Goal: Information Seeking & Learning: Check status

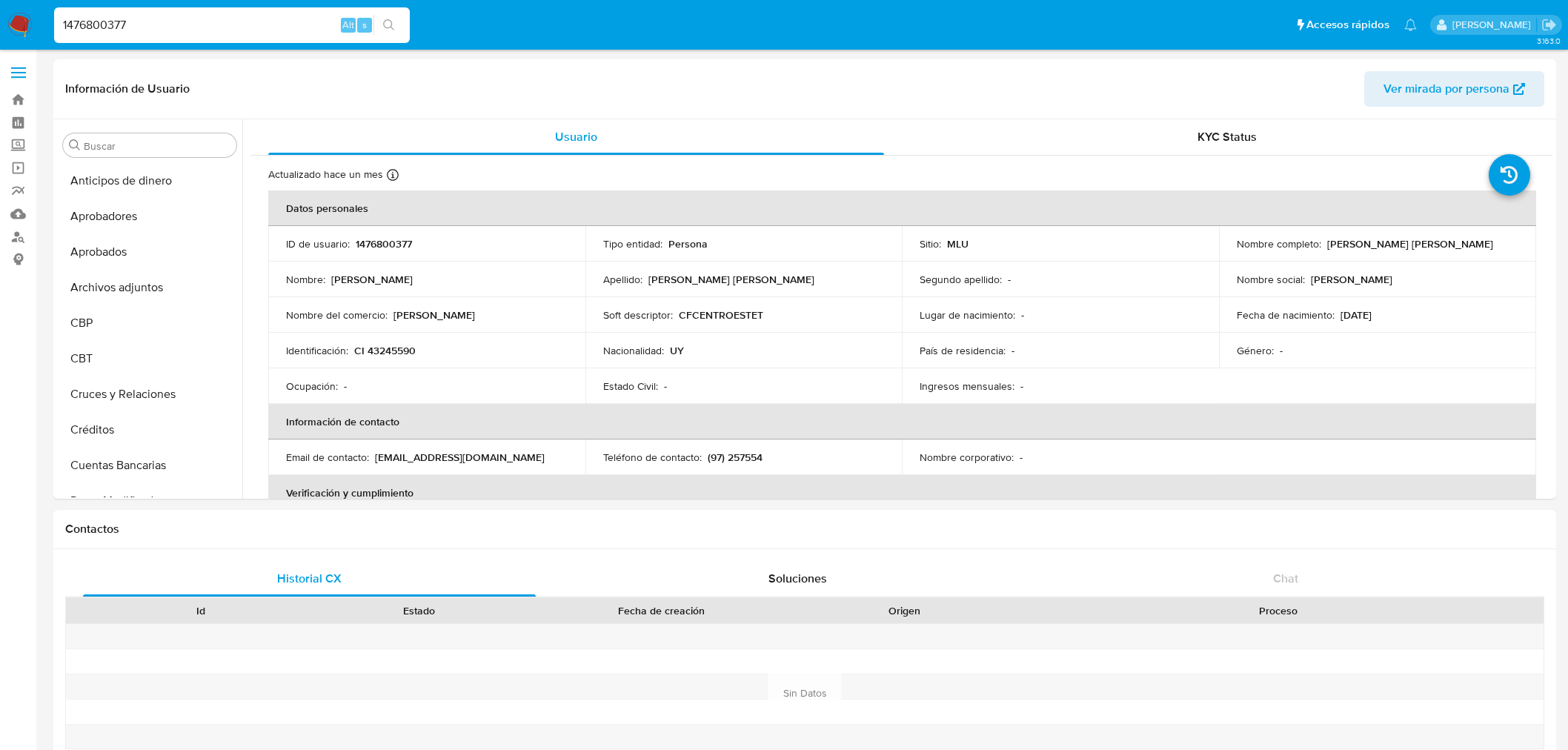
select select "10"
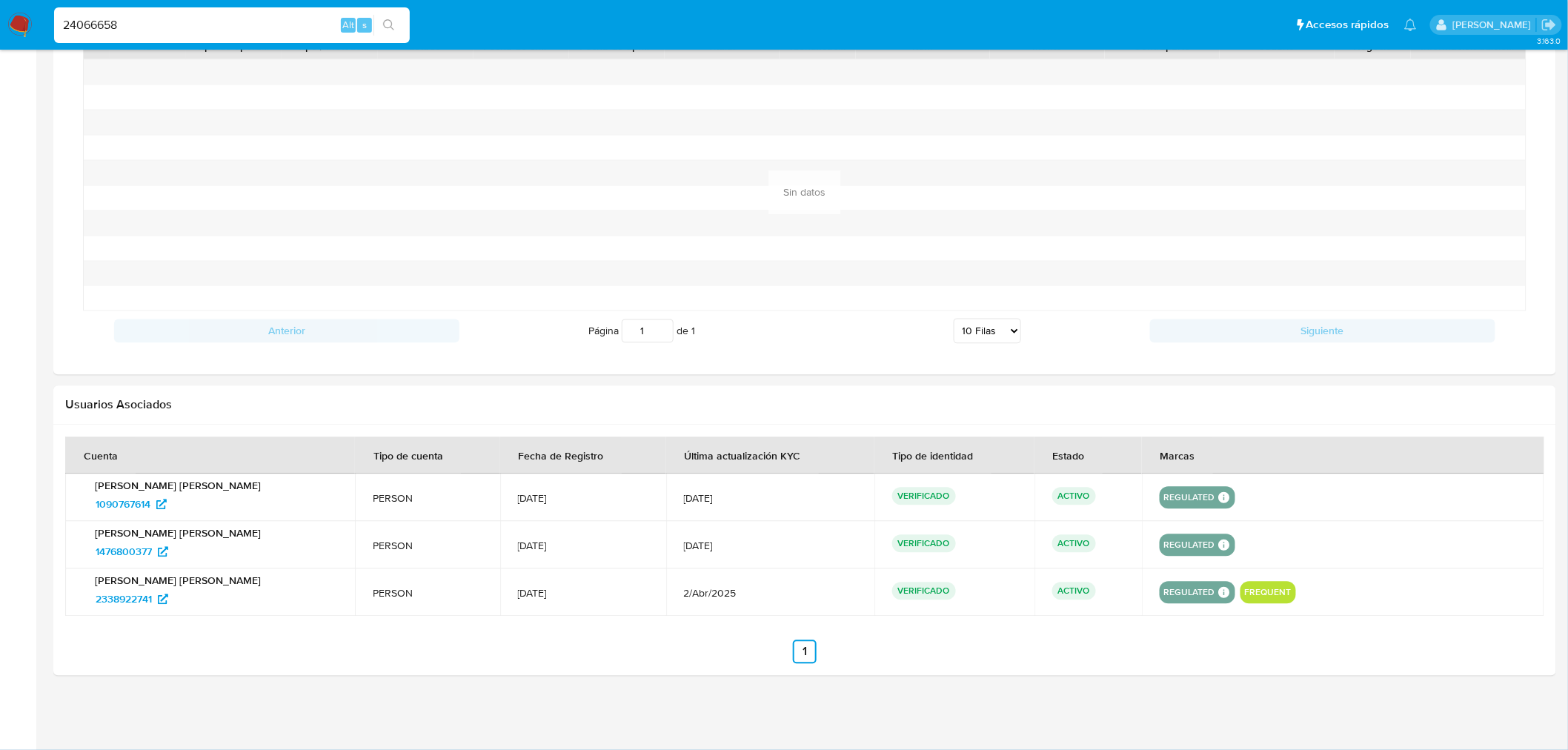
type input "24066658"
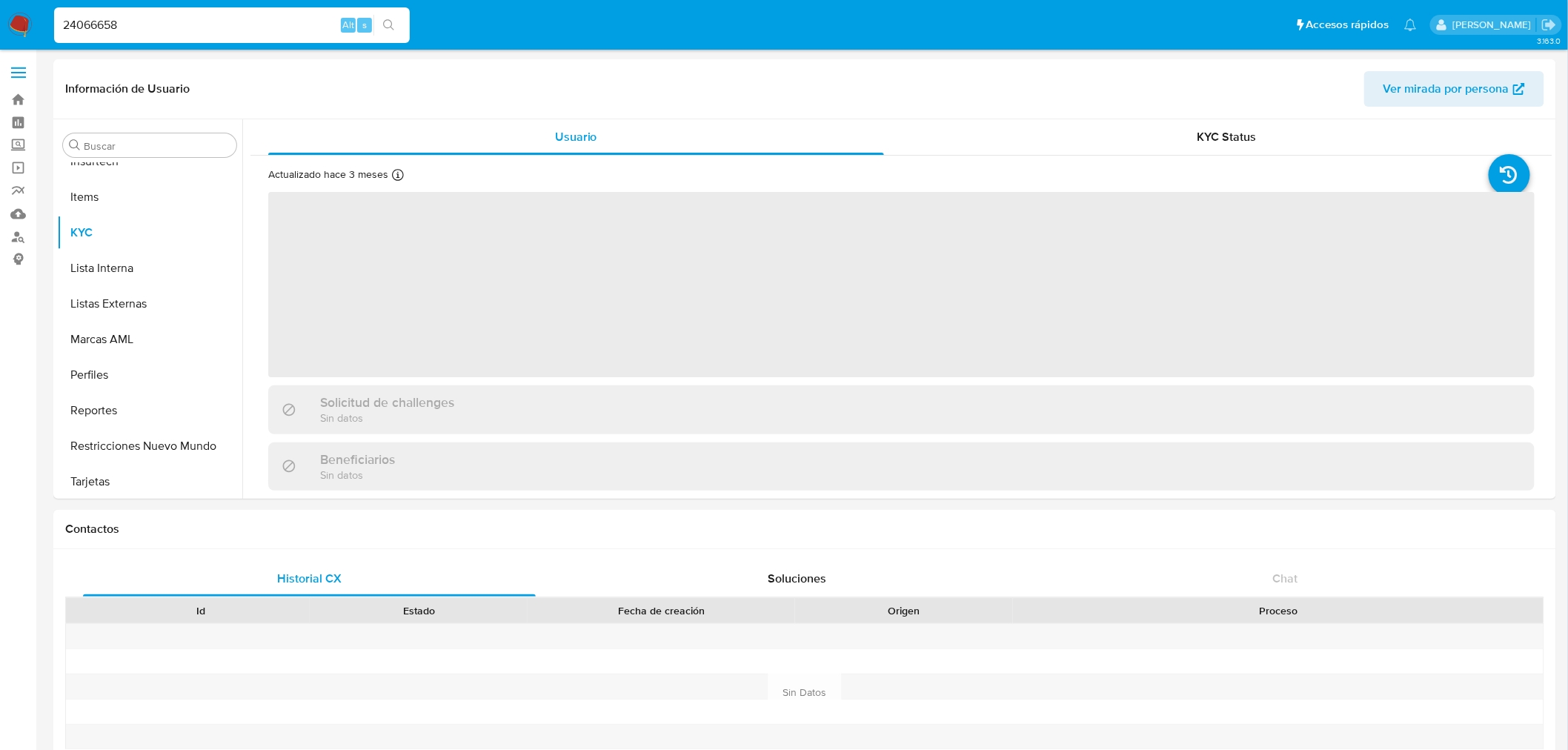
scroll to position [768, 0]
select select "10"
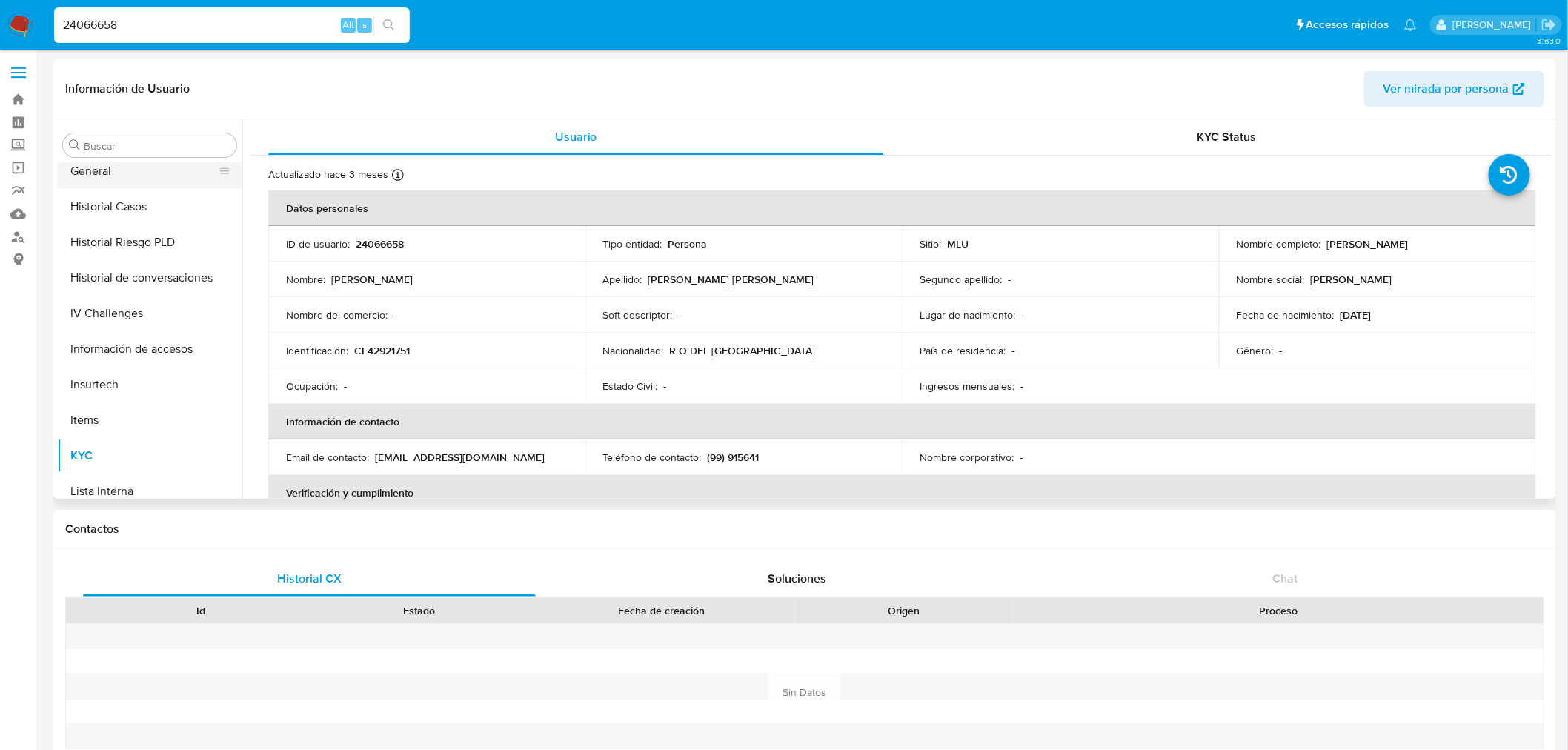
scroll to position [439, 0]
click at [151, 209] on button "Documentación" at bounding box center [144, 205] width 173 height 36
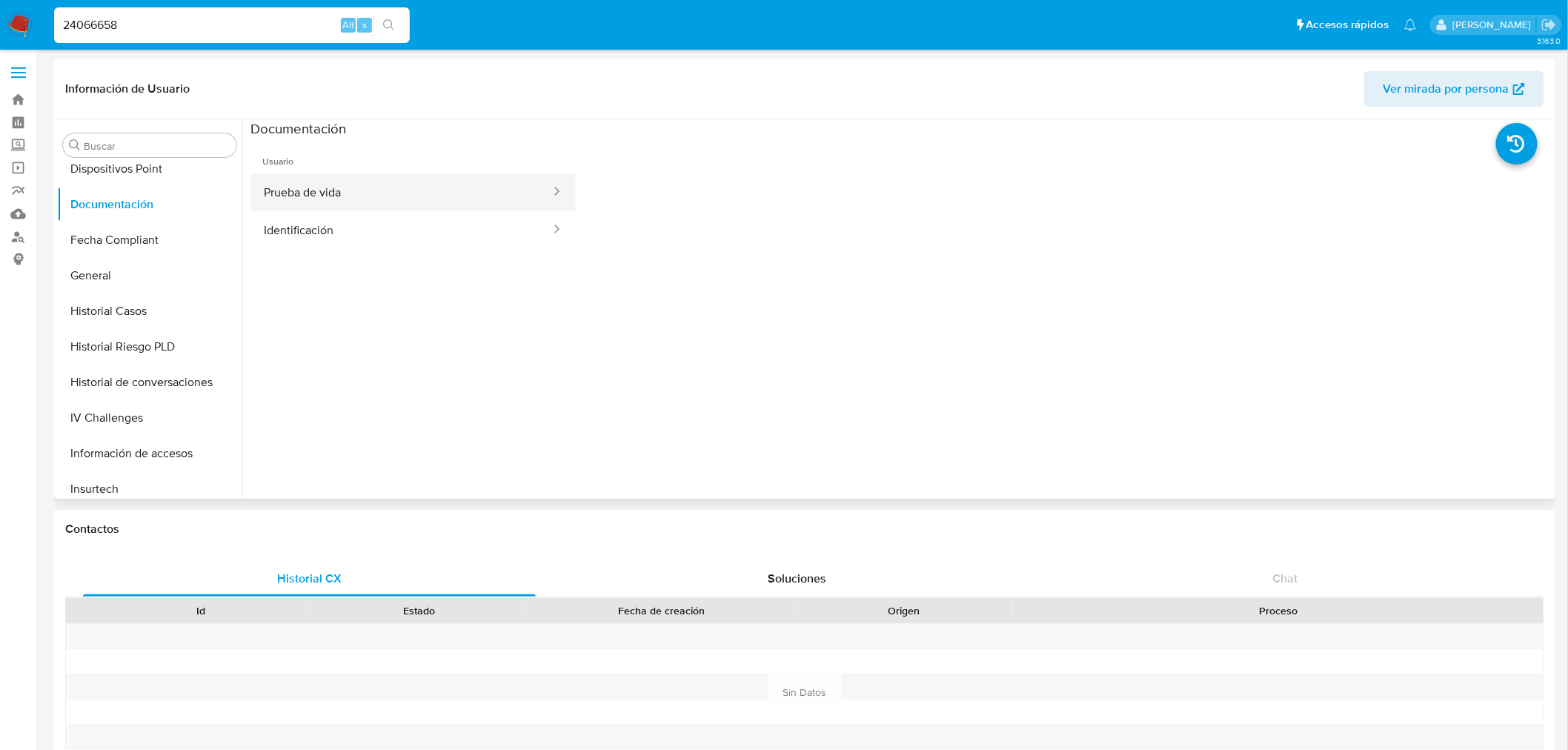
click at [295, 210] on button "Prueba de vida" at bounding box center [401, 192] width 302 height 38
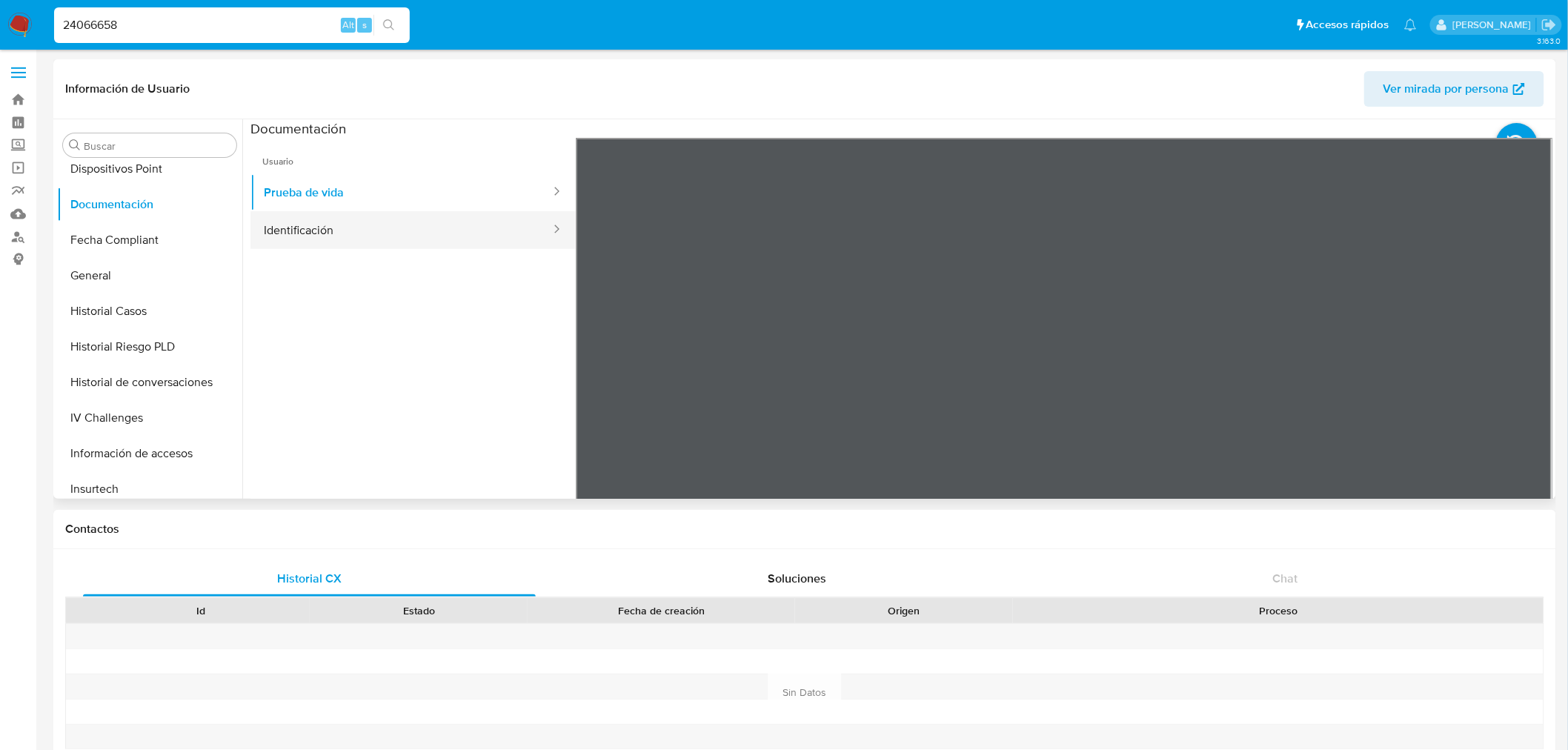
click at [301, 217] on button "Identificación" at bounding box center [401, 230] width 302 height 38
click at [1520, 368] on icon at bounding box center [1533, 379] width 30 height 30
click at [137, 38] on div "24066658 Alt s" at bounding box center [232, 25] width 356 height 36
click at [138, 31] on input "24066658" at bounding box center [232, 25] width 356 height 19
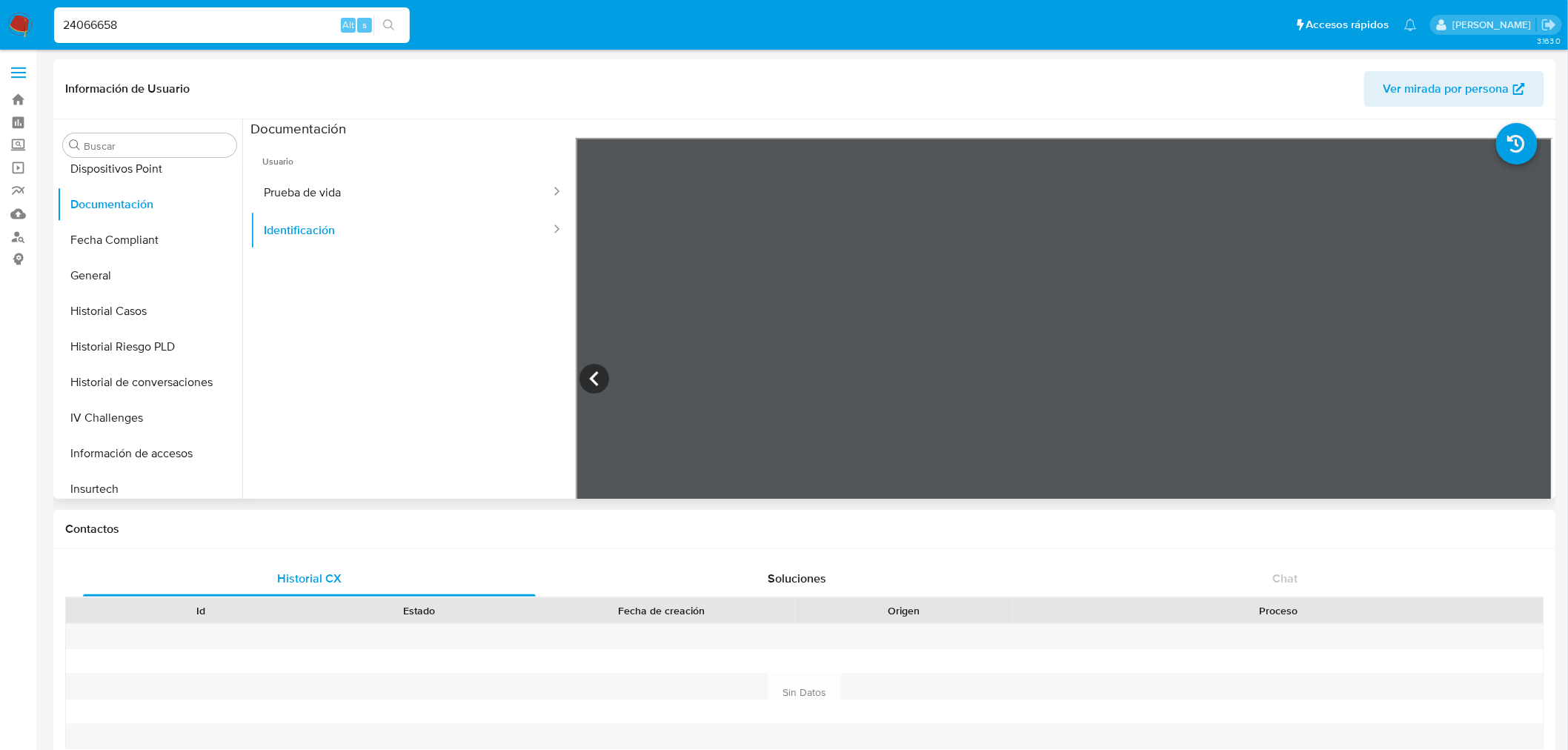
click at [138, 31] on input "24066658" at bounding box center [232, 25] width 356 height 19
paste input "323610"
type input "24323610"
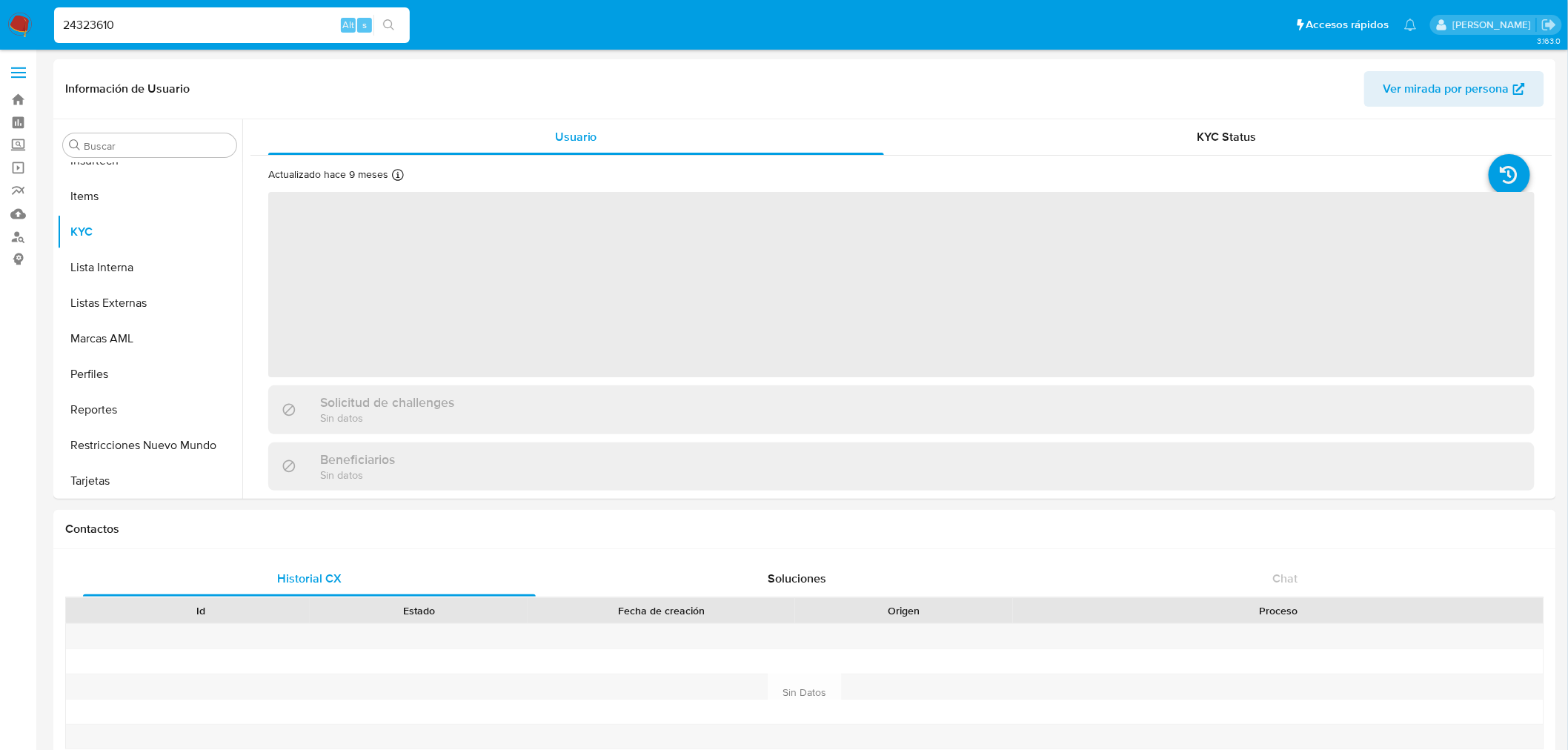
scroll to position [768, 0]
select select "10"
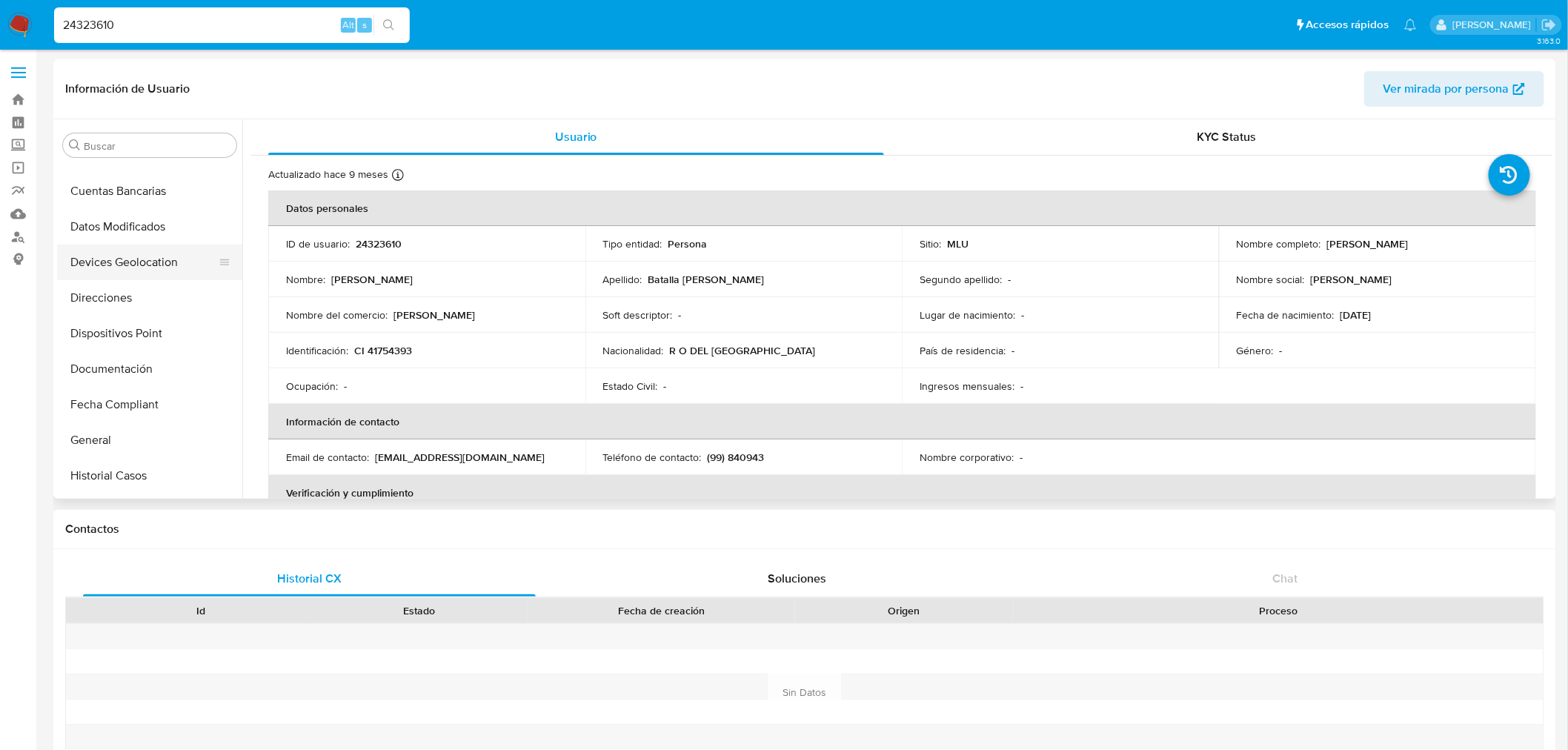
scroll to position [191, 0]
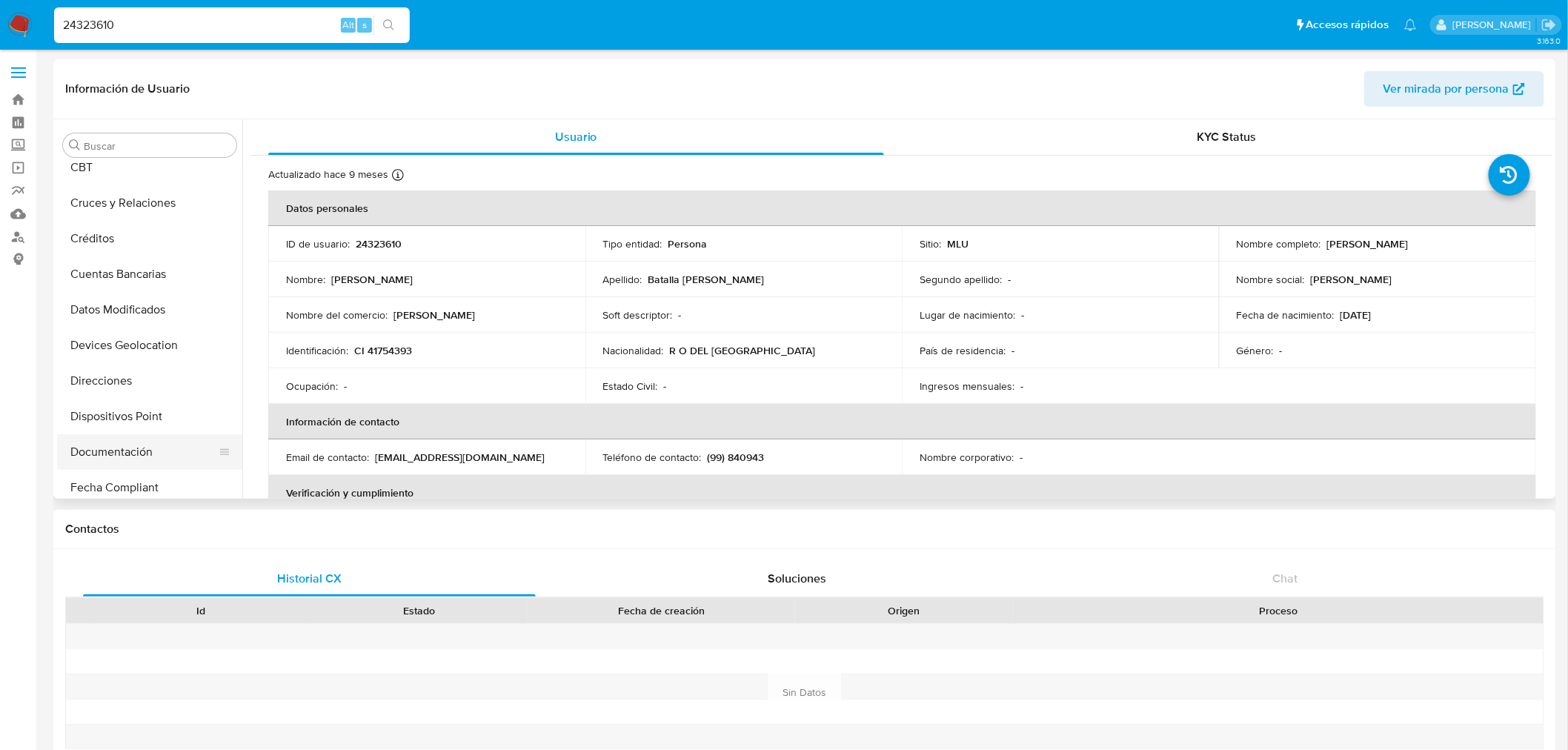
click at [150, 451] on button "Documentación" at bounding box center [144, 452] width 173 height 36
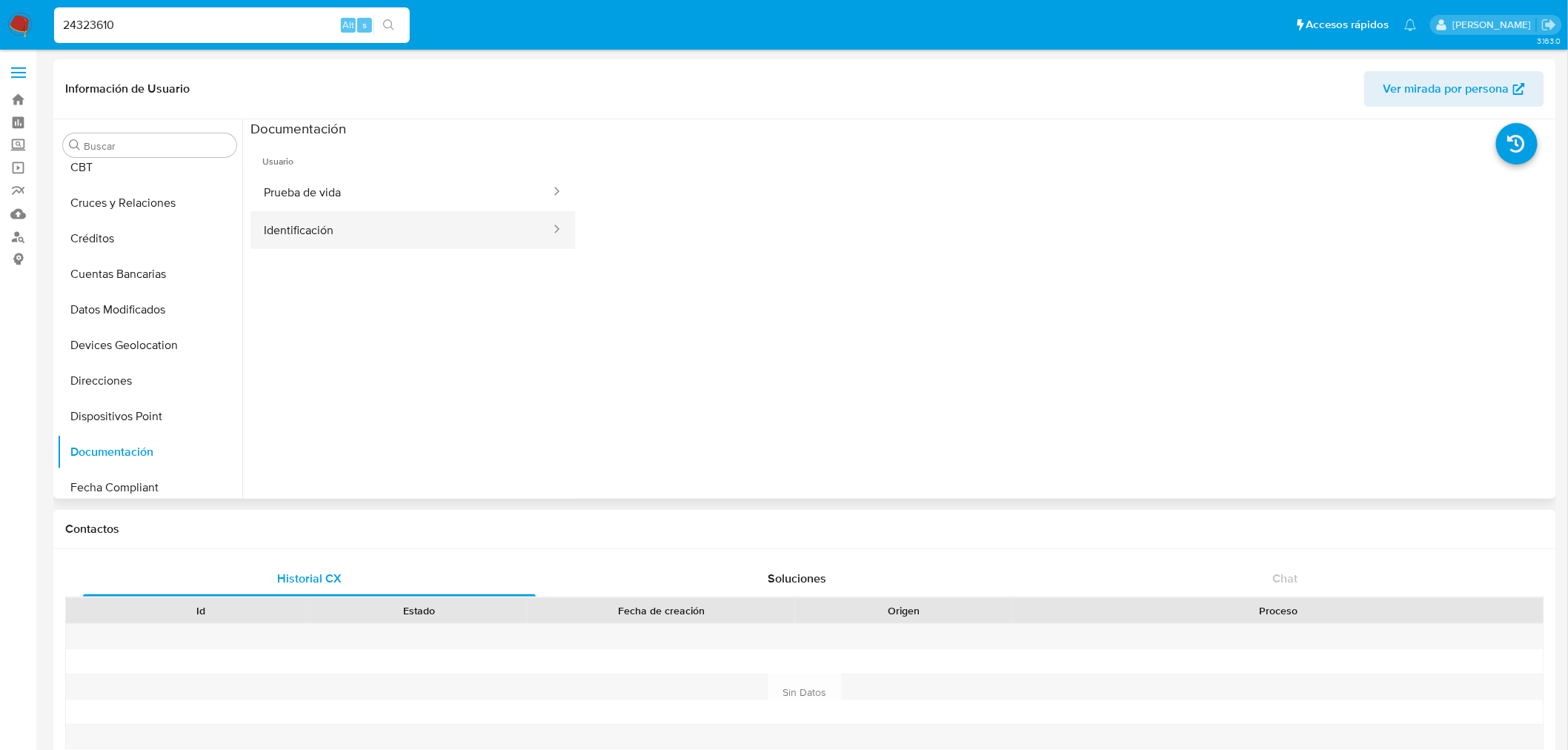
click at [385, 239] on button "Identificación" at bounding box center [401, 230] width 302 height 38
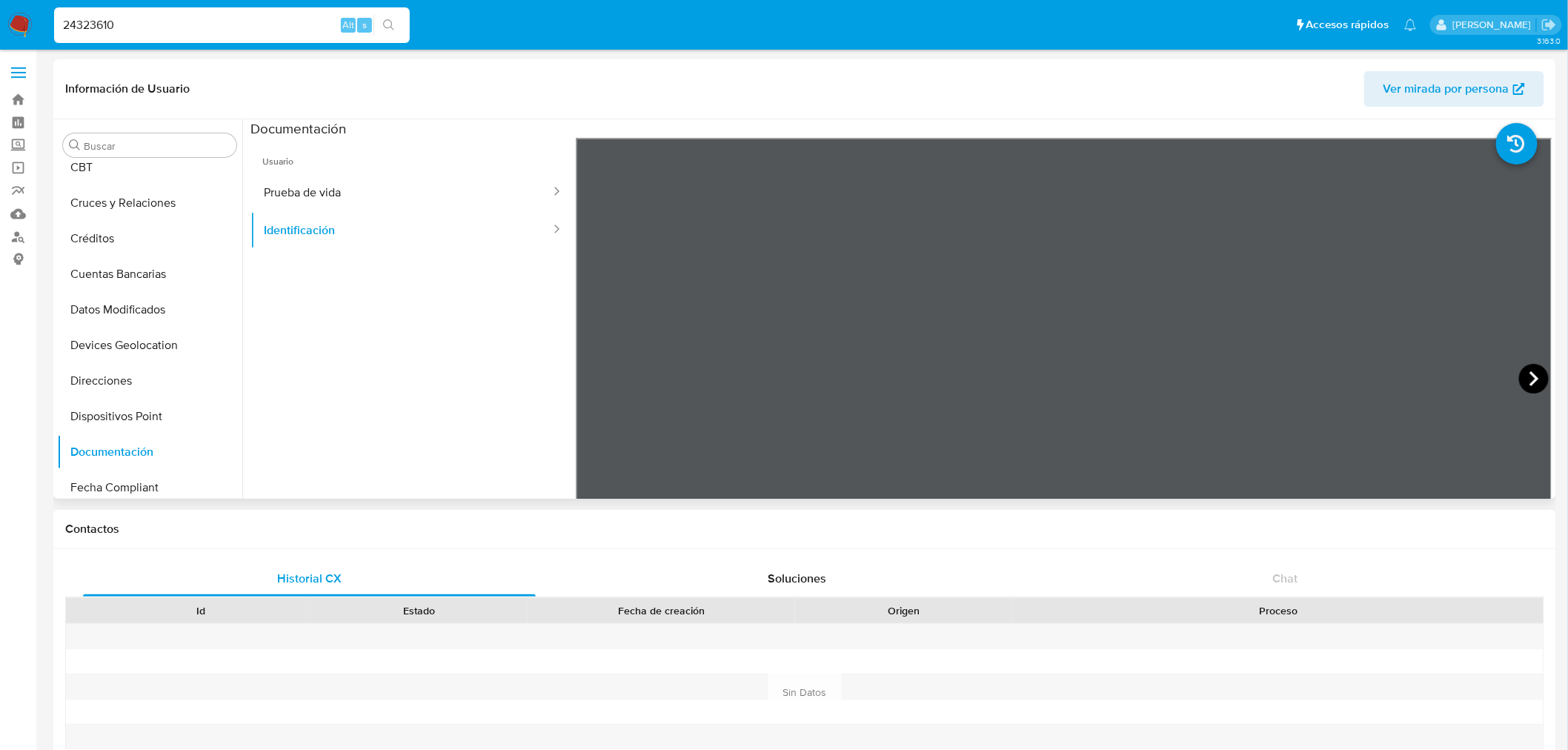
click at [1534, 376] on icon at bounding box center [1533, 379] width 30 height 30
click at [148, 20] on input "24323610" at bounding box center [232, 25] width 356 height 19
paste input "5183873"
type input "25183873"
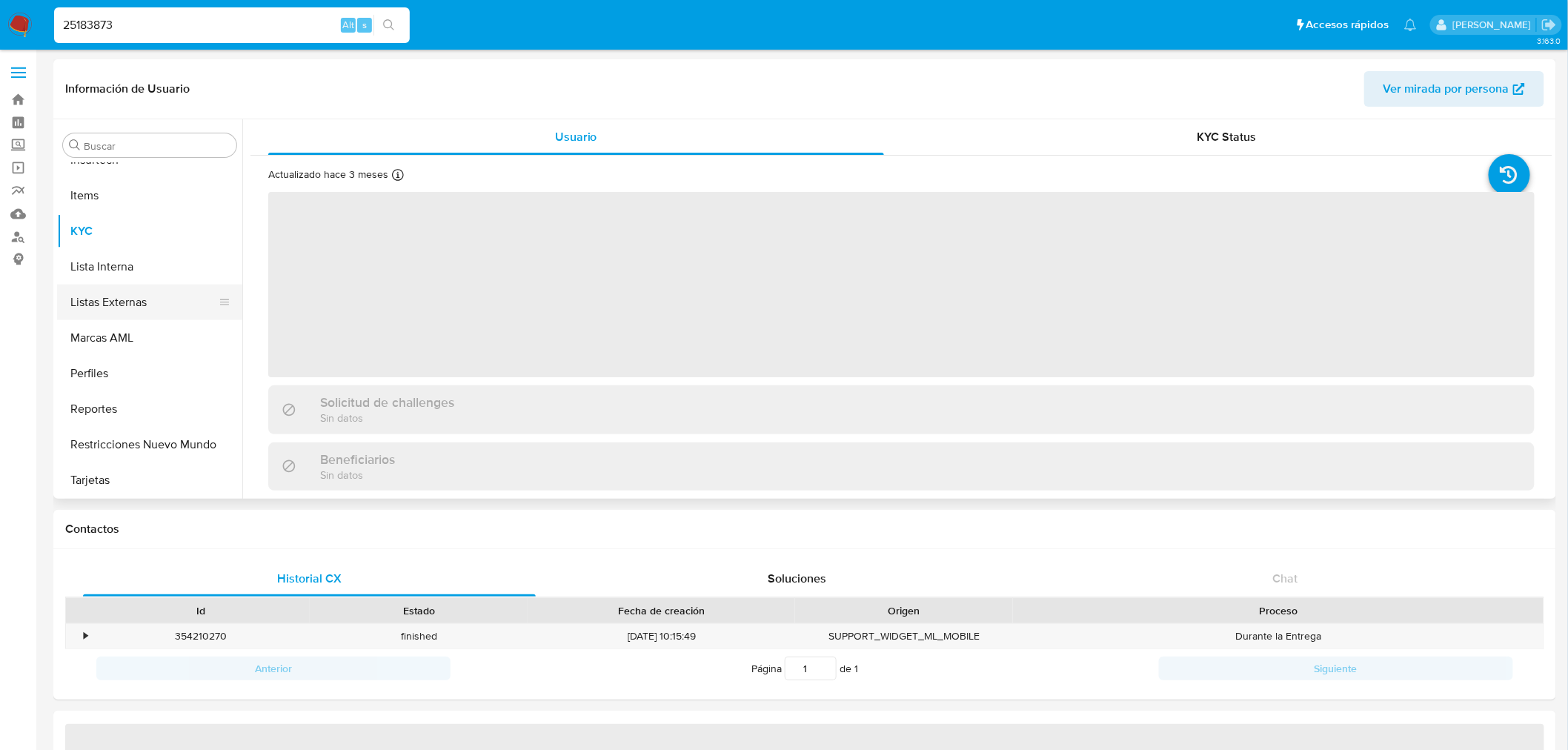
select select "10"
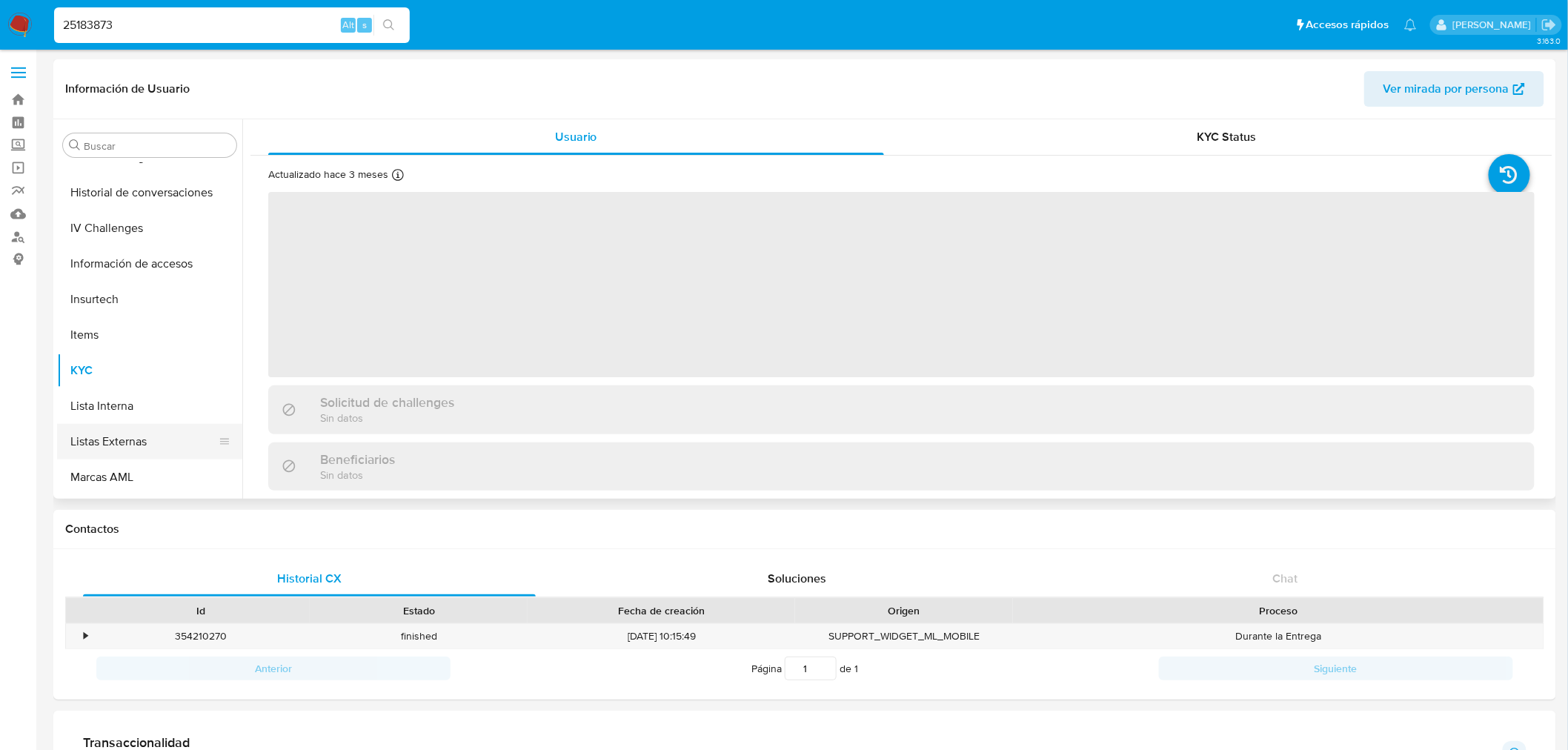
scroll to position [439, 0]
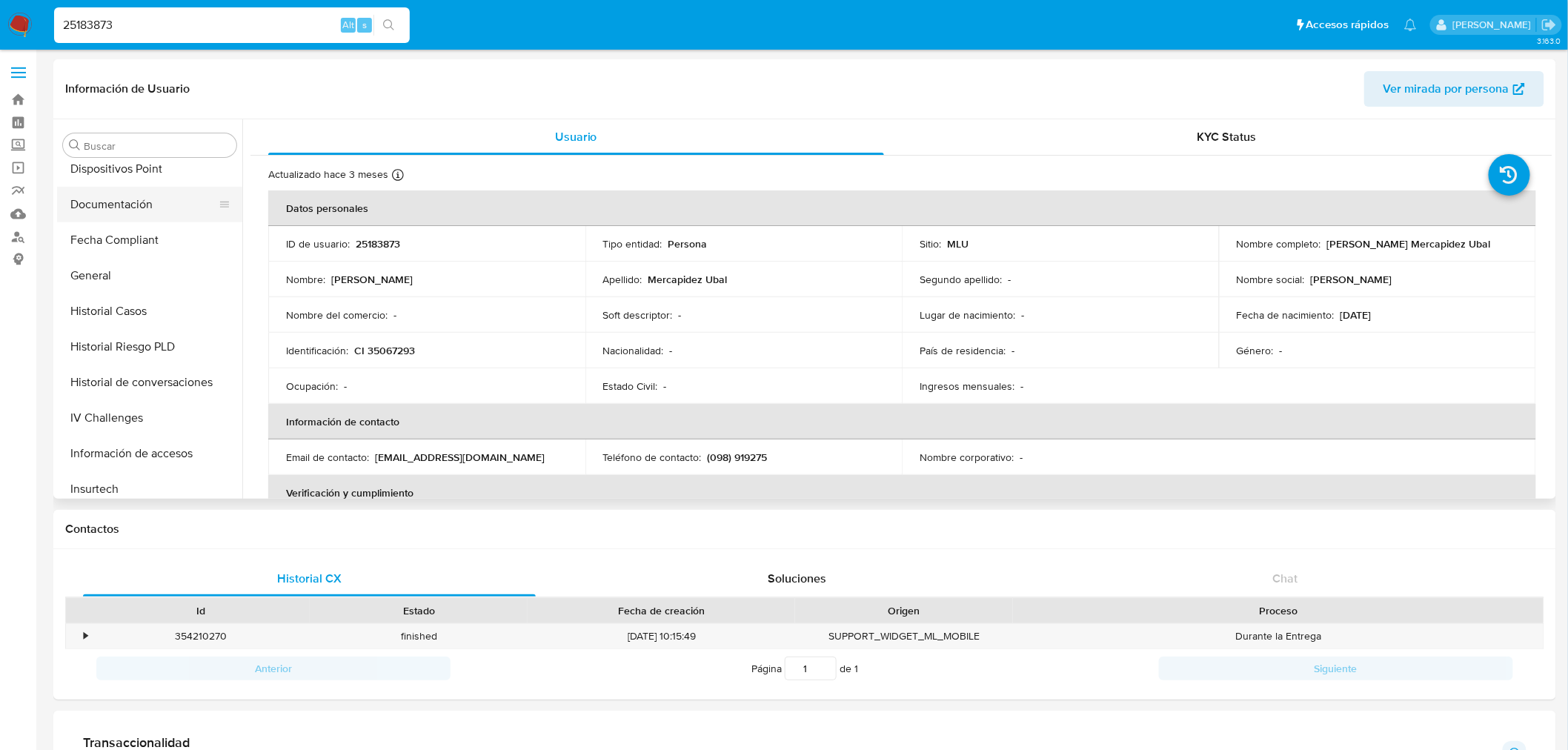
click at [143, 197] on button "Documentación" at bounding box center [144, 205] width 173 height 36
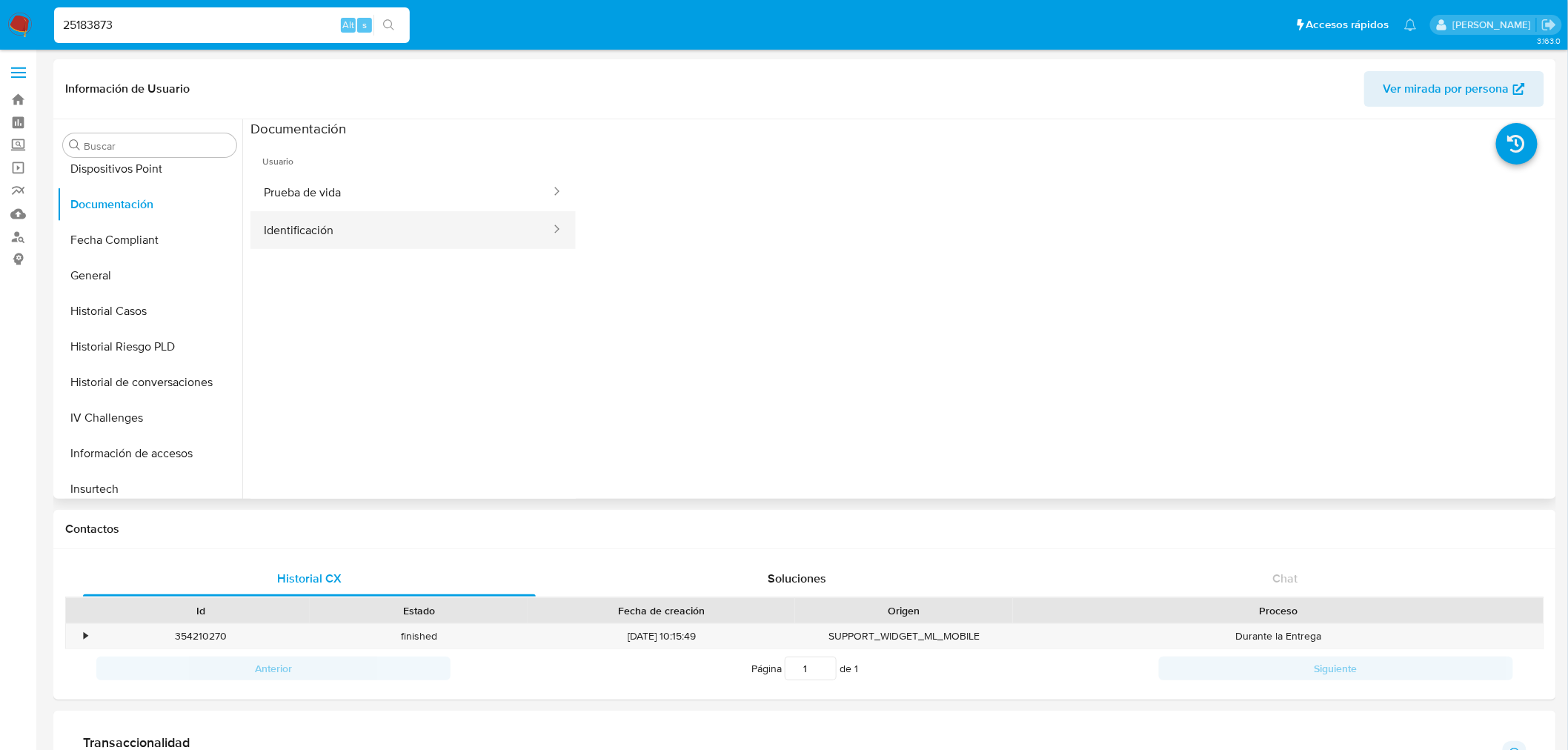
click at [460, 216] on button "Identificación" at bounding box center [401, 230] width 302 height 38
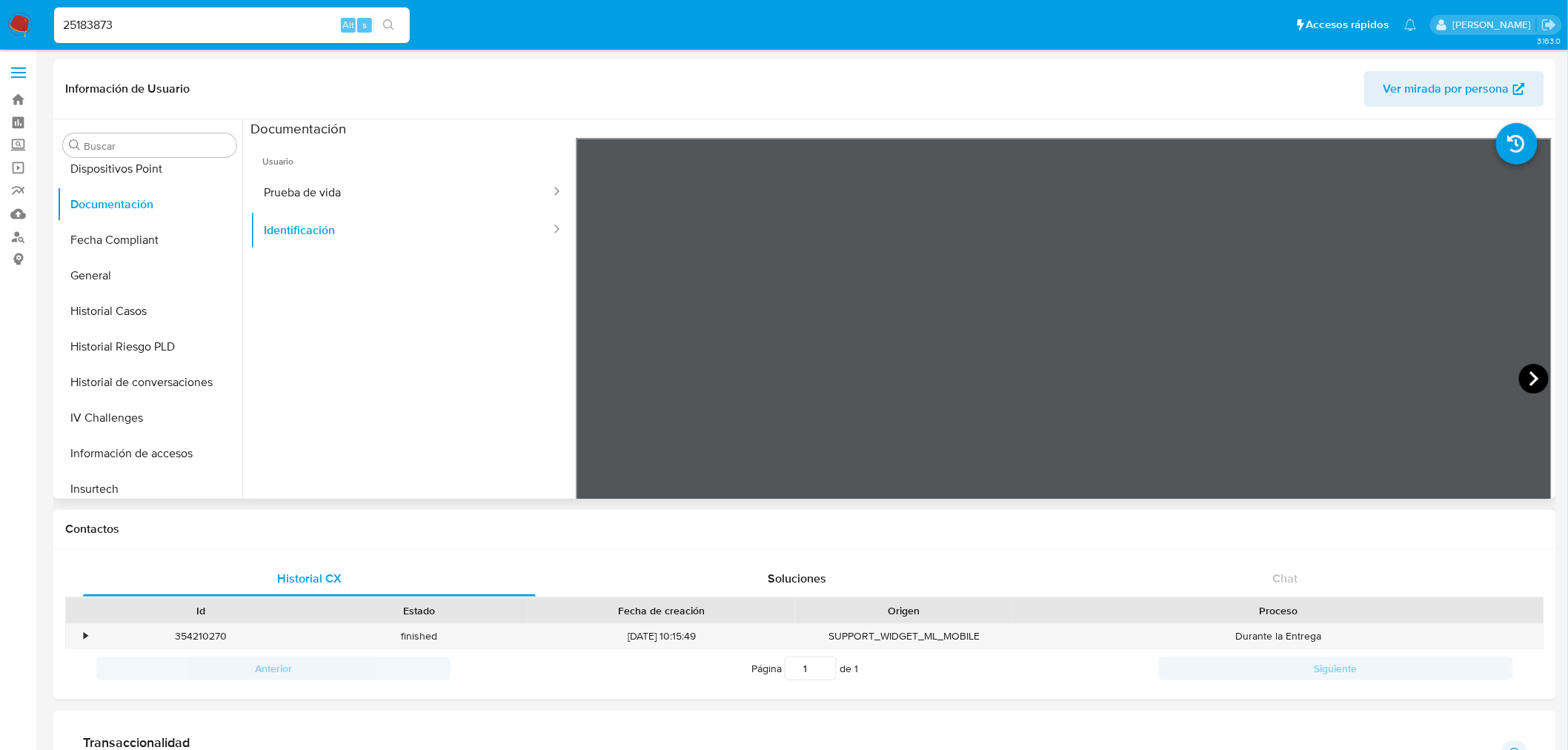
click at [1520, 378] on icon at bounding box center [1533, 379] width 30 height 30
click at [604, 376] on icon at bounding box center [594, 379] width 30 height 30
click at [121, 24] on input "25183873" at bounding box center [232, 25] width 356 height 19
paste input "4323610"
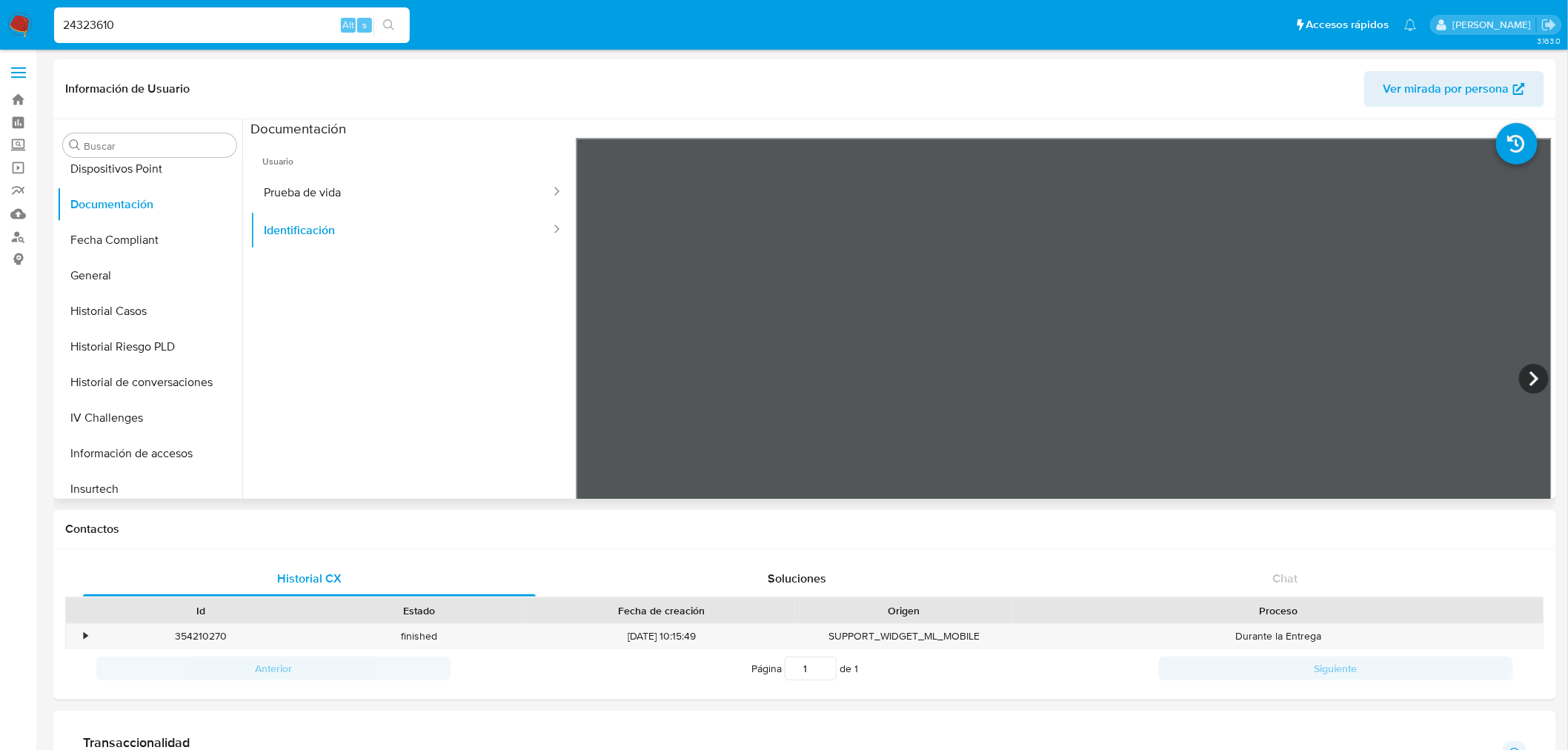
type input "24323610"
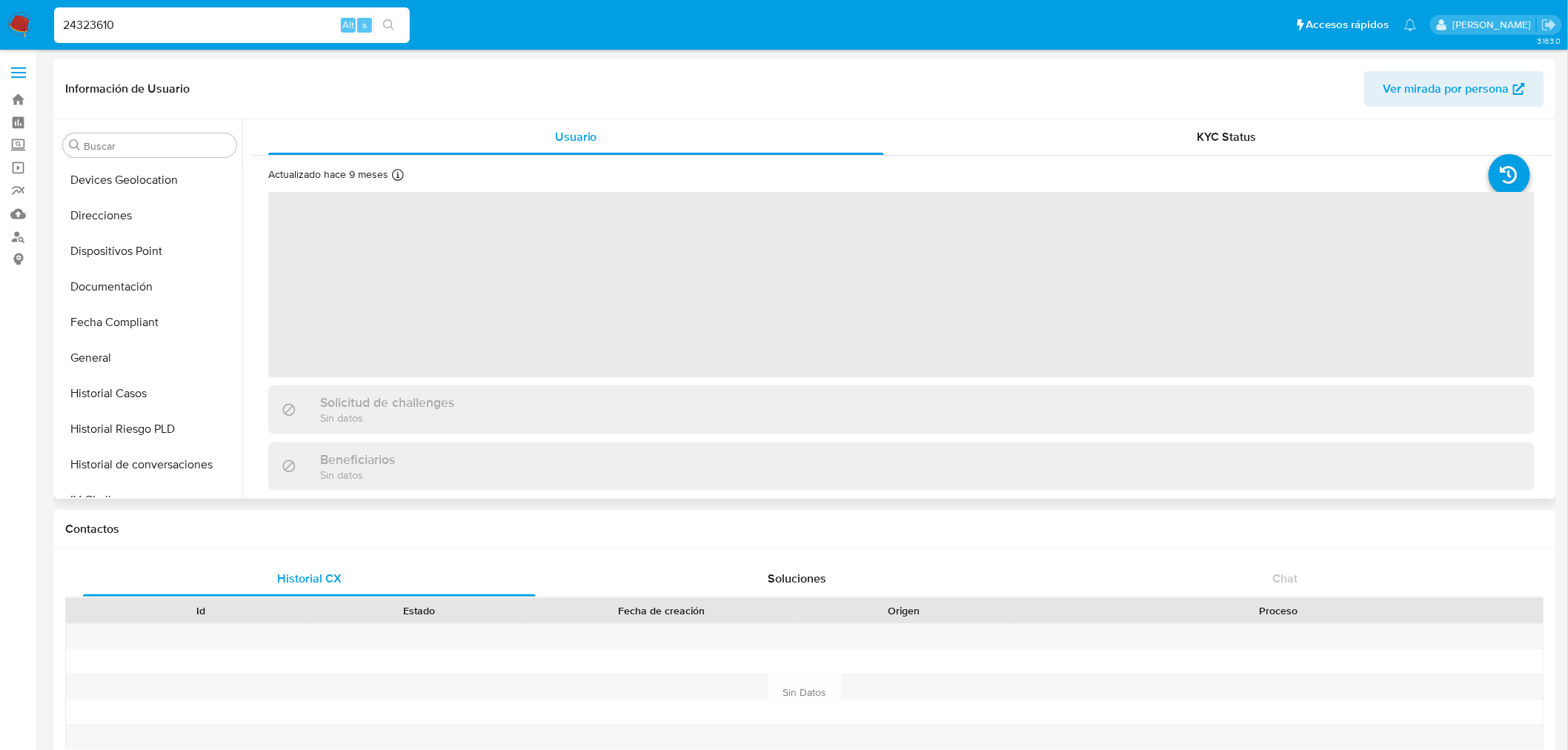
select select "10"
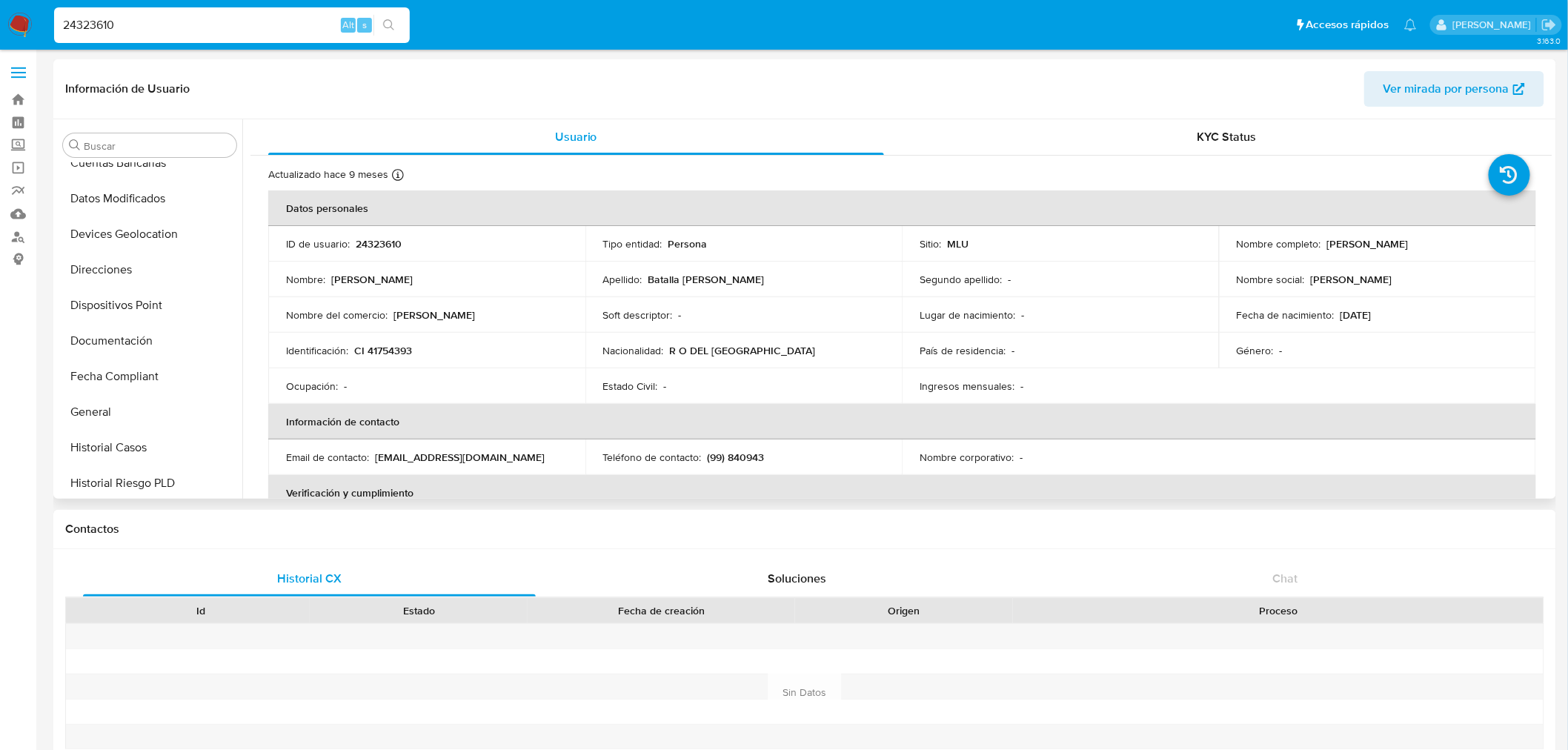
scroll to position [274, 0]
click at [129, 357] on button "Documentación" at bounding box center [144, 369] width 173 height 36
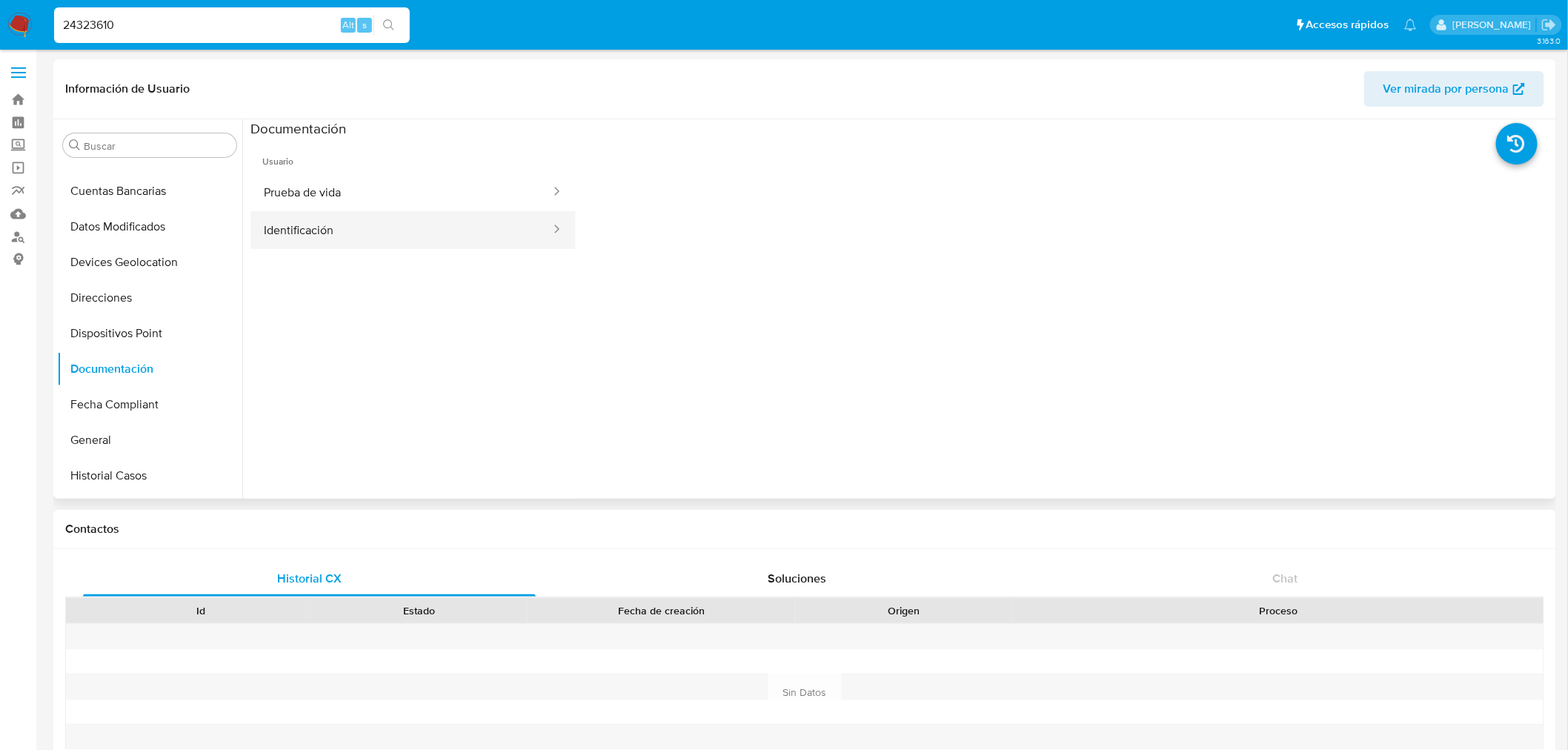
click at [403, 240] on button "Identificación" at bounding box center [401, 230] width 302 height 38
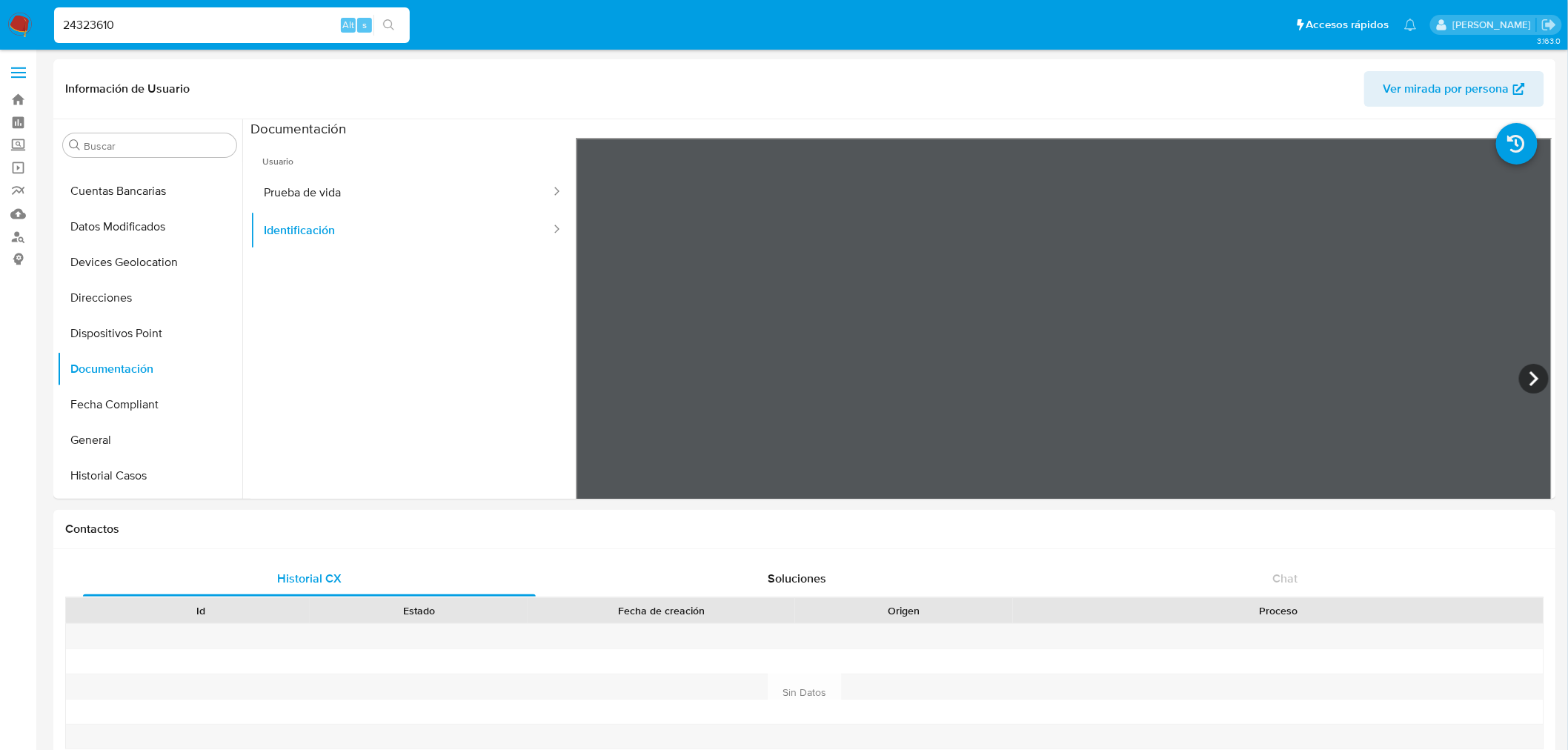
click at [134, 21] on input "24323610" at bounding box center [232, 25] width 356 height 19
click at [132, 21] on input "24323610" at bounding box center [232, 25] width 356 height 19
paste input "78246671"
type input "78246671"
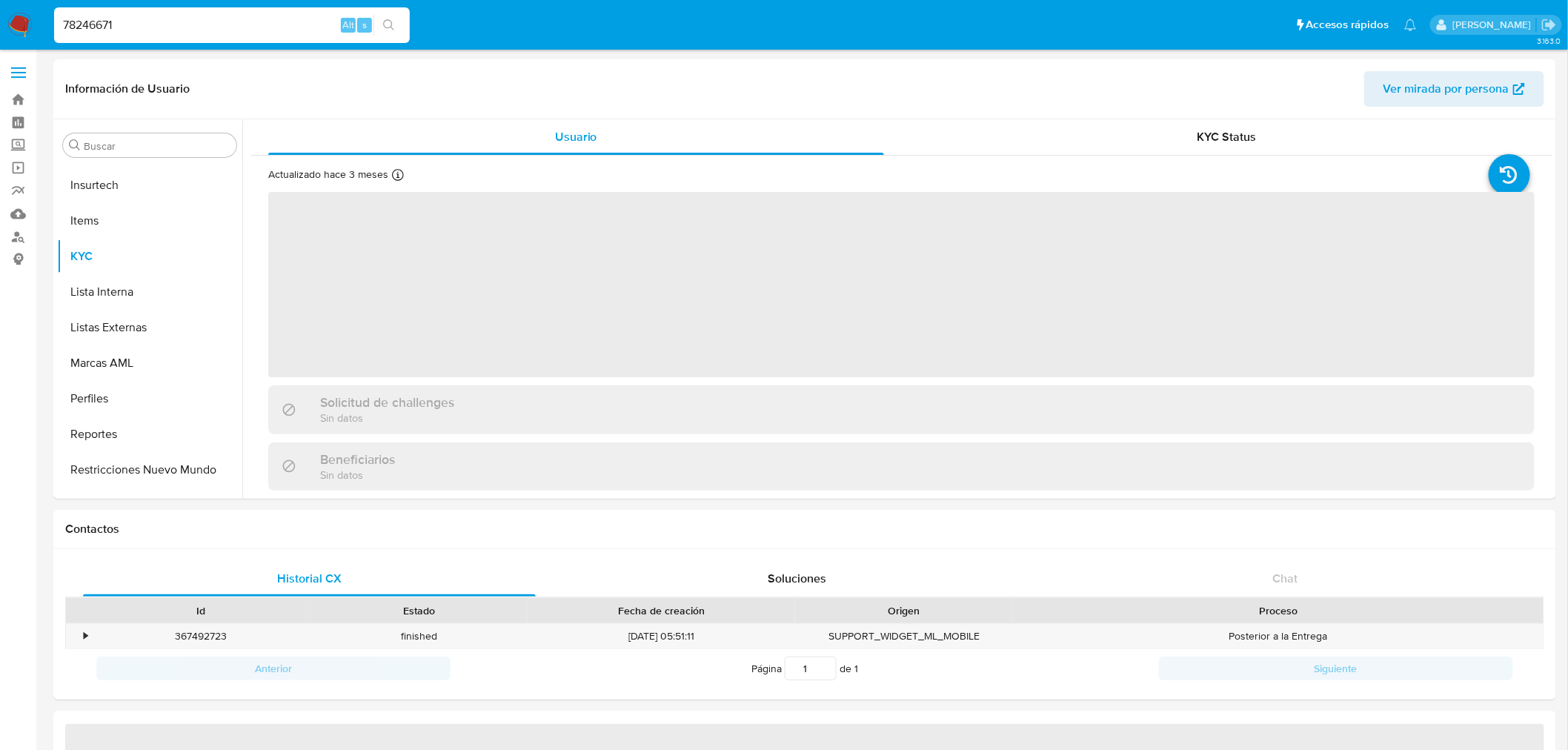
scroll to position [768, 0]
select select "10"
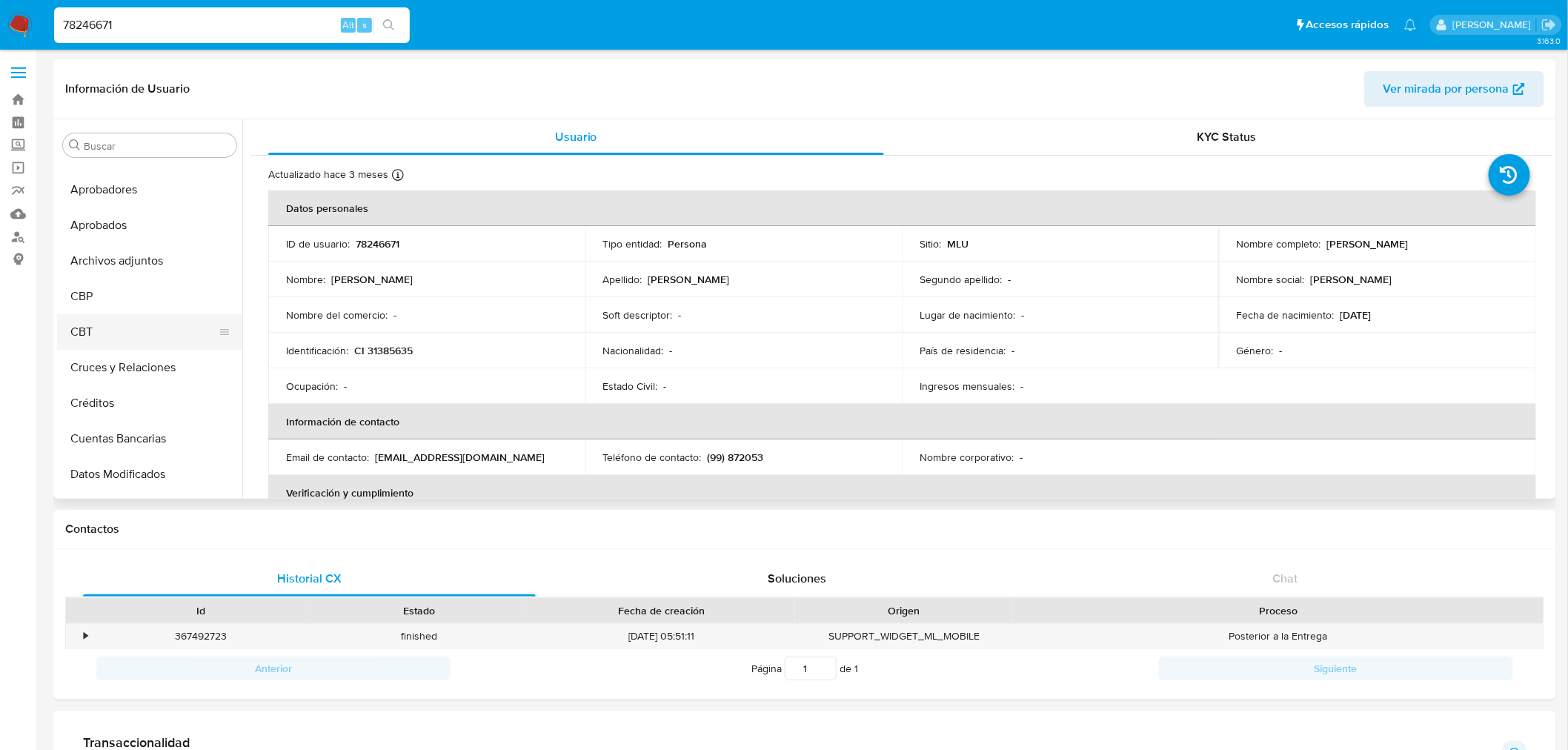
scroll to position [273, 0]
click at [122, 354] on button "Documentación" at bounding box center [144, 371] width 173 height 36
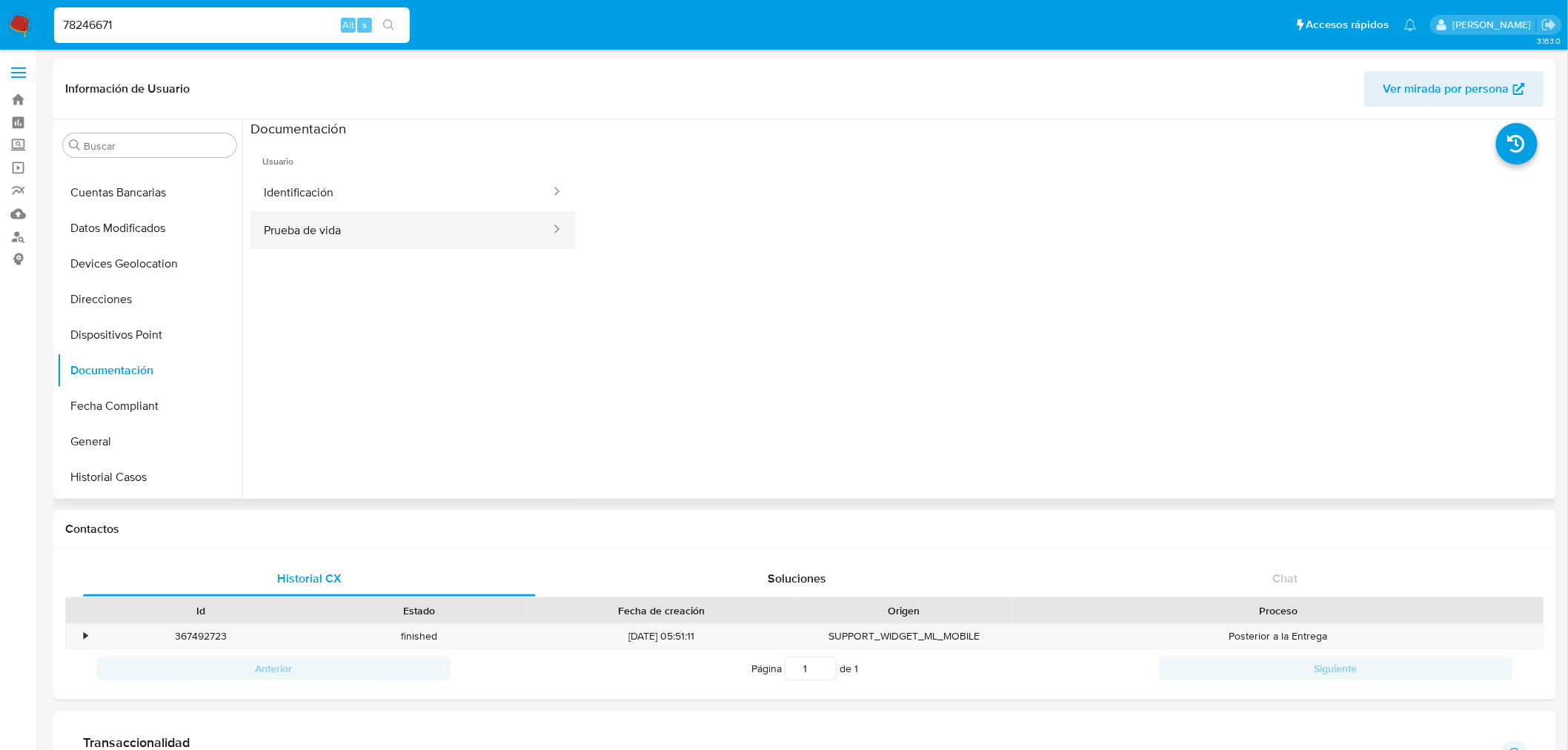
click at [358, 232] on button "Prueba de vida" at bounding box center [401, 230] width 302 height 38
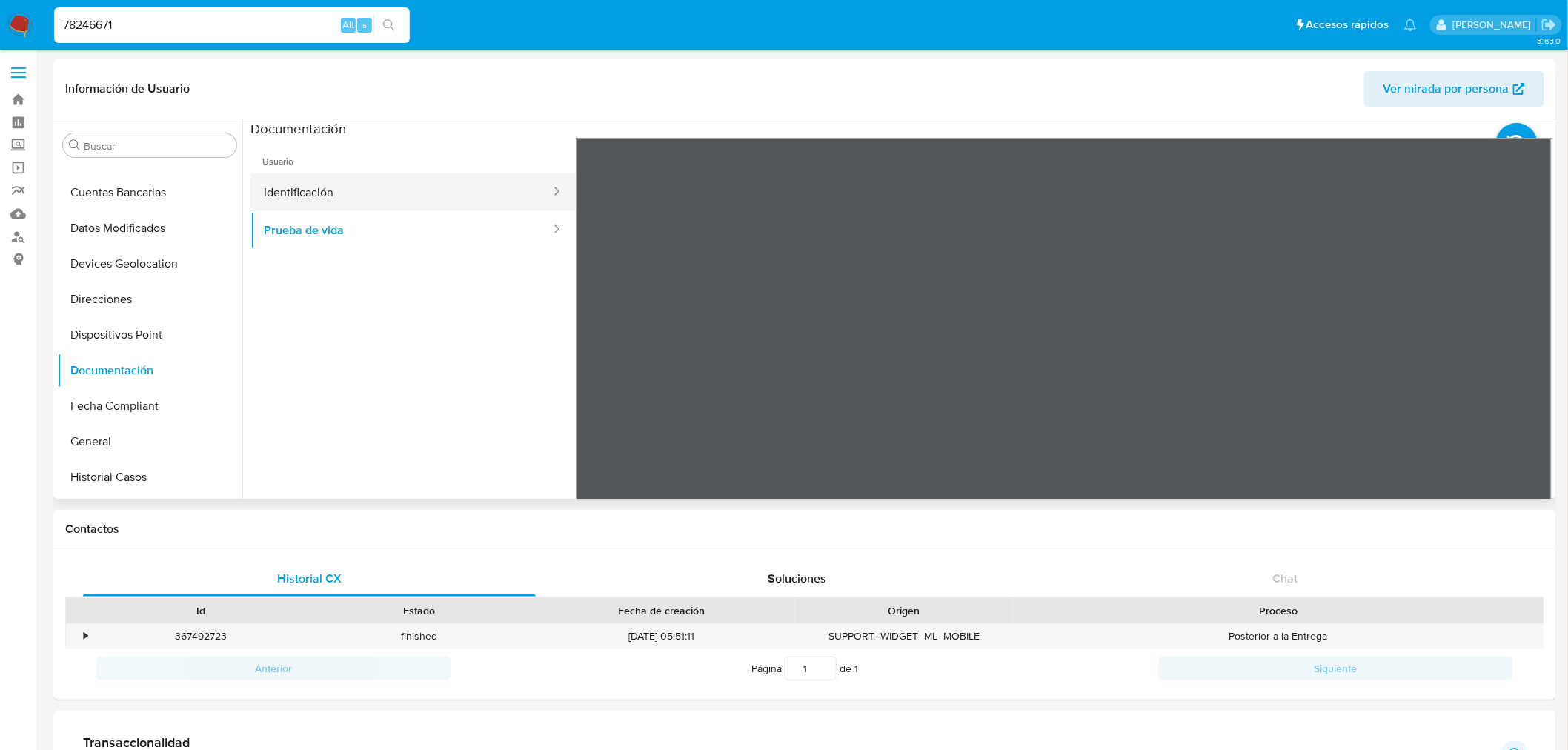
click at [374, 183] on button "Identificación" at bounding box center [401, 192] width 302 height 38
click at [154, 35] on div "78246671 Alt s" at bounding box center [232, 25] width 356 height 36
click at [155, 32] on input "78246671" at bounding box center [232, 25] width 356 height 19
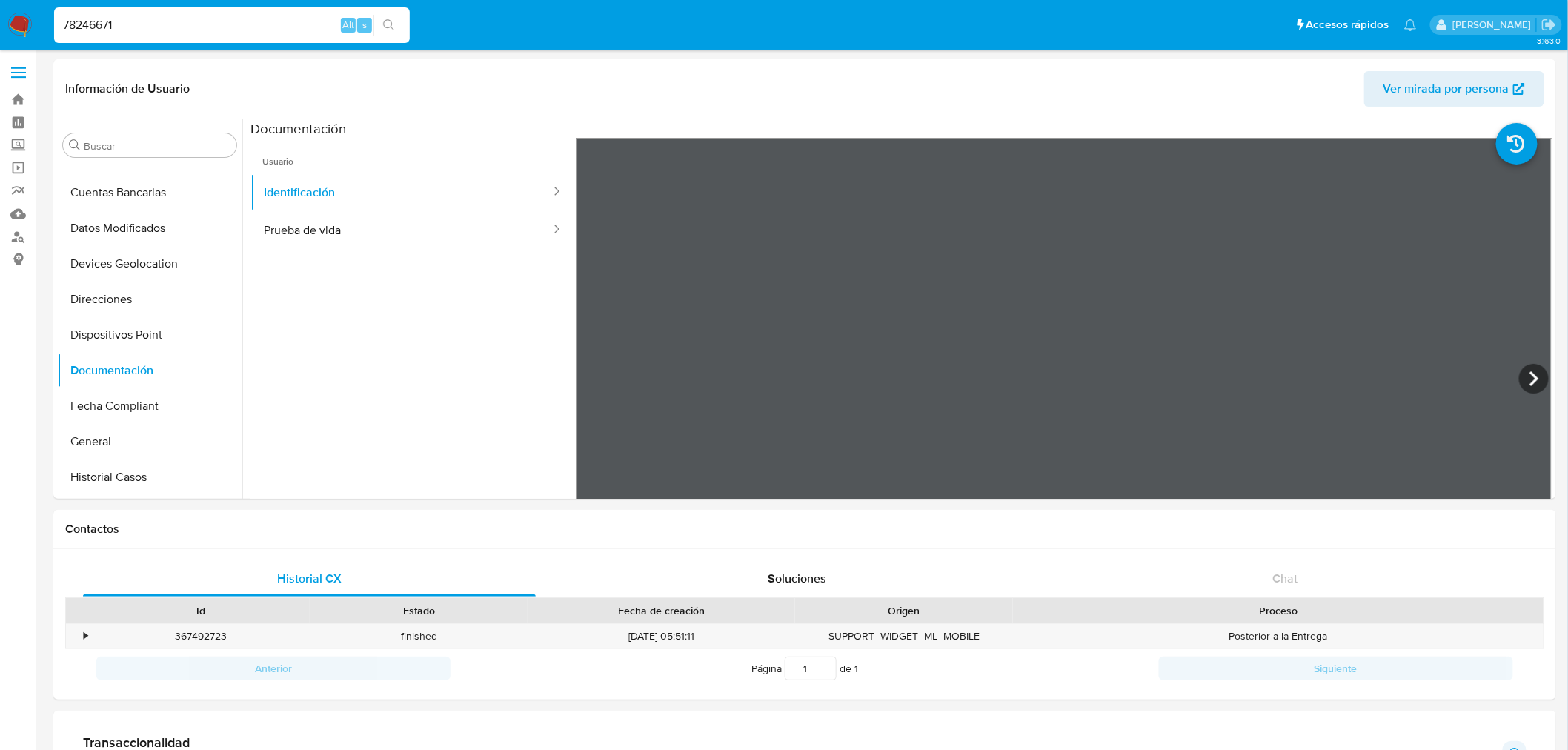
paste input "147015454"
type input "147015454"
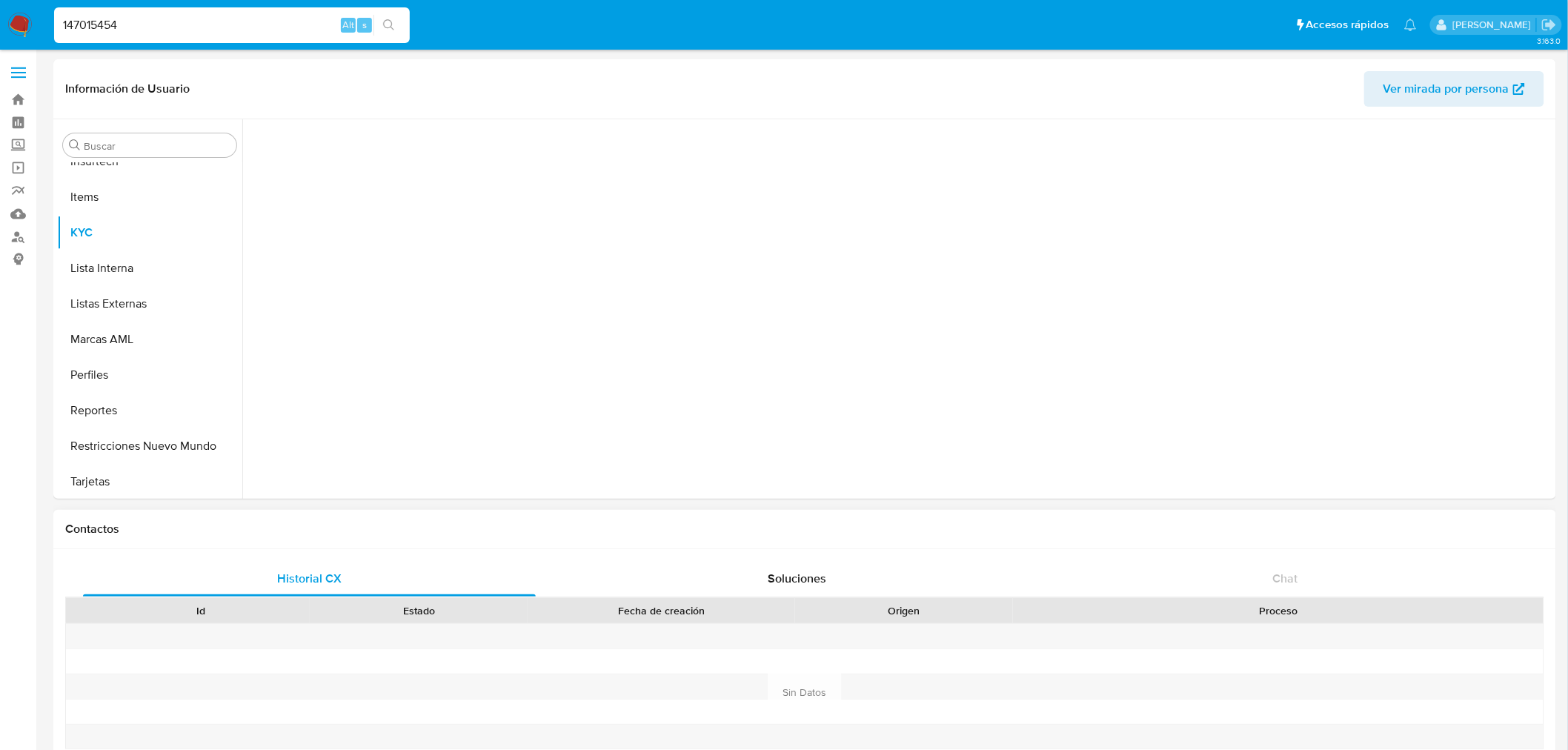
scroll to position [768, 0]
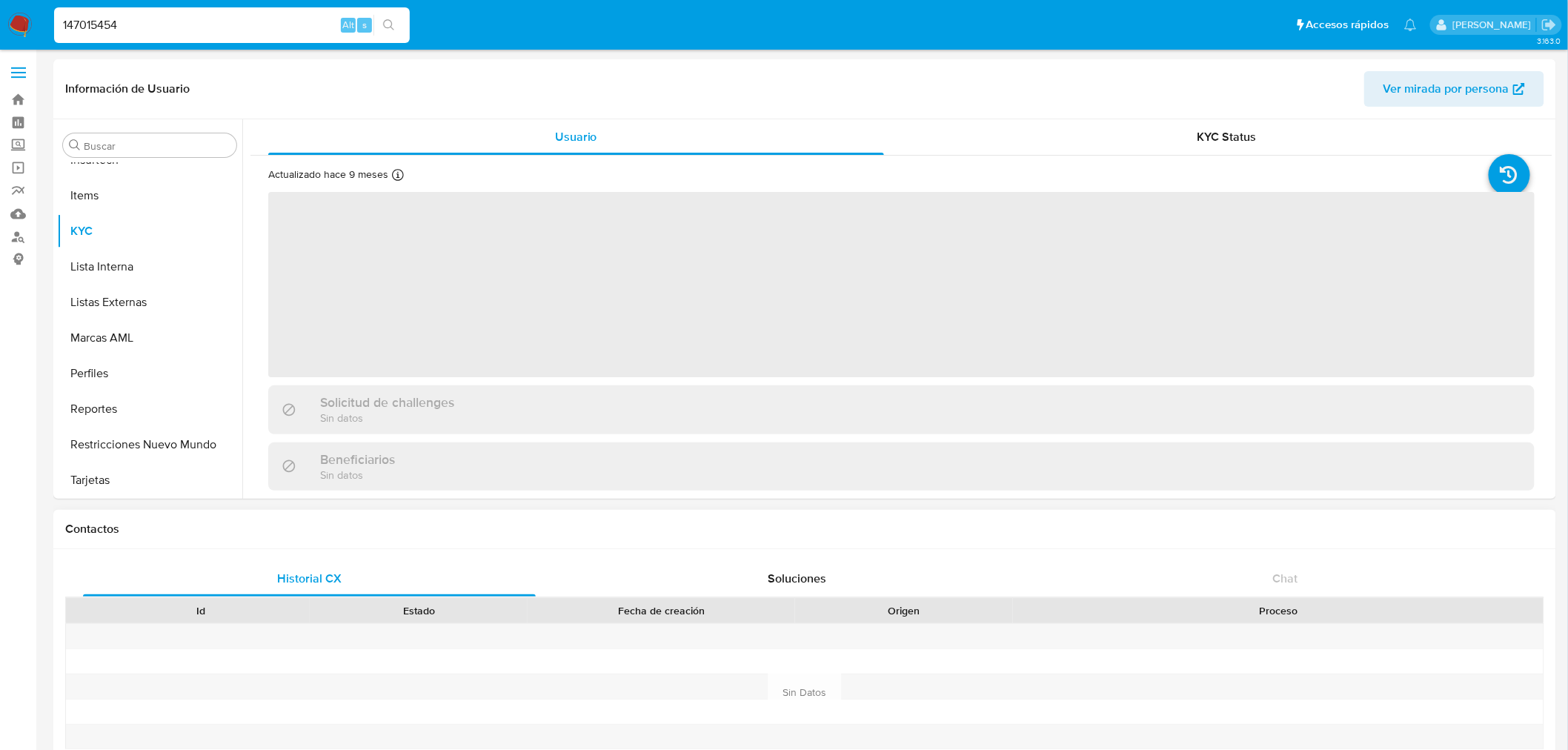
select select "10"
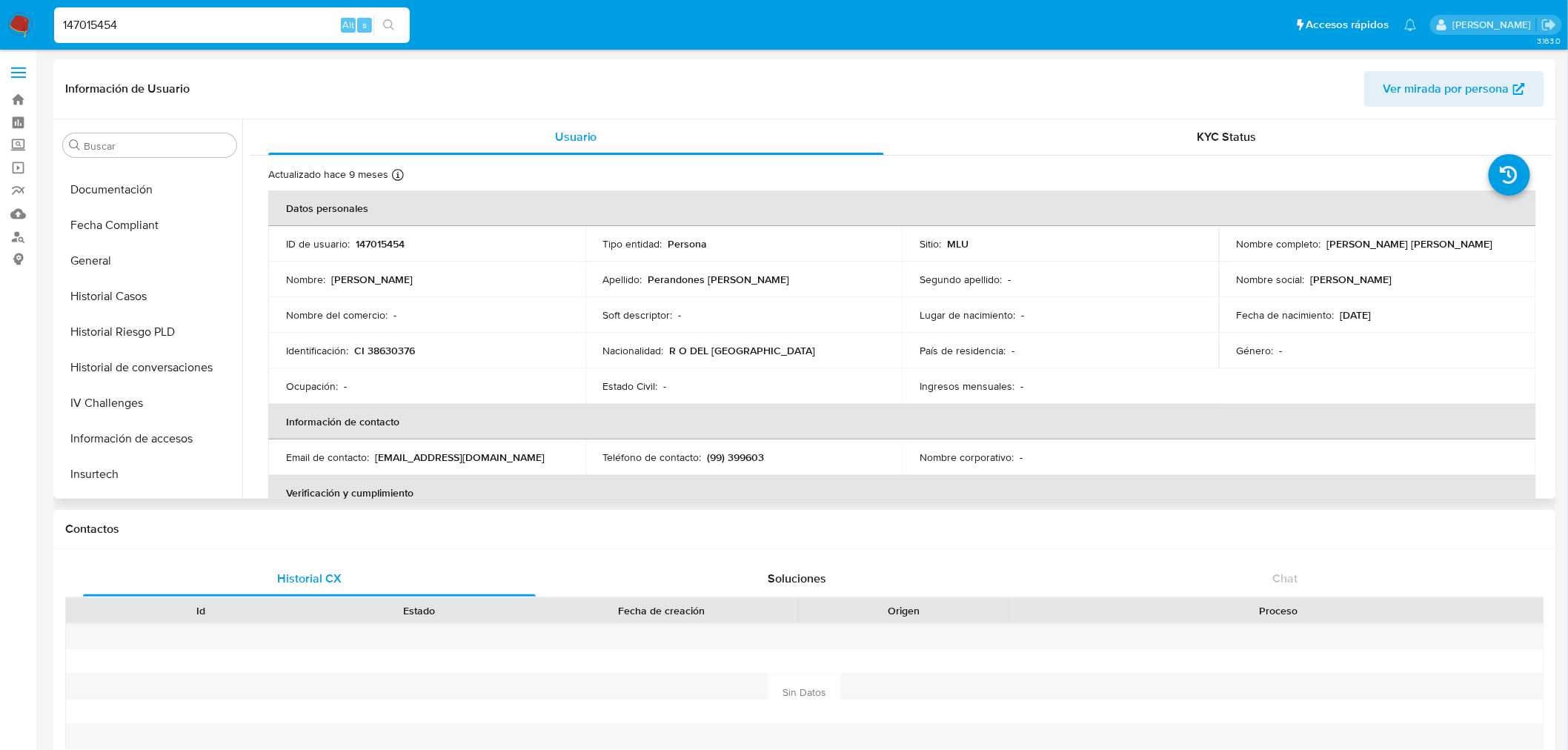
scroll to position [439, 0]
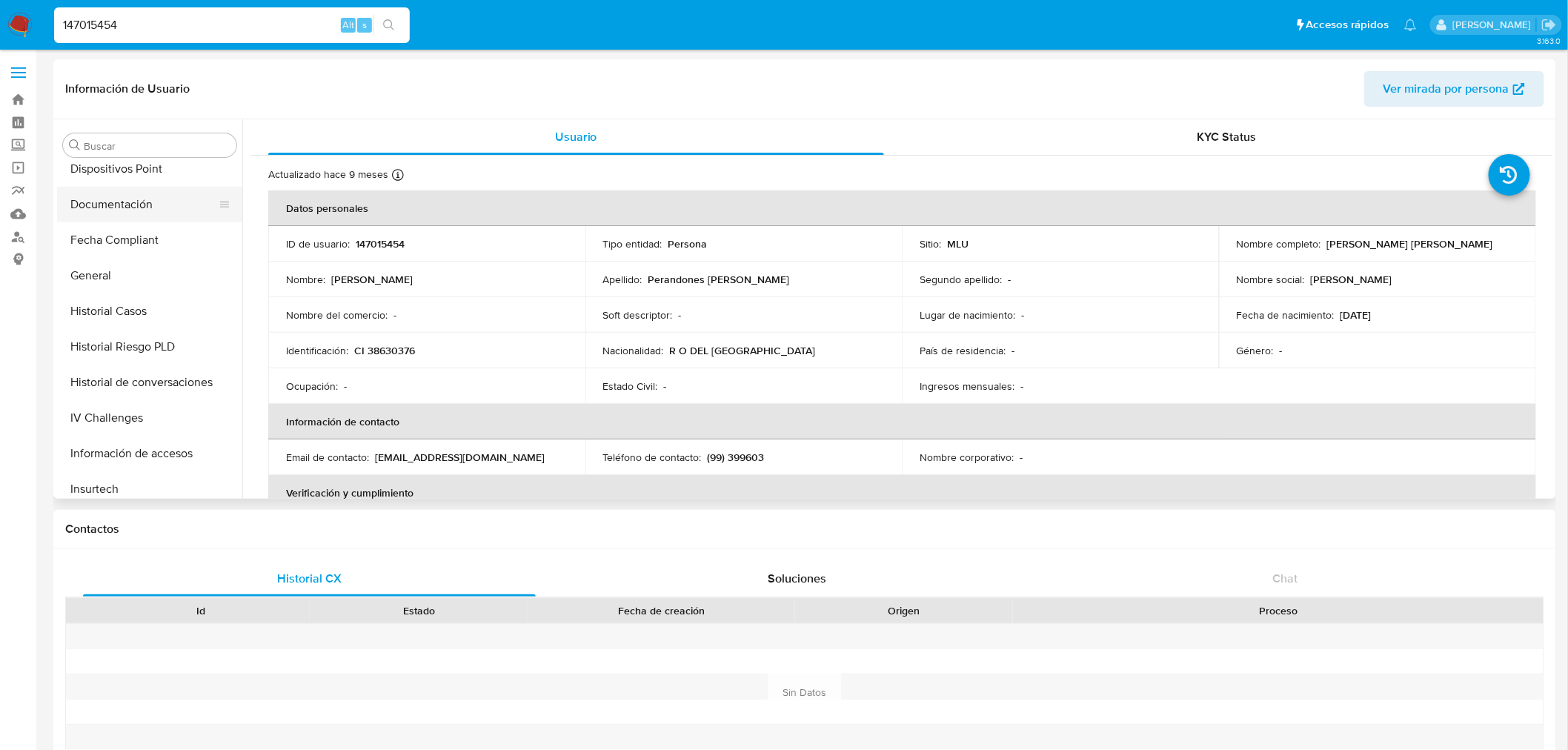
click at [129, 203] on button "Documentación" at bounding box center [144, 205] width 173 height 36
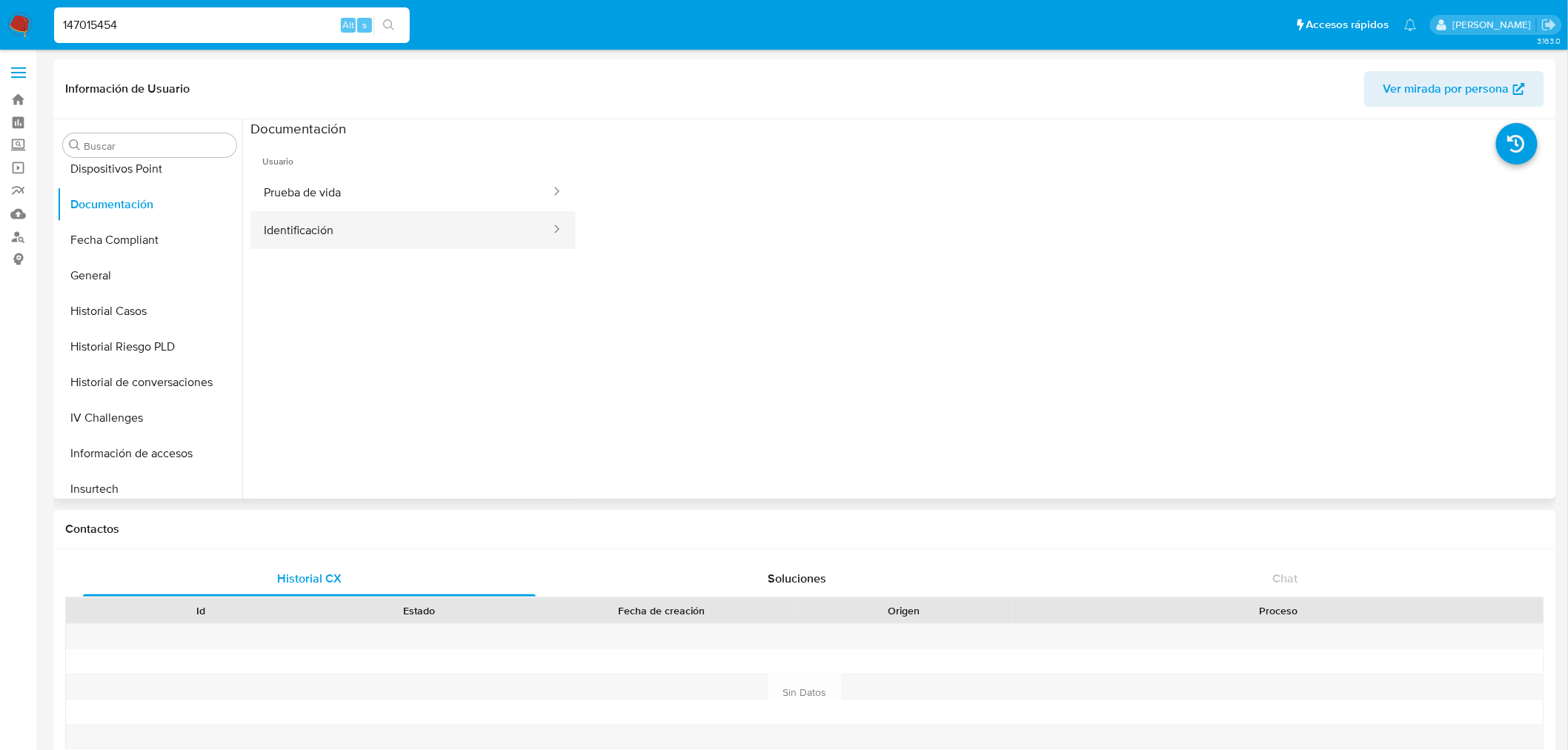
click at [406, 228] on button "Identificación" at bounding box center [401, 230] width 302 height 38
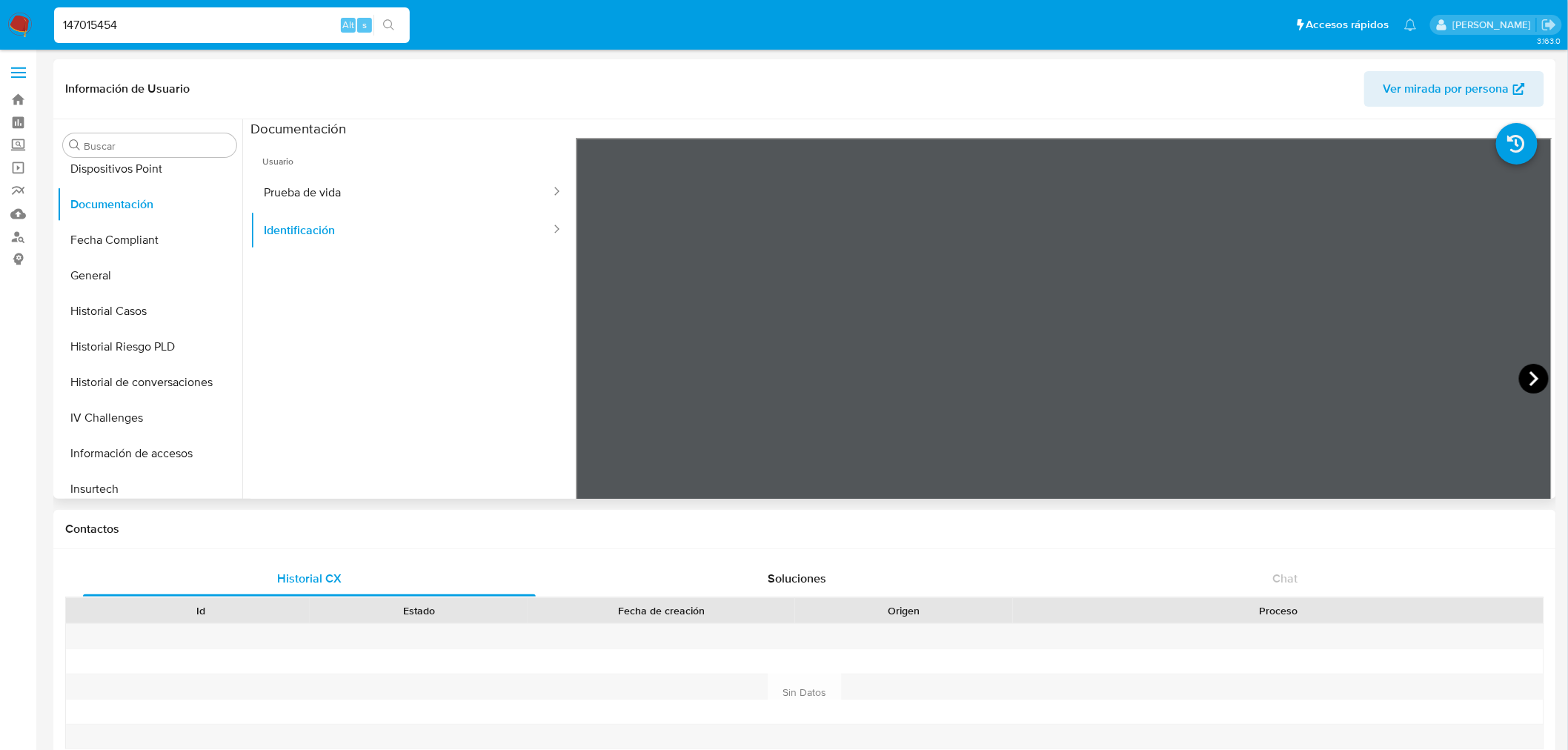
click at [1529, 372] on icon at bounding box center [1533, 379] width 9 height 15
click at [153, 19] on input "147015454" at bounding box center [232, 25] width 356 height 19
paste input "69573127"
type input "169573127"
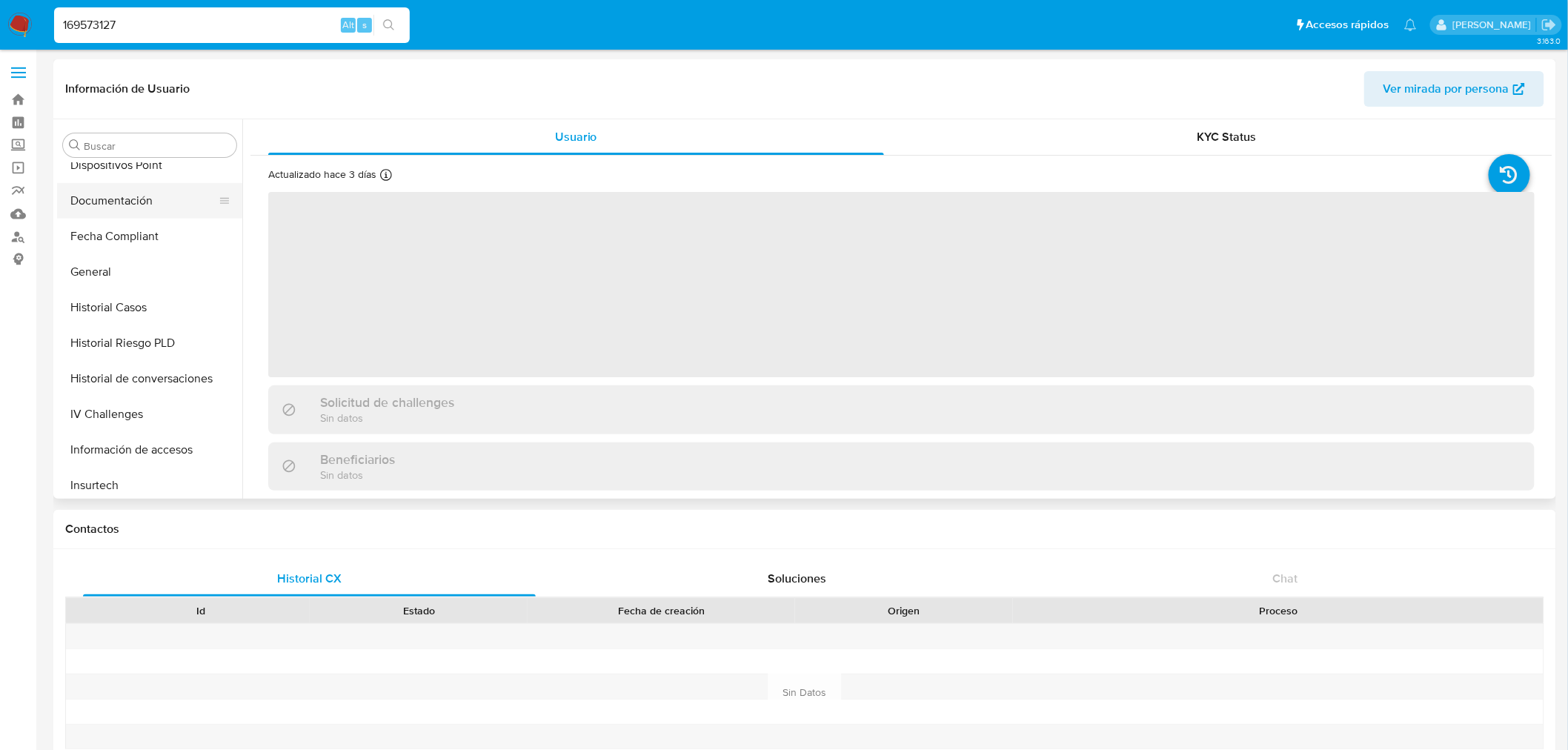
scroll to position [274, 0]
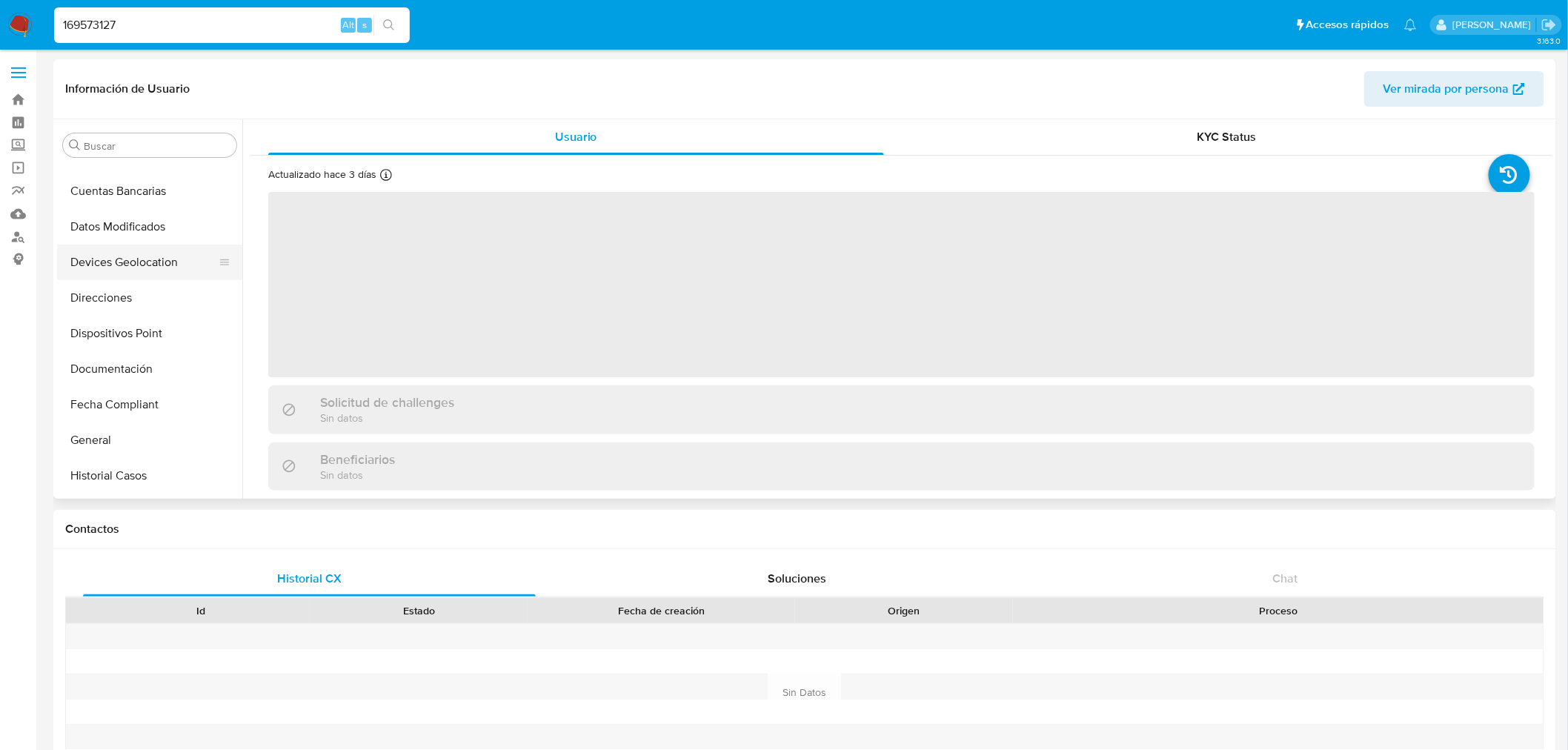
select select "10"
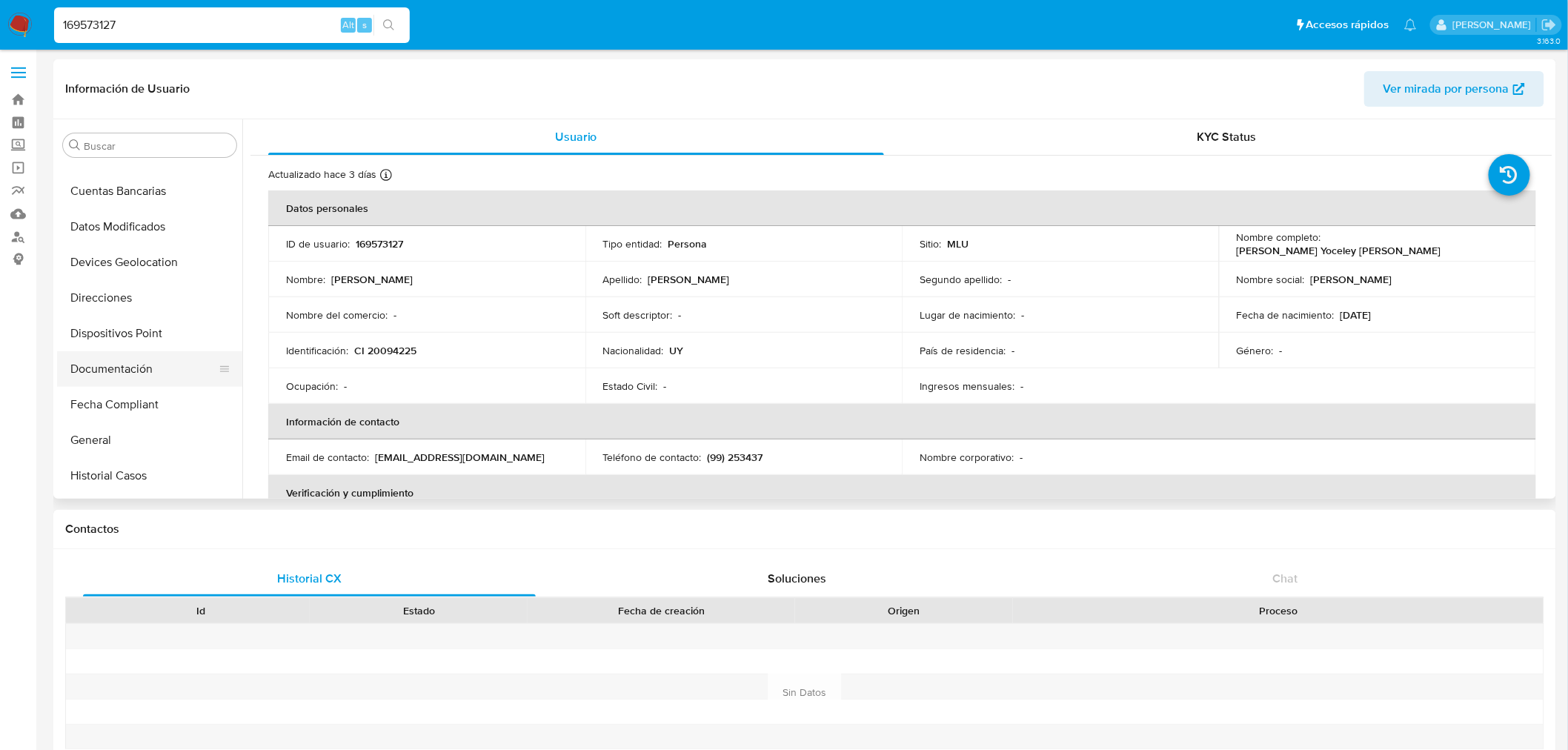
click at [165, 359] on button "Documentación" at bounding box center [144, 369] width 173 height 36
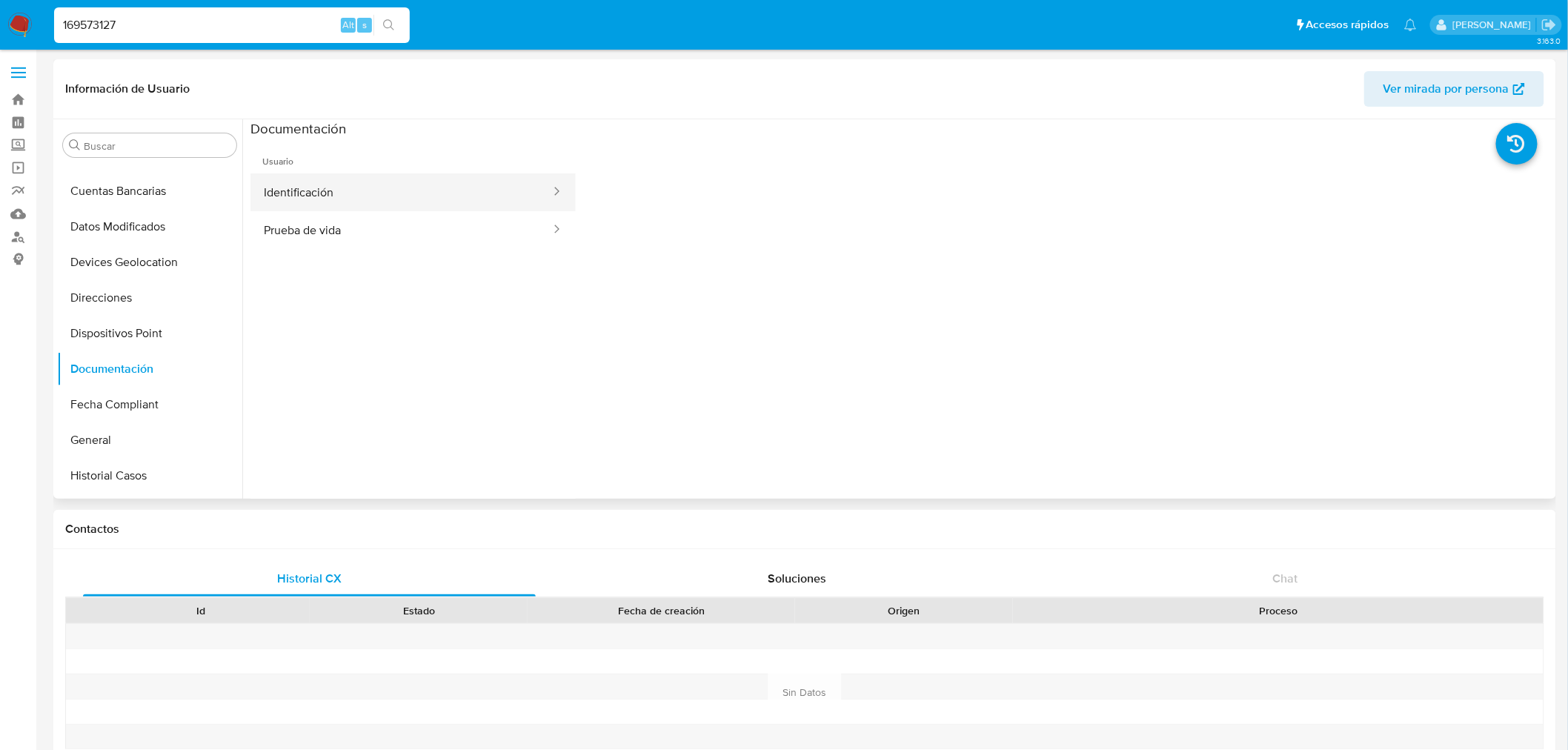
click at [350, 179] on button "Identificación" at bounding box center [401, 192] width 302 height 38
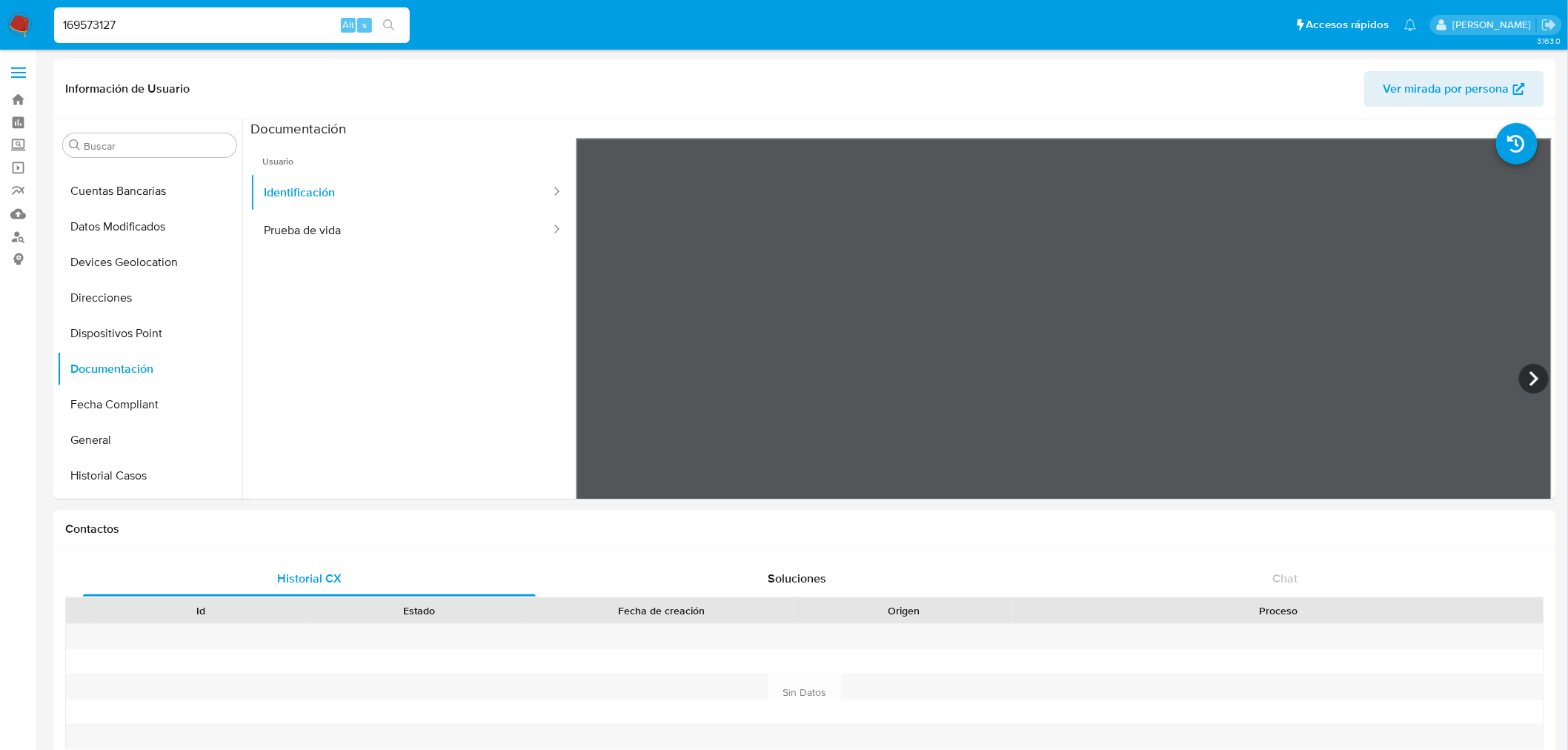
click at [149, 21] on input "169573127" at bounding box center [232, 25] width 356 height 19
paste input "132277809"
type input "1132277809"
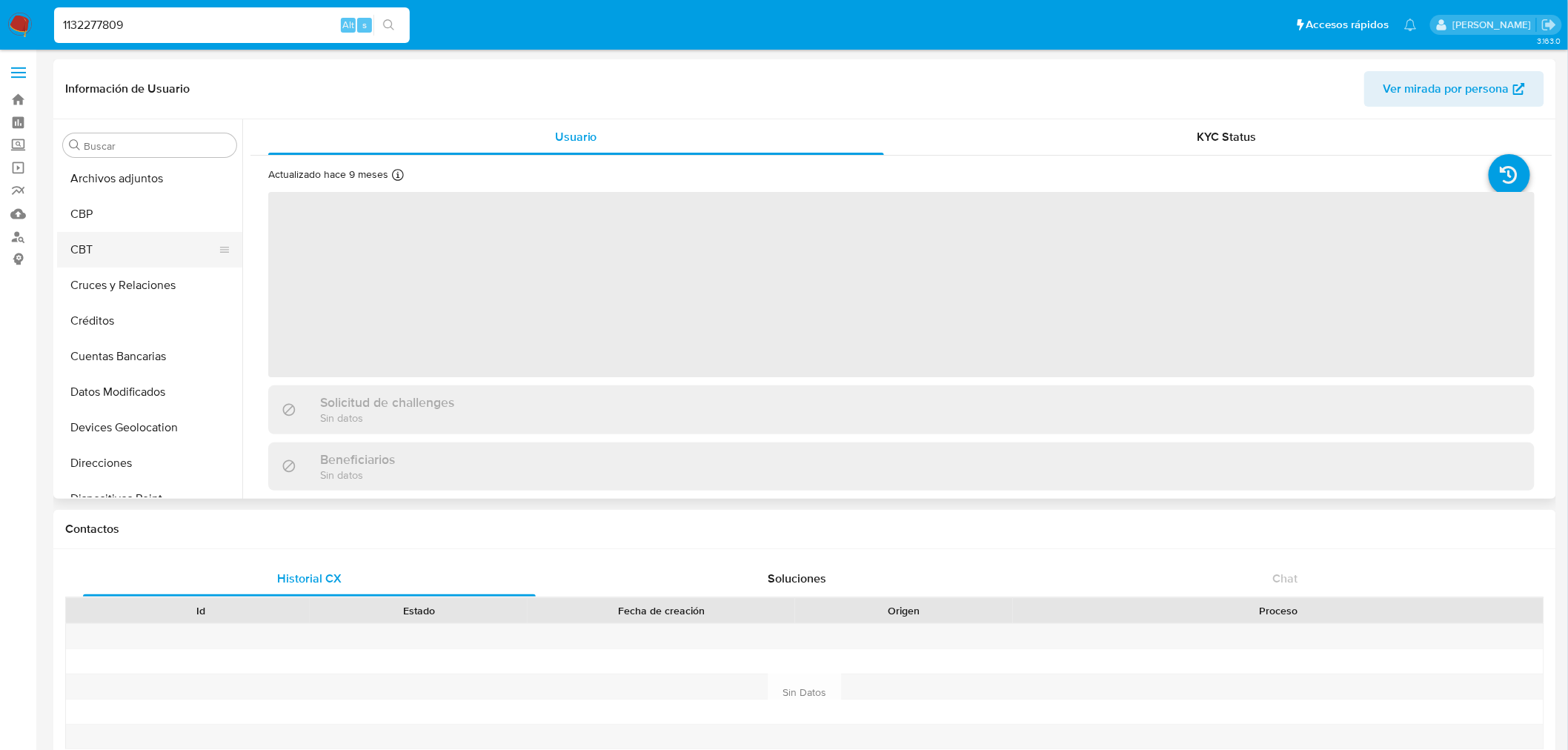
select select "10"
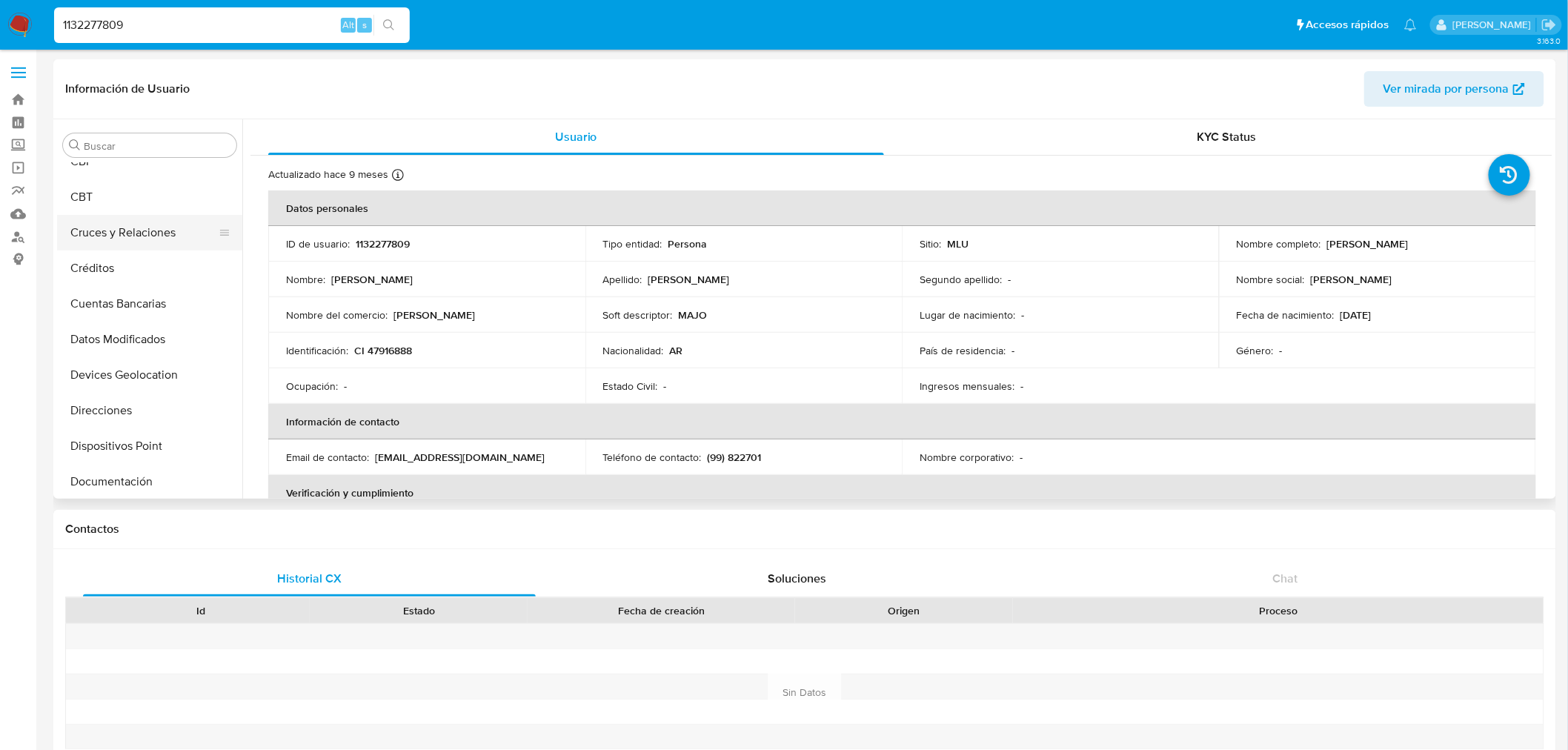
scroll to position [191, 0]
click at [162, 442] on button "Documentación" at bounding box center [144, 452] width 173 height 36
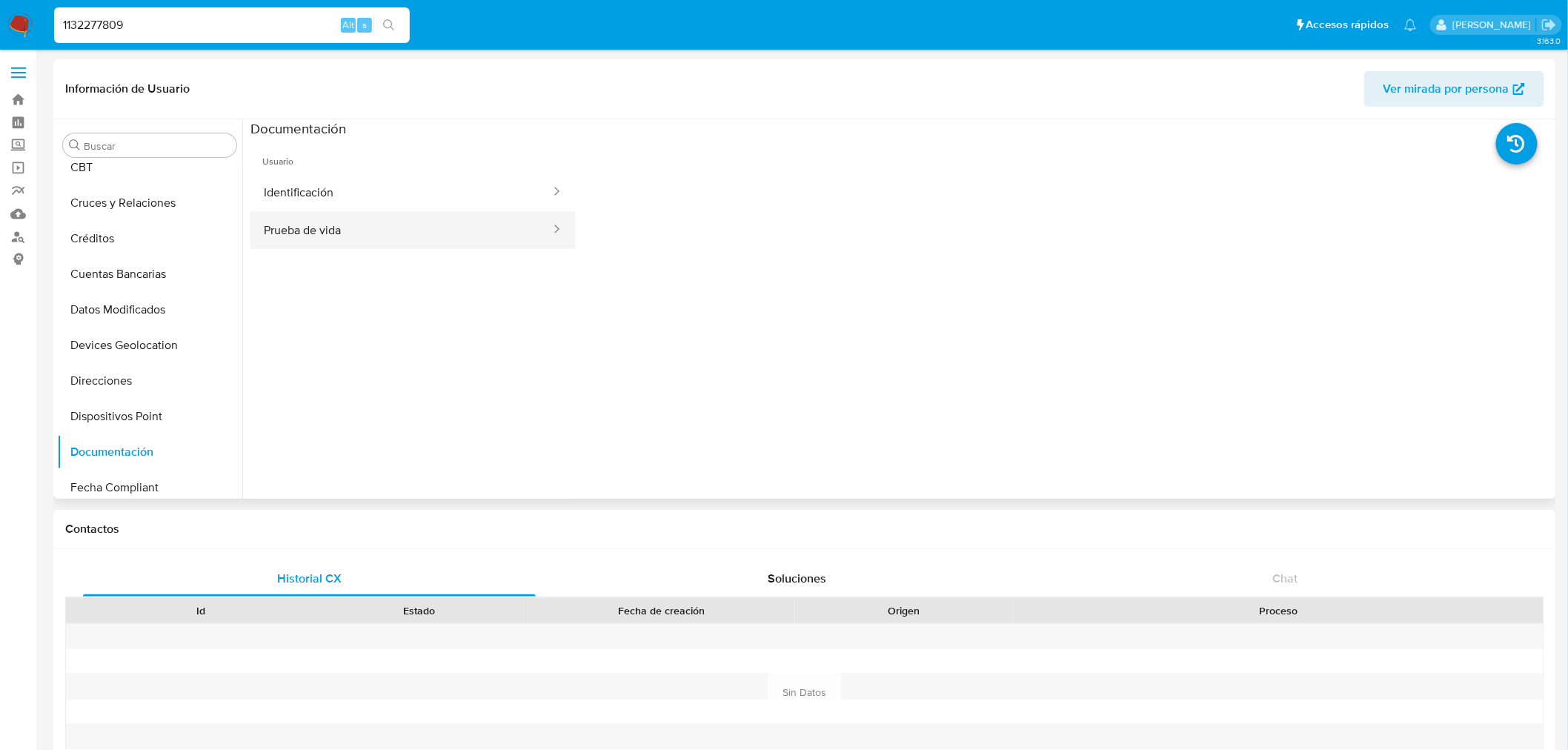
click at [411, 235] on button "Prueba de vida" at bounding box center [401, 230] width 302 height 38
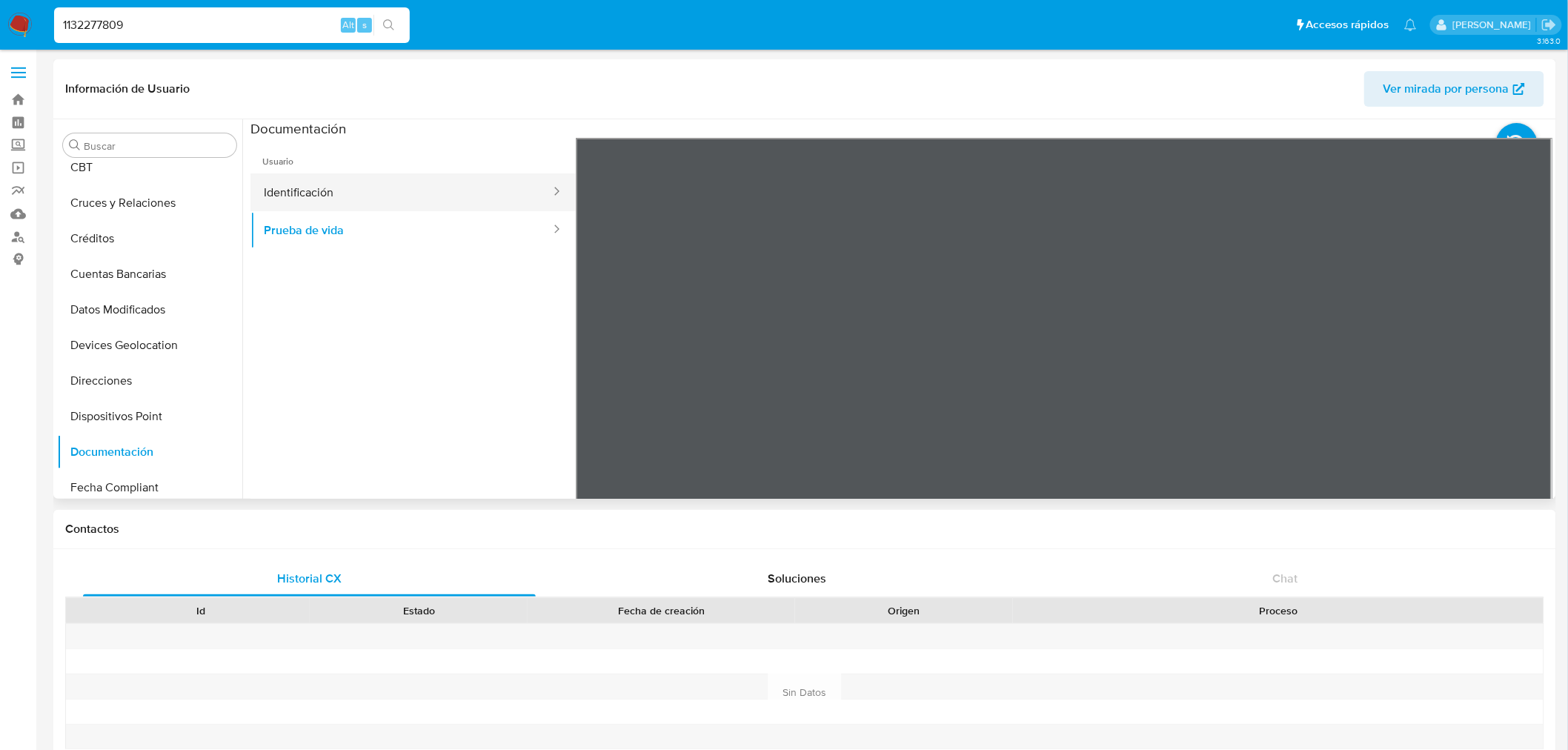
click at [409, 194] on button "Identificación" at bounding box center [401, 192] width 302 height 38
click at [1522, 374] on icon at bounding box center [1533, 379] width 30 height 30
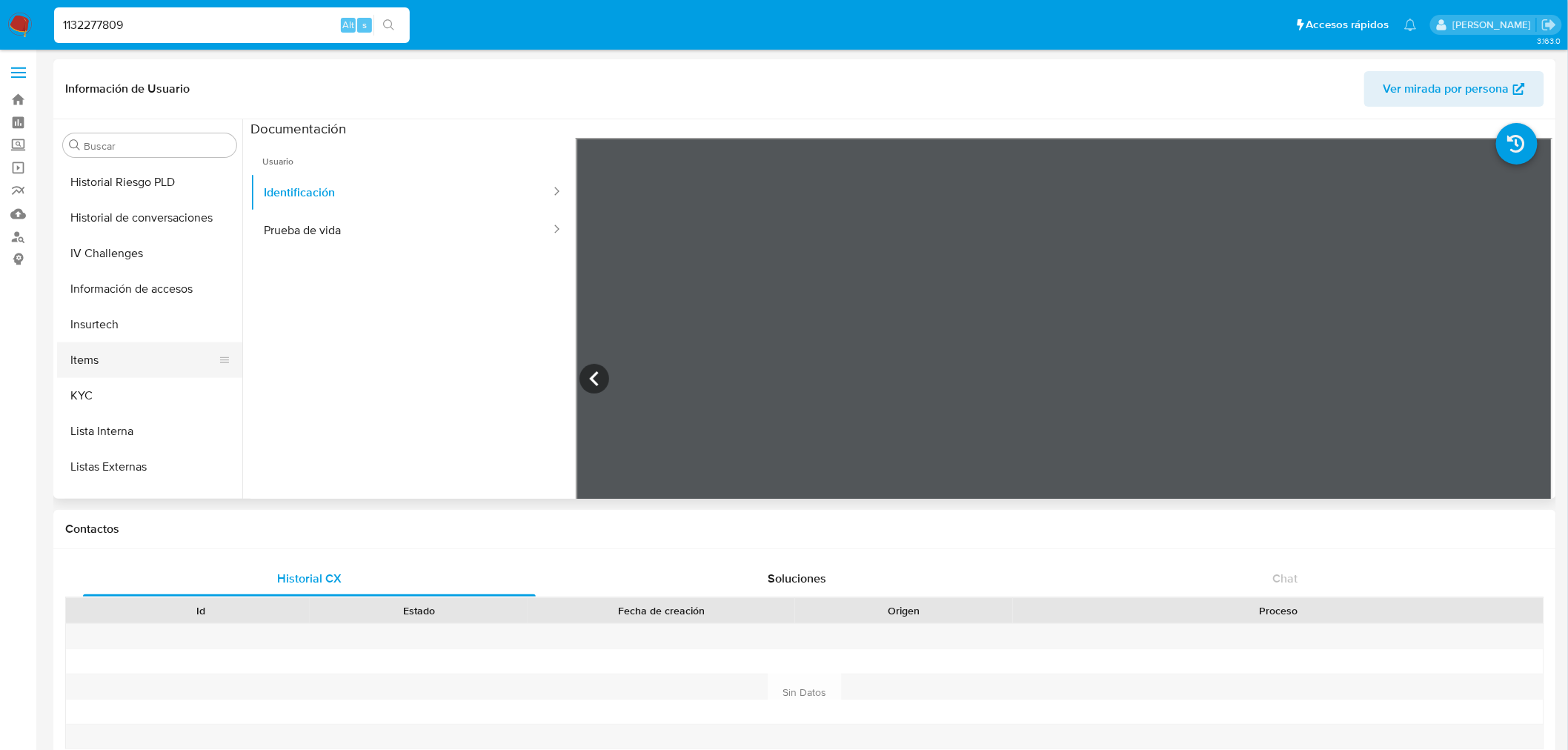
scroll to position [603, 0]
drag, startPoint x: 342, startPoint y: 212, endPoint x: 347, endPoint y: 226, distance: 14.9
click at [342, 213] on button "Prueba de vida" at bounding box center [401, 230] width 302 height 38
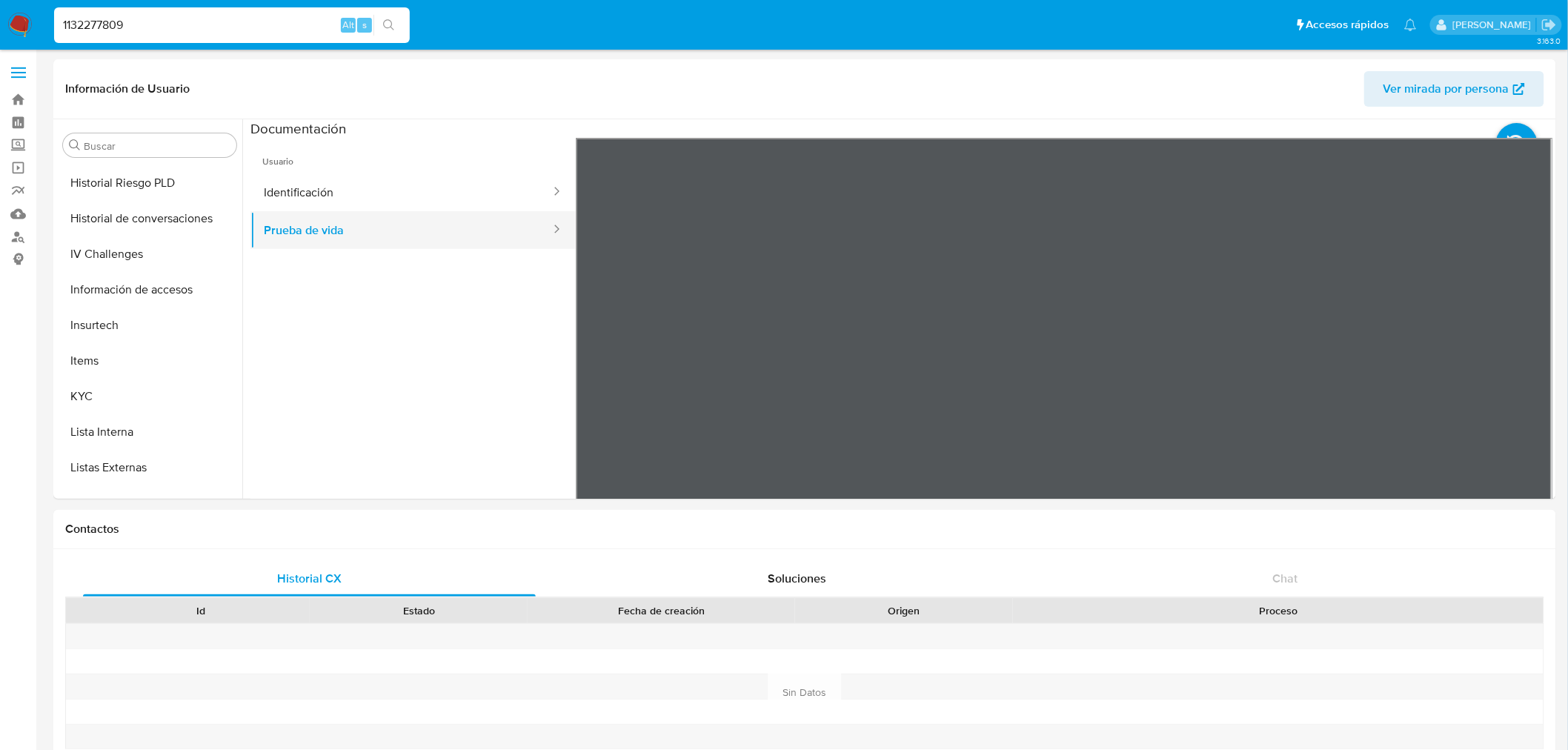
click at [347, 226] on button "Prueba de vida" at bounding box center [401, 230] width 302 height 38
click at [121, 416] on button "Lista Interna" at bounding box center [144, 432] width 173 height 36
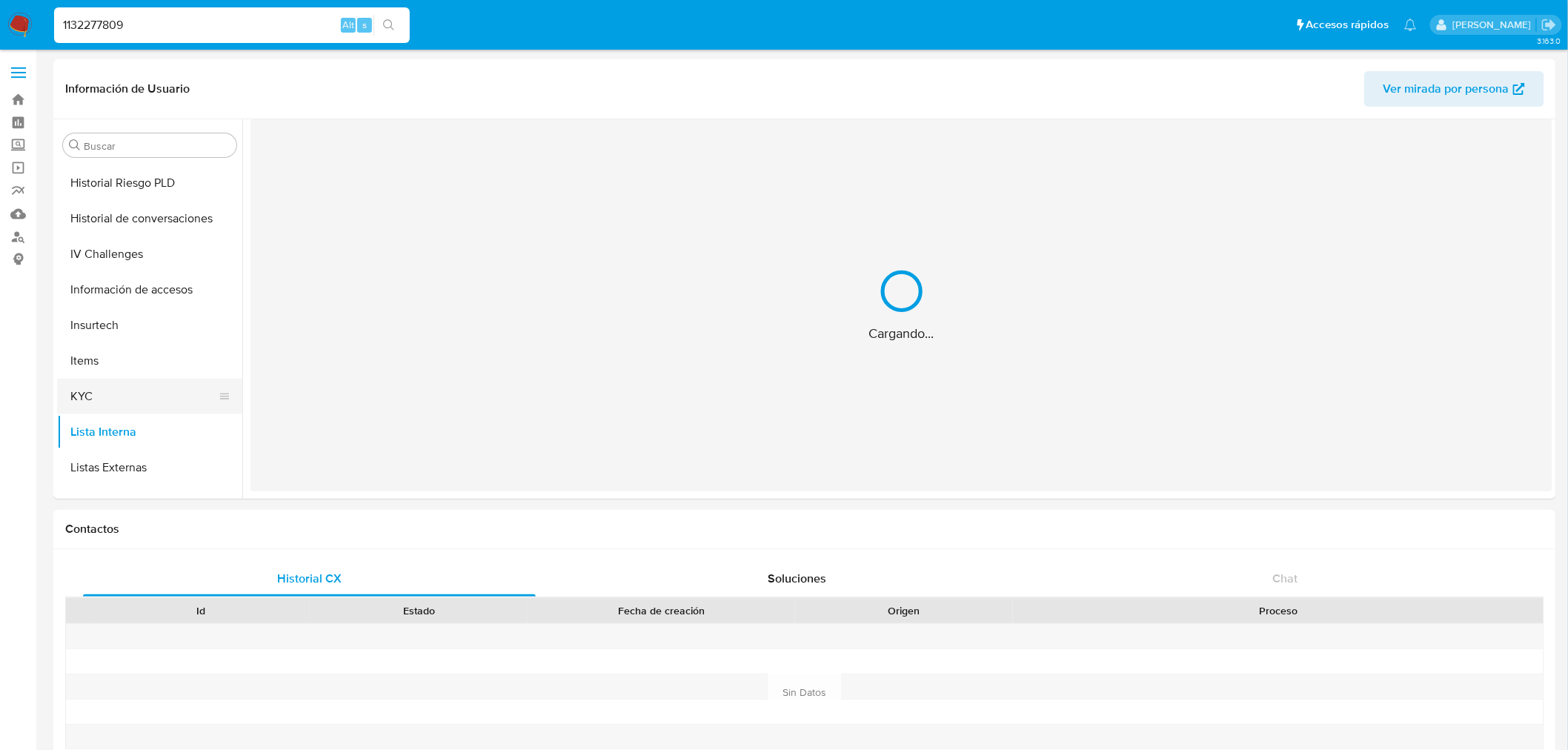
click at [119, 404] on button "KYC" at bounding box center [144, 396] width 173 height 36
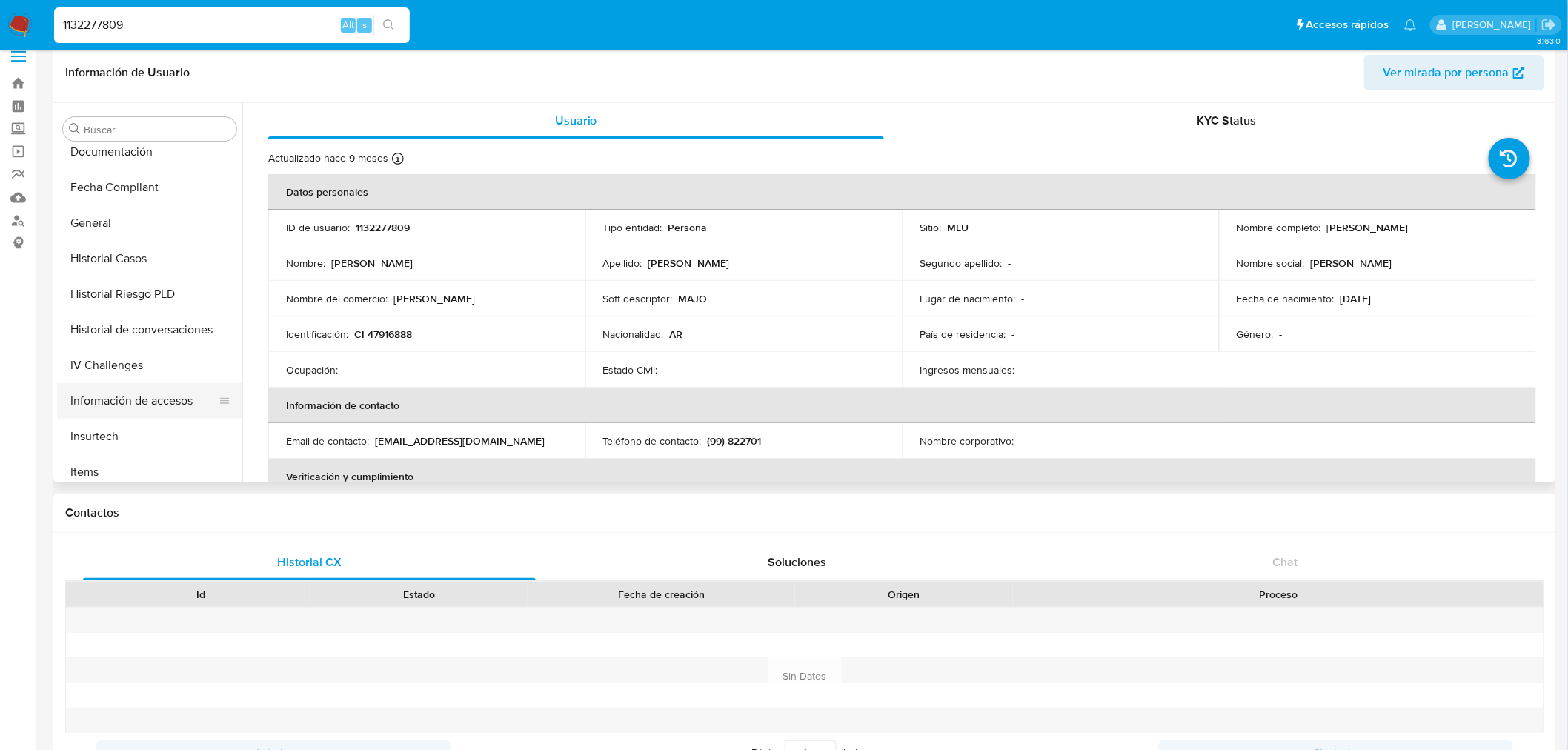
scroll to position [273, 0]
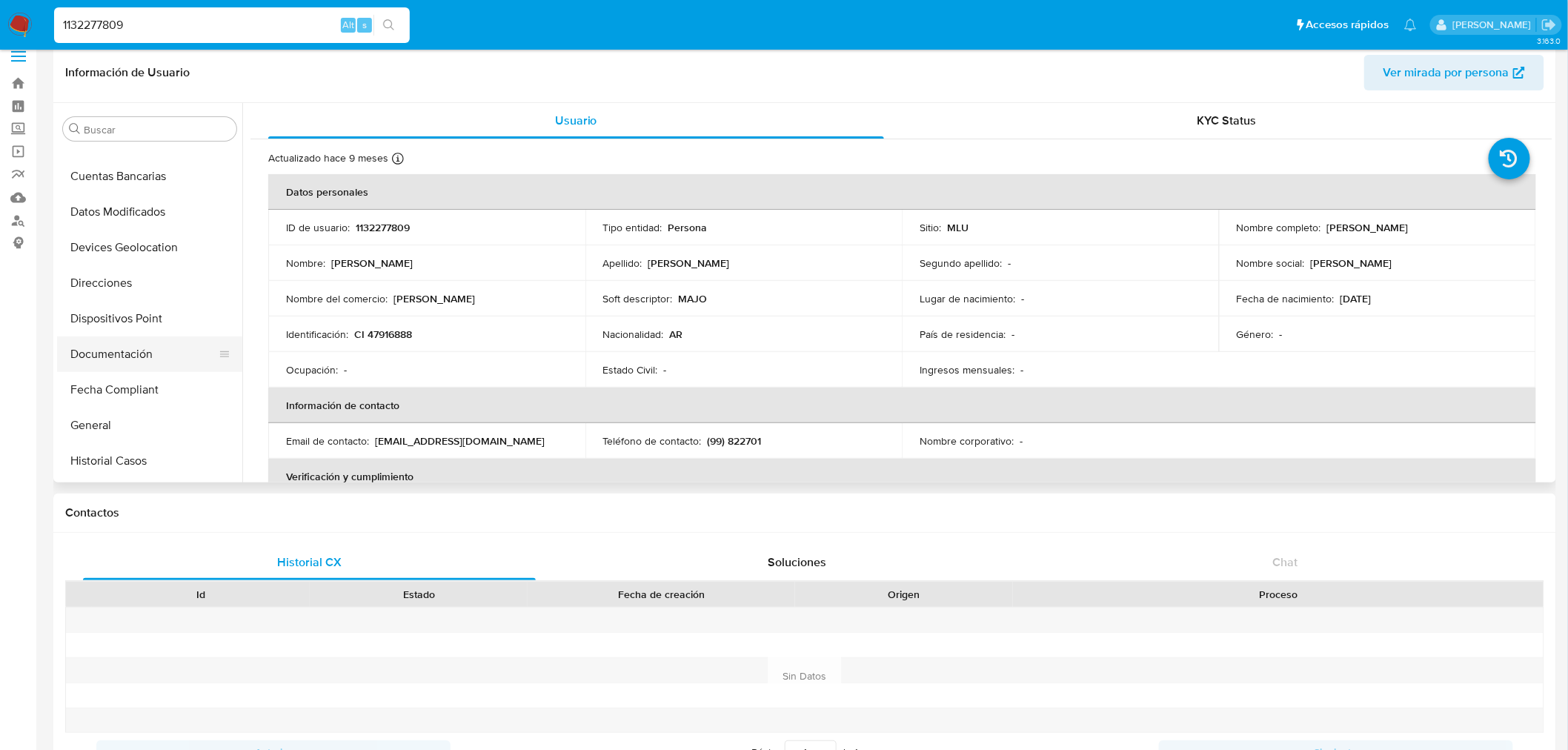
click at [138, 343] on button "Documentación" at bounding box center [144, 354] width 173 height 36
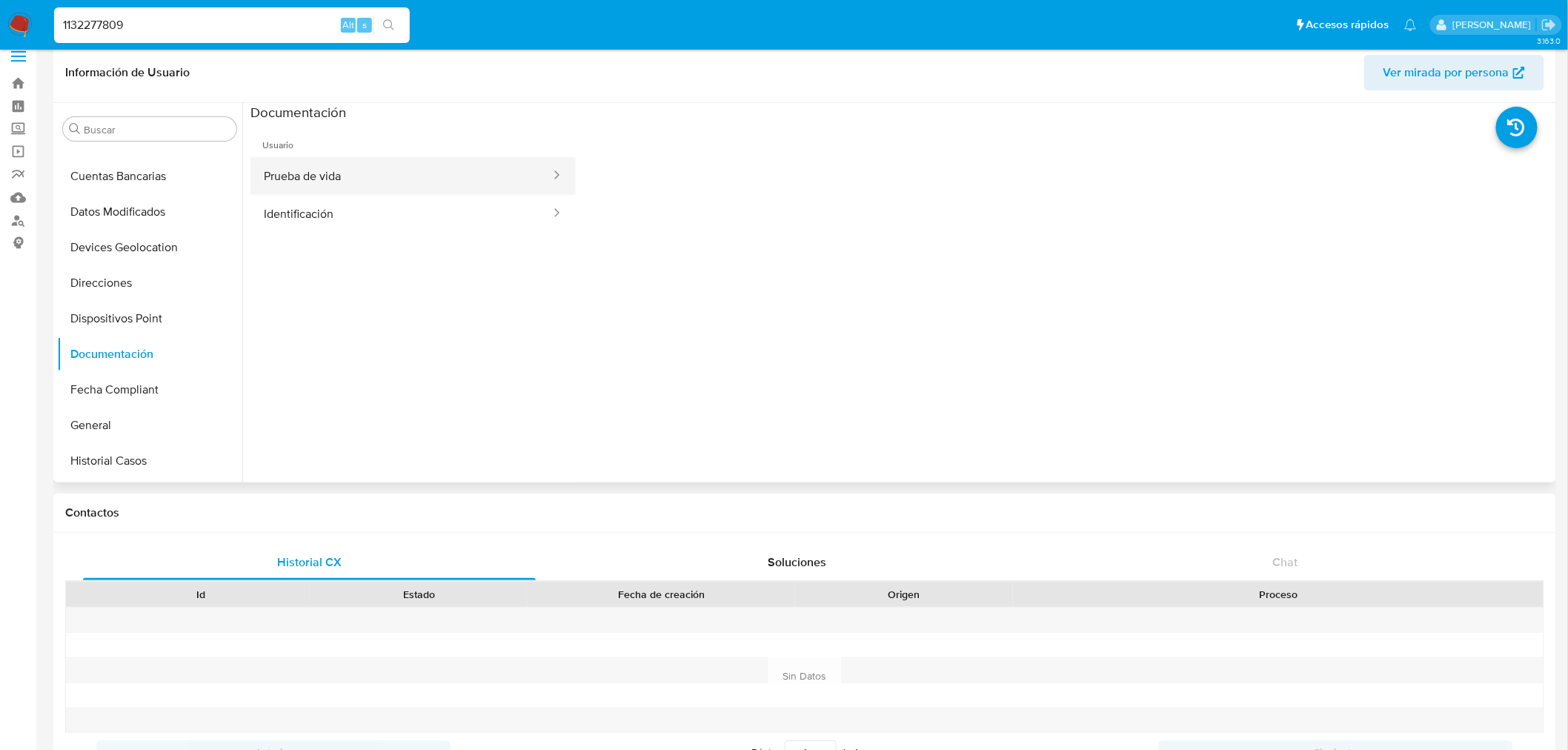
click at [400, 176] on button "Prueba de vida" at bounding box center [401, 176] width 302 height 38
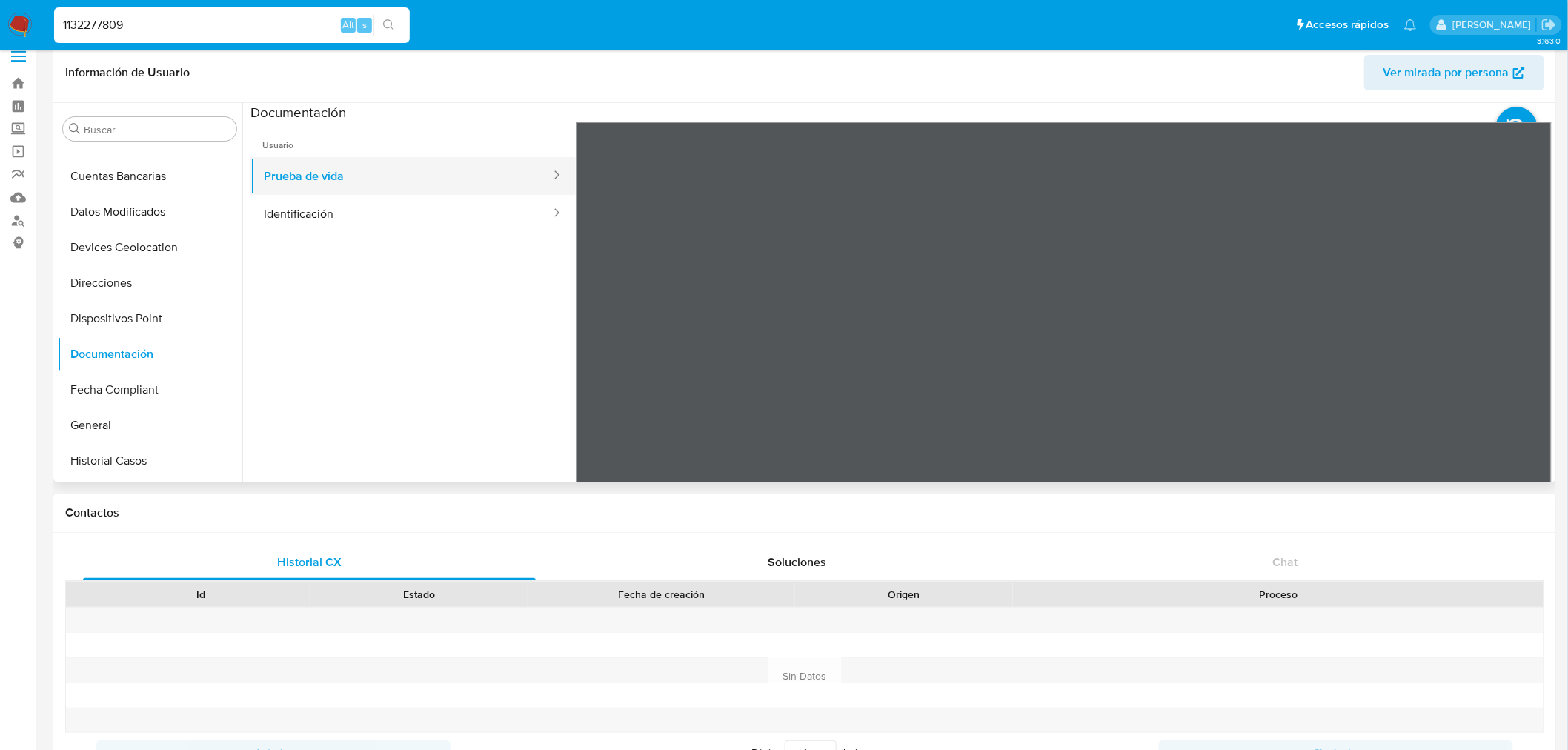
click at [316, 176] on button "Prueba de vida" at bounding box center [401, 176] width 302 height 38
click at [353, 227] on button "Identificación" at bounding box center [401, 214] width 302 height 38
click at [128, 25] on input "1132277809" at bounding box center [232, 25] width 356 height 19
paste input "447413308"
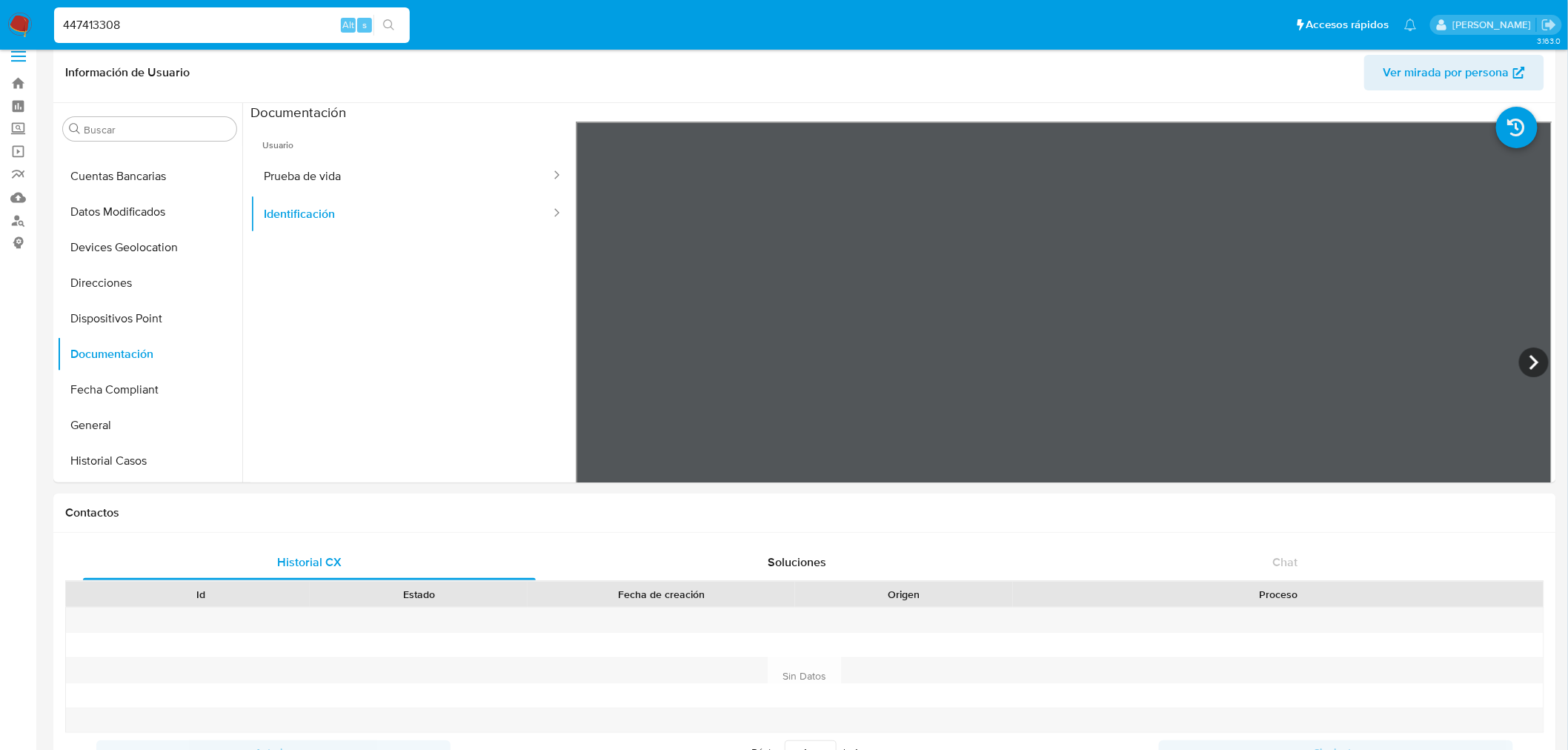
type input "447413308"
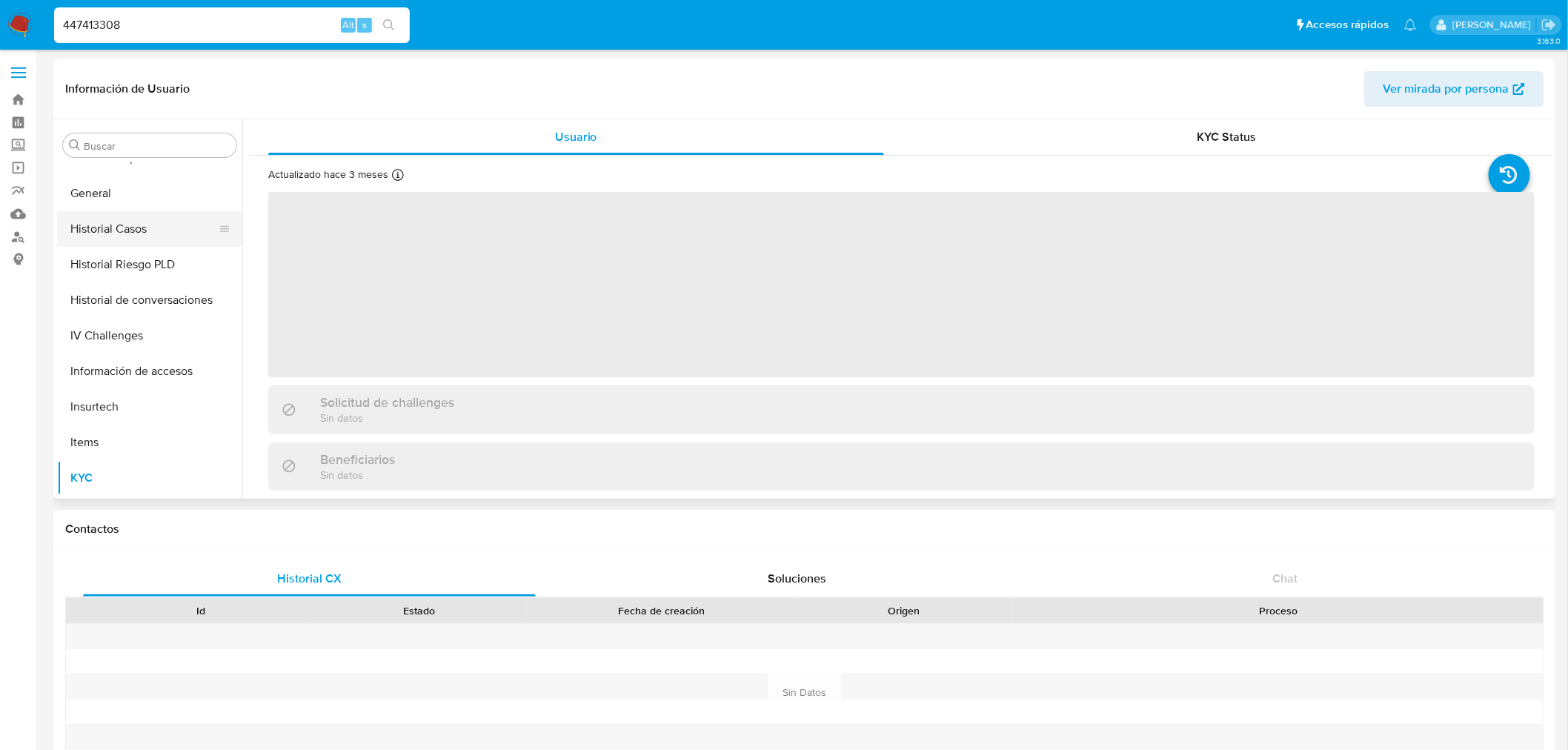
select select "10"
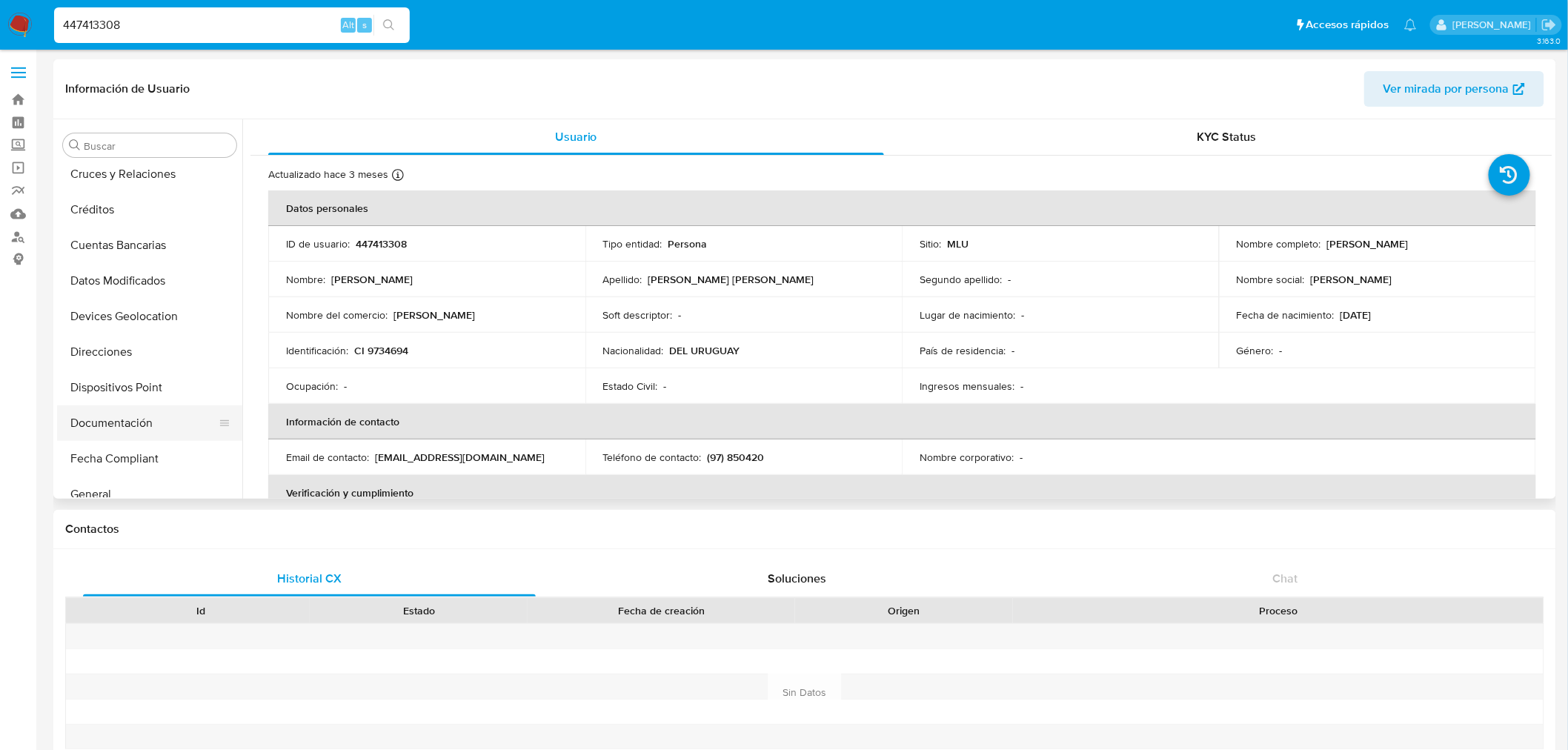
scroll to position [191, 0]
click at [176, 441] on button "Documentación" at bounding box center [144, 452] width 173 height 36
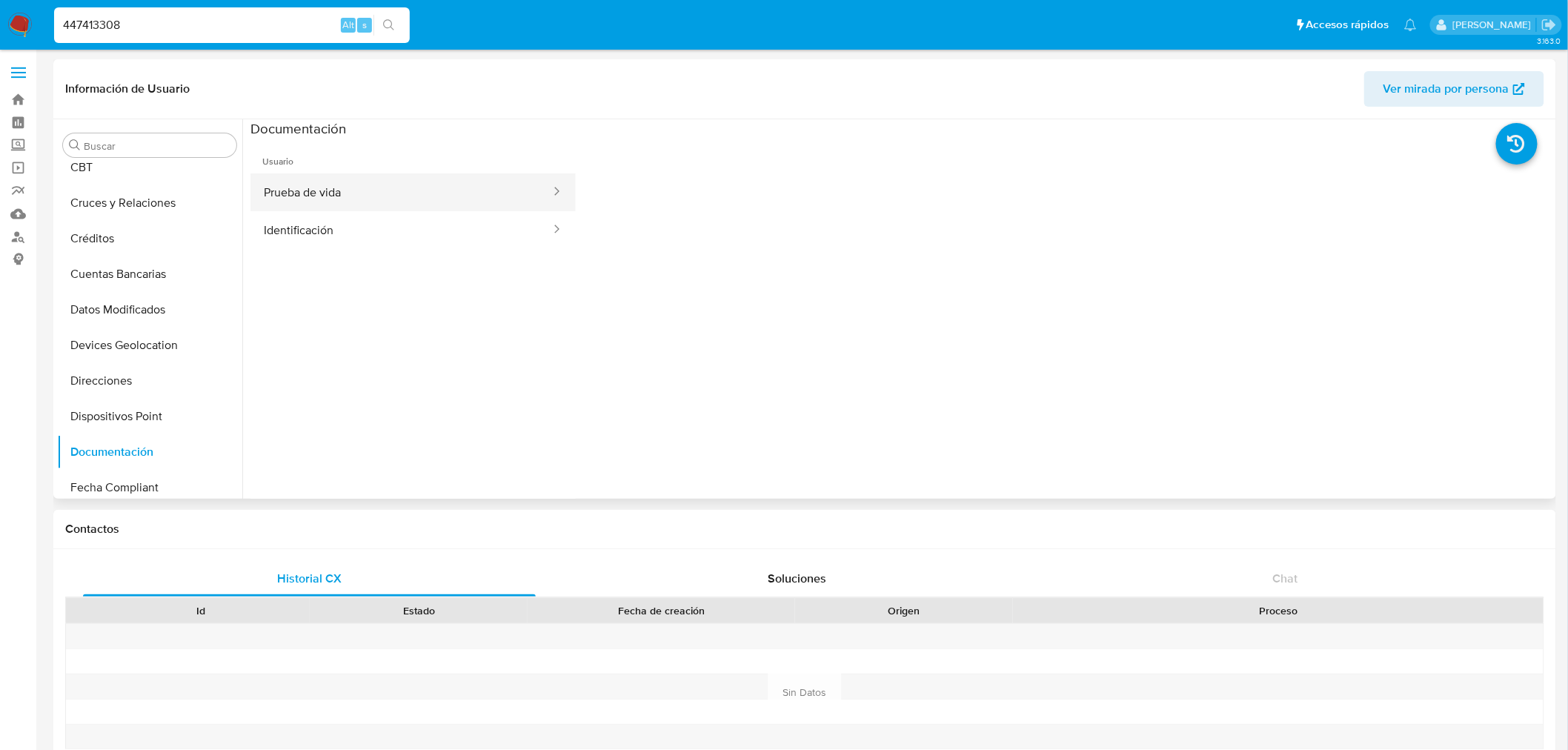
click at [324, 210] on button "Prueba de vida" at bounding box center [401, 192] width 302 height 38
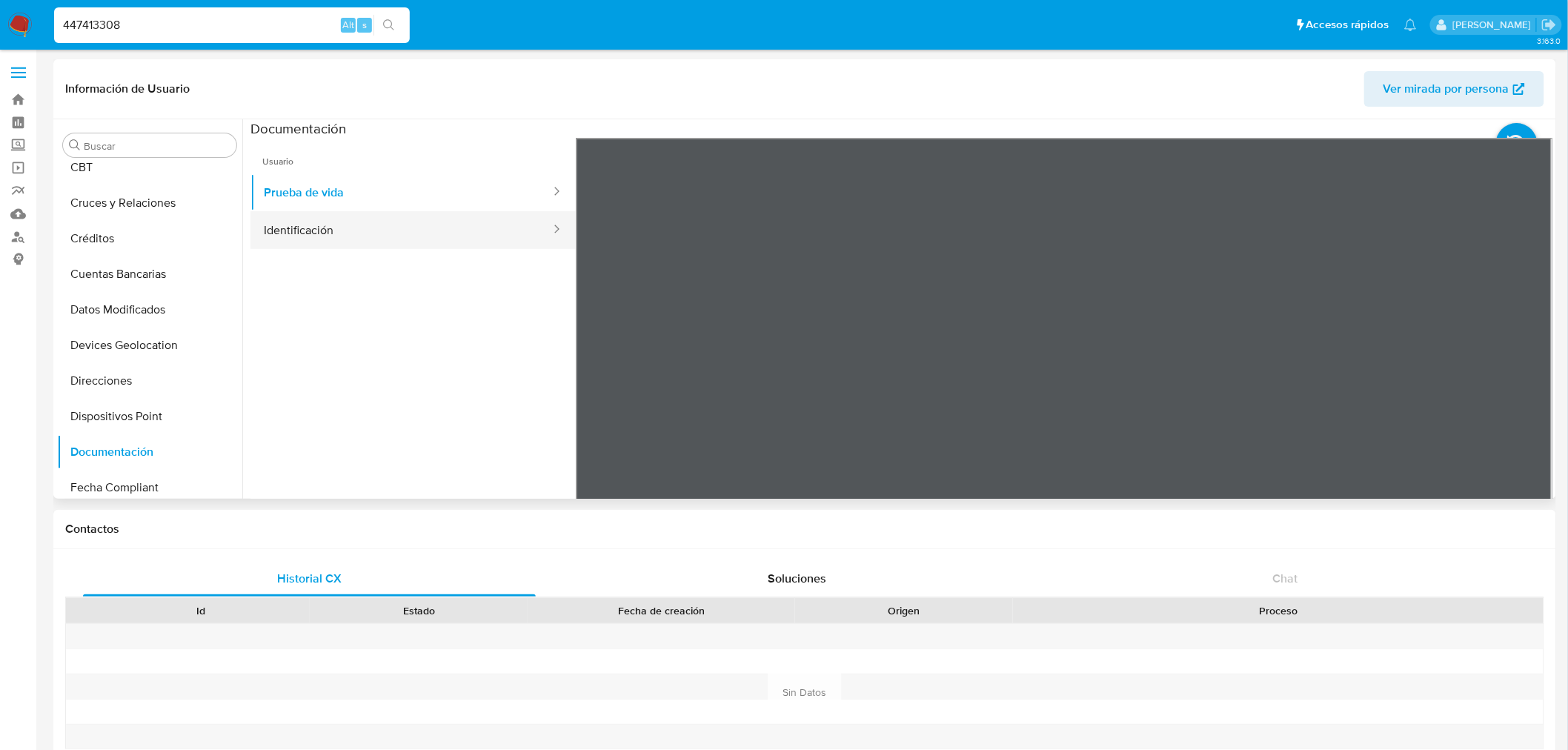
click at [411, 239] on button "Identificación" at bounding box center [401, 230] width 302 height 38
click at [400, 186] on button "Prueba de vida" at bounding box center [401, 192] width 302 height 38
click at [352, 214] on button "Identificación" at bounding box center [401, 230] width 302 height 38
click at [1529, 372] on icon at bounding box center [1533, 379] width 30 height 30
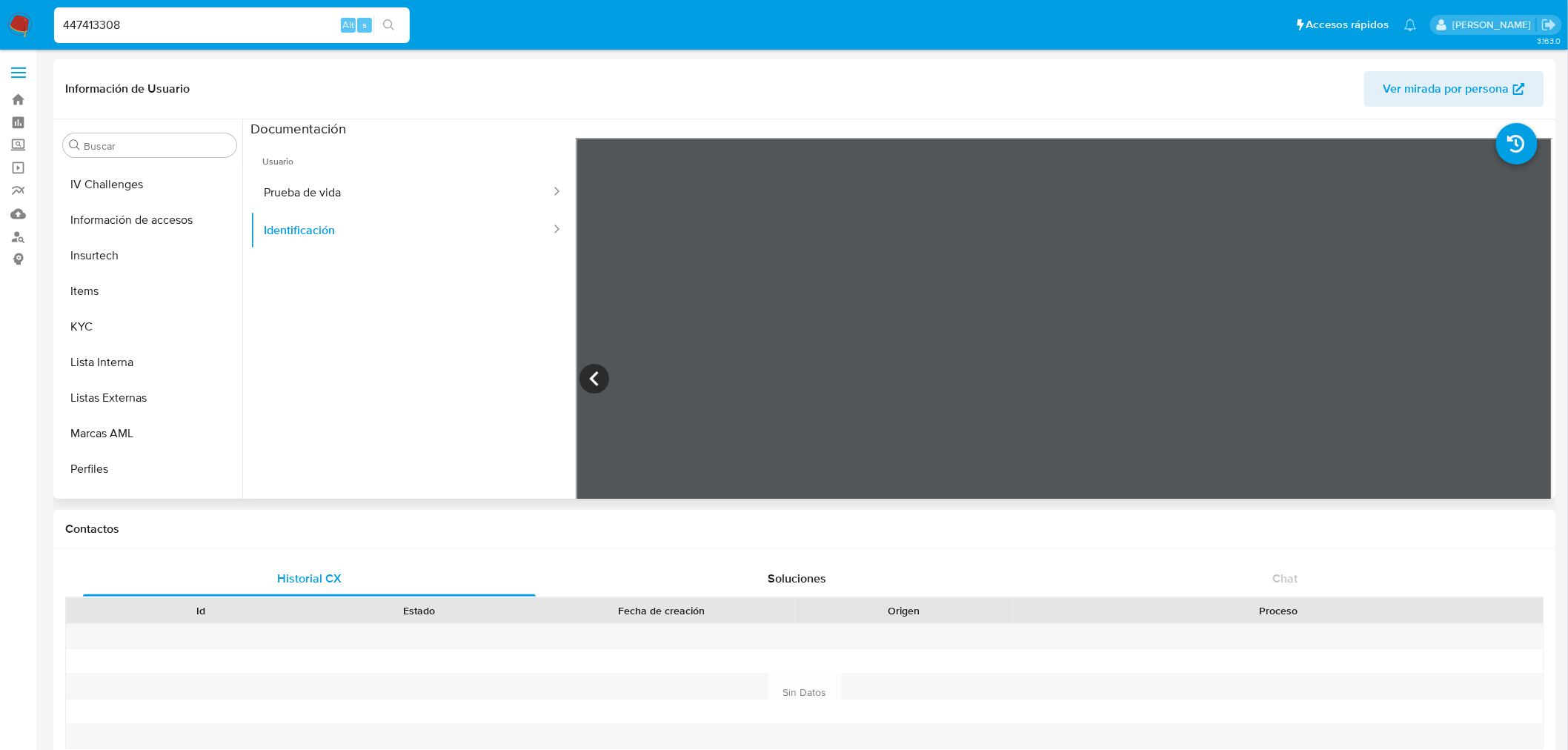
scroll to position [684, 0]
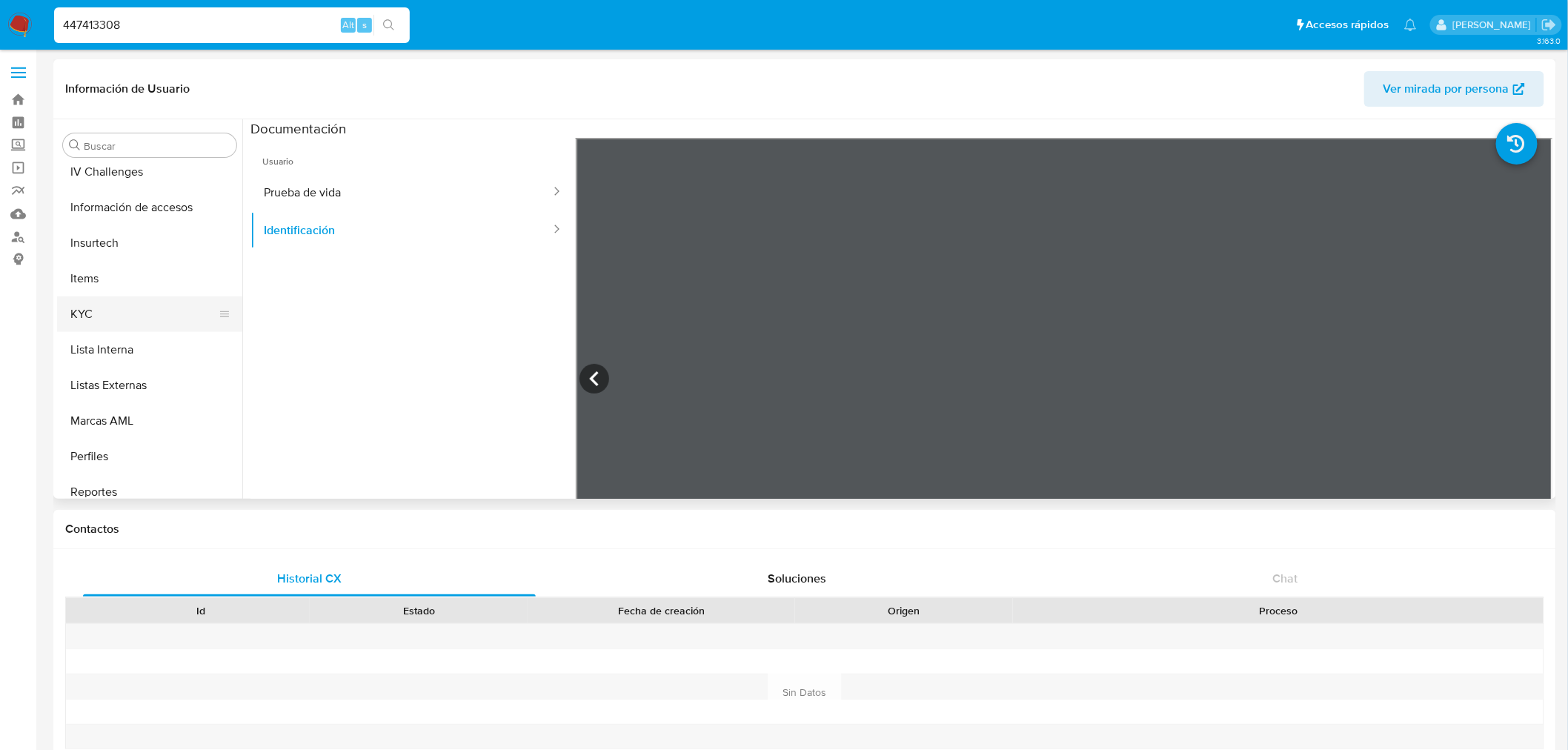
click at [129, 319] on button "KYC" at bounding box center [144, 314] width 173 height 36
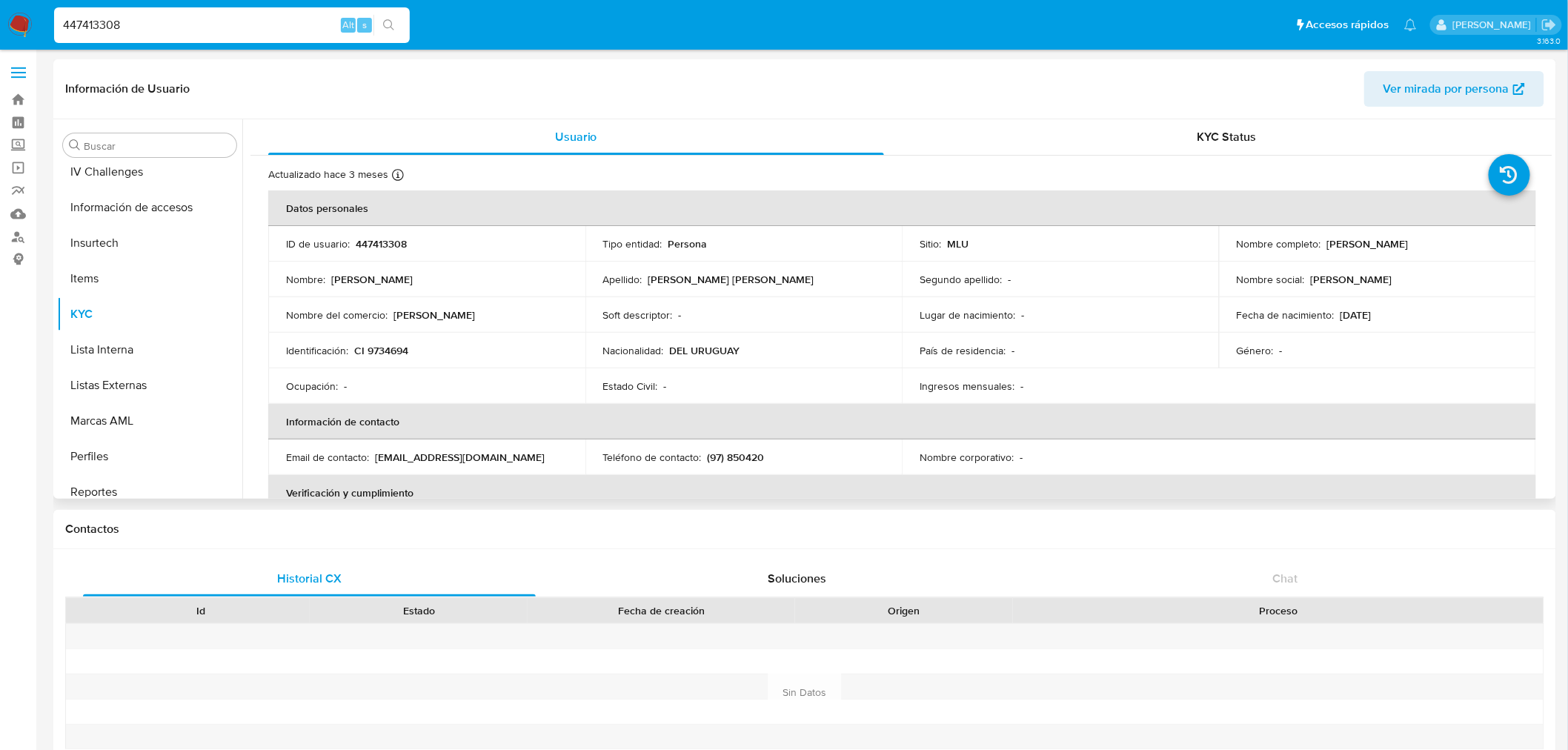
click at [1195, 116] on div "Información de Usuario Ver mirada por persona" at bounding box center [804, 89] width 1502 height 60
click at [1201, 145] on div "KYC Status" at bounding box center [1227, 137] width 616 height 36
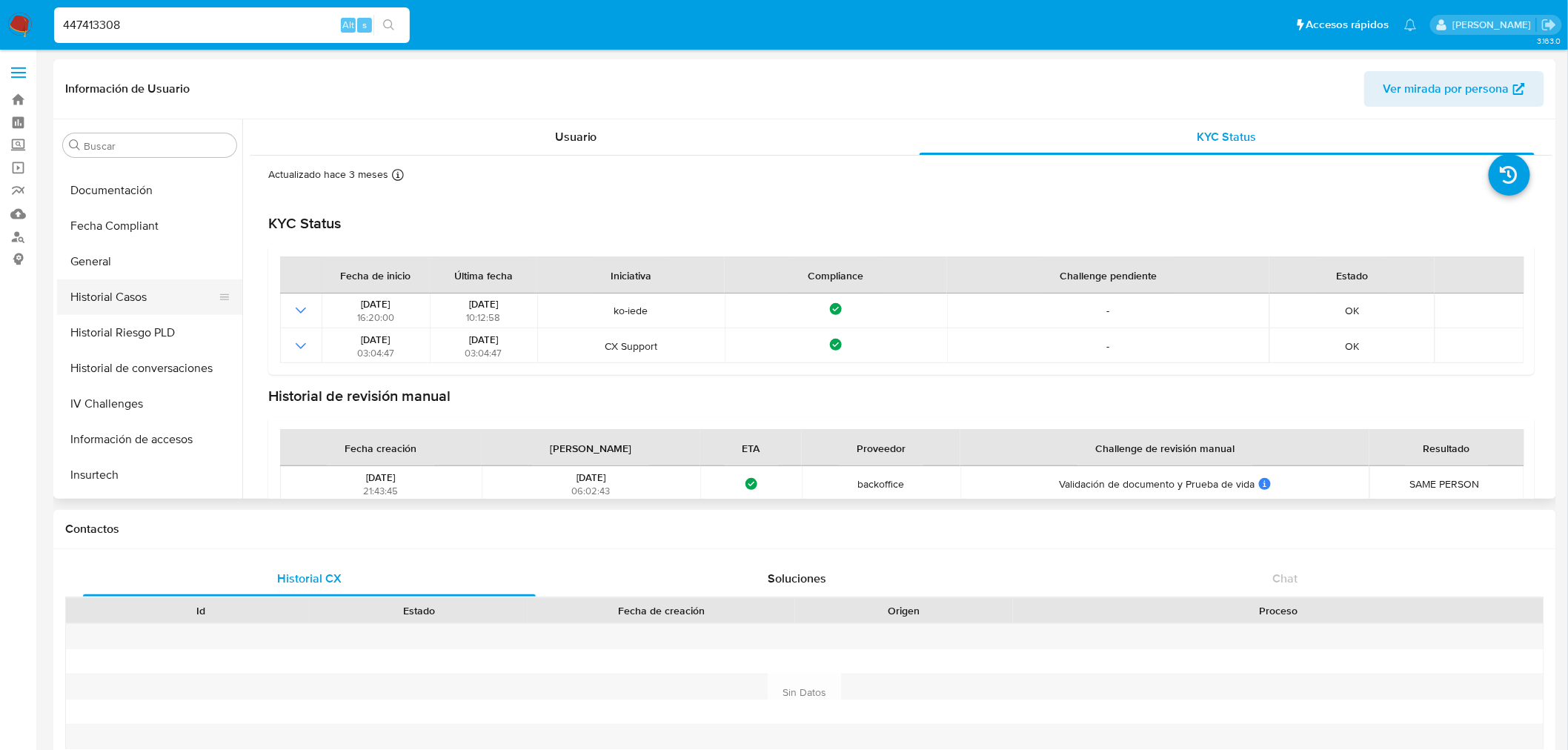
scroll to position [438, 0]
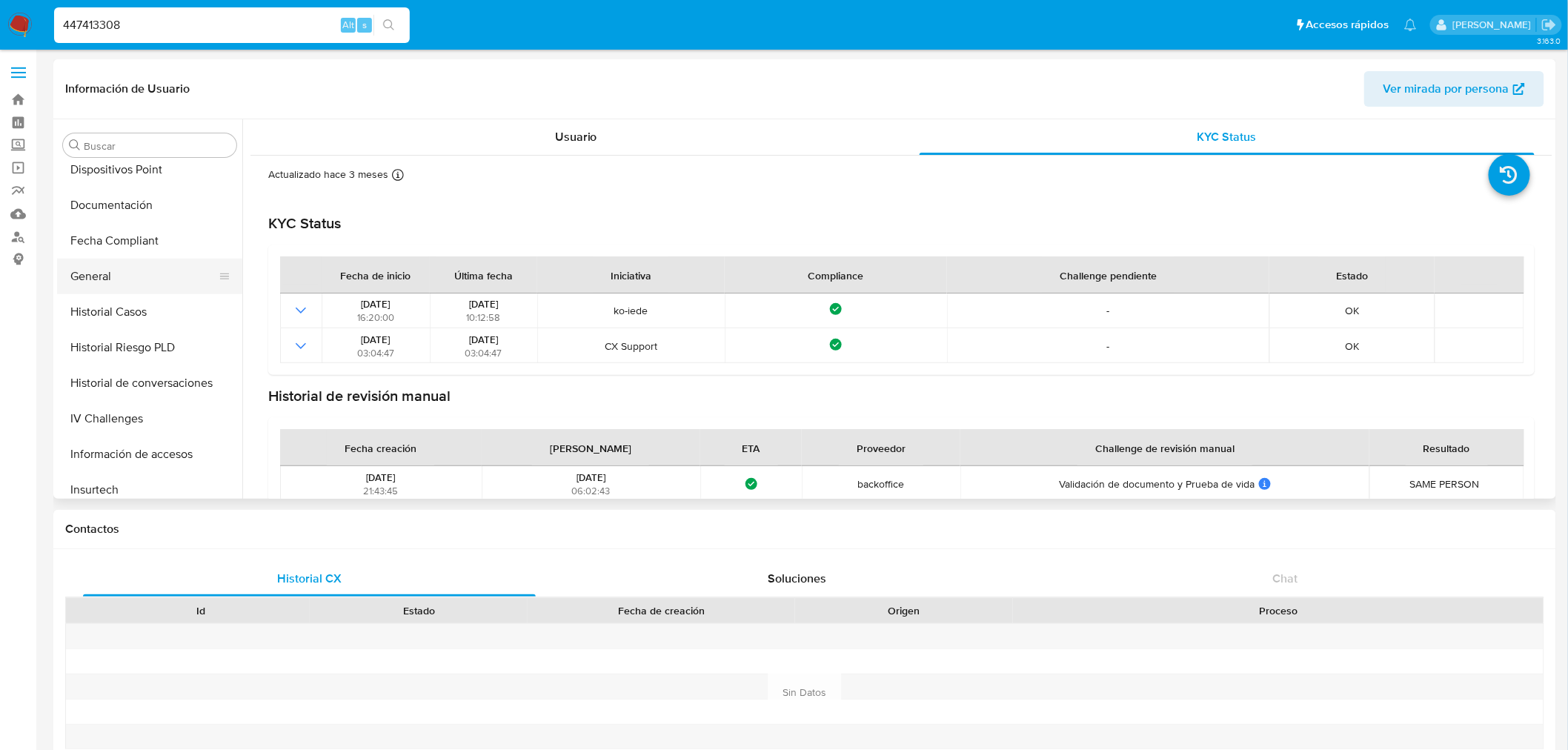
click at [131, 282] on button "General" at bounding box center [144, 277] width 173 height 36
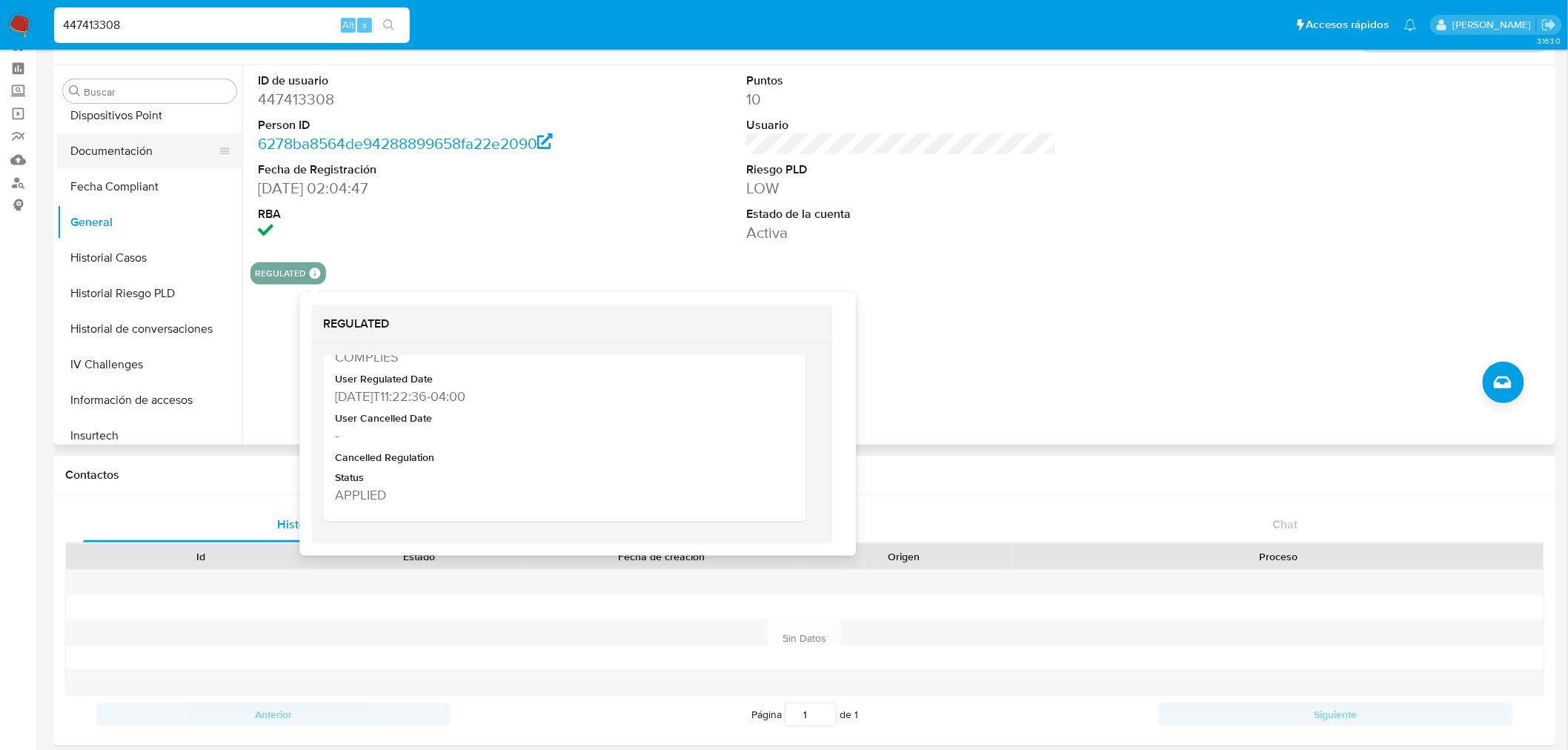
scroll to position [83, 0]
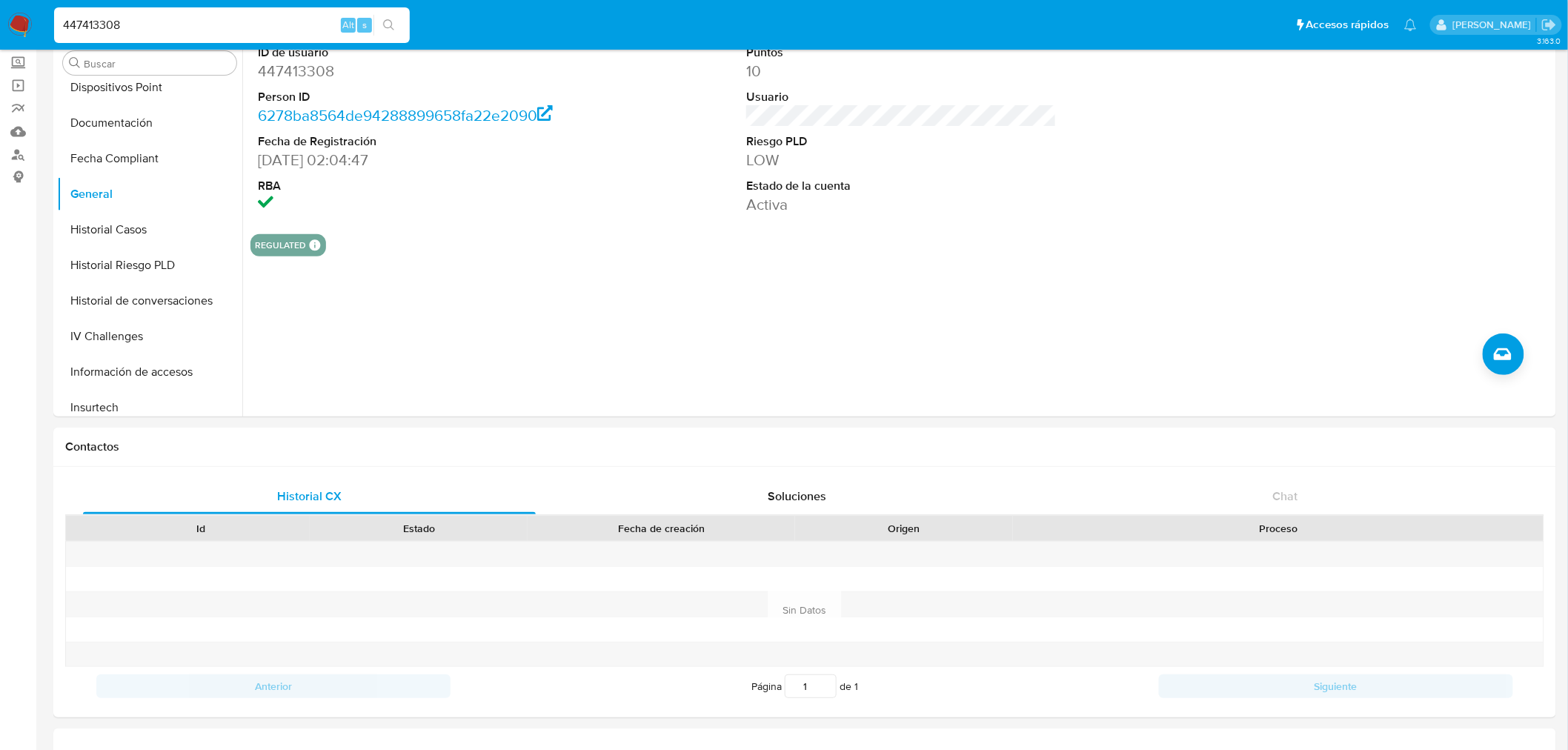
click at [210, 26] on input "447413308" at bounding box center [232, 25] width 356 height 19
paste input "64673911"
type input "464673911"
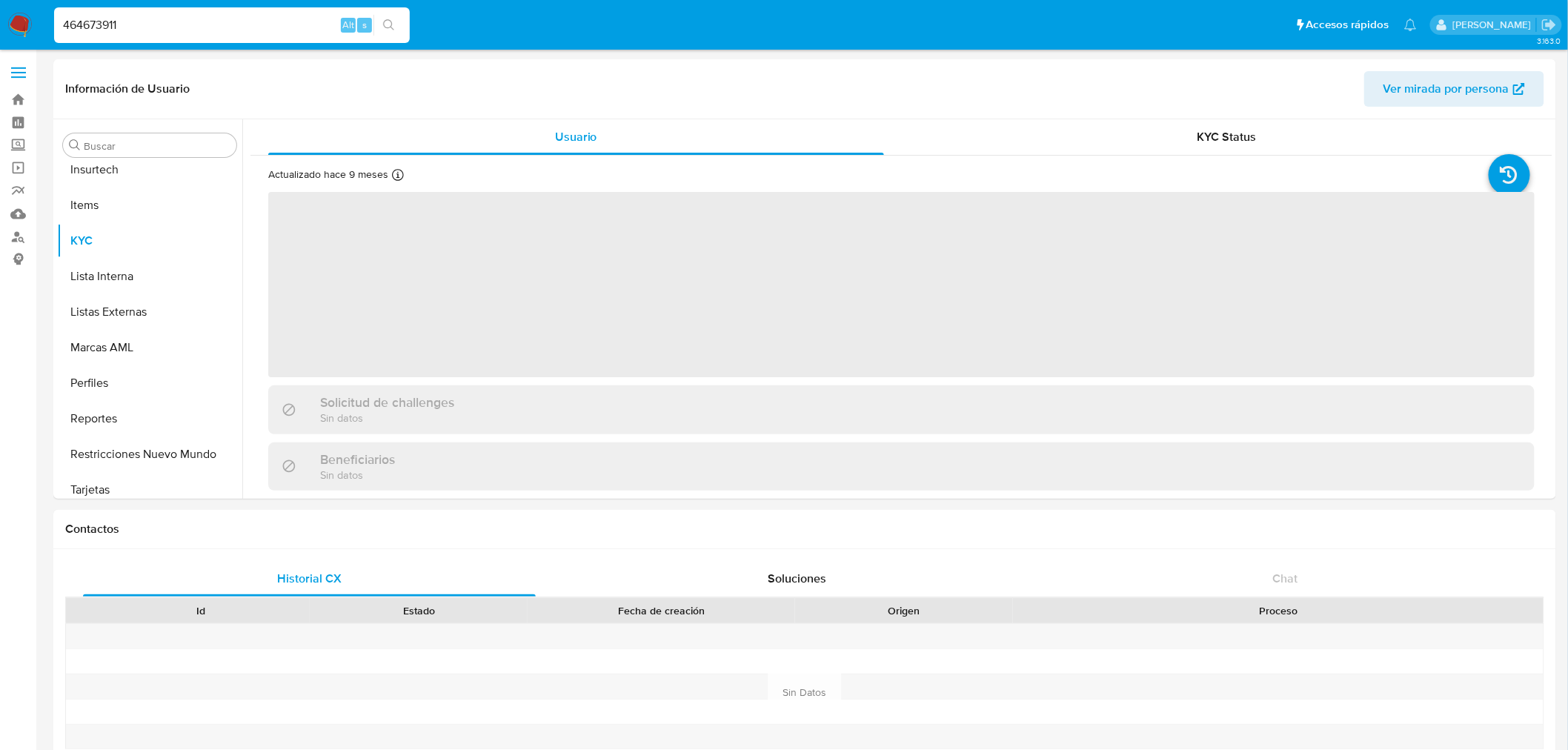
scroll to position [768, 0]
select select "10"
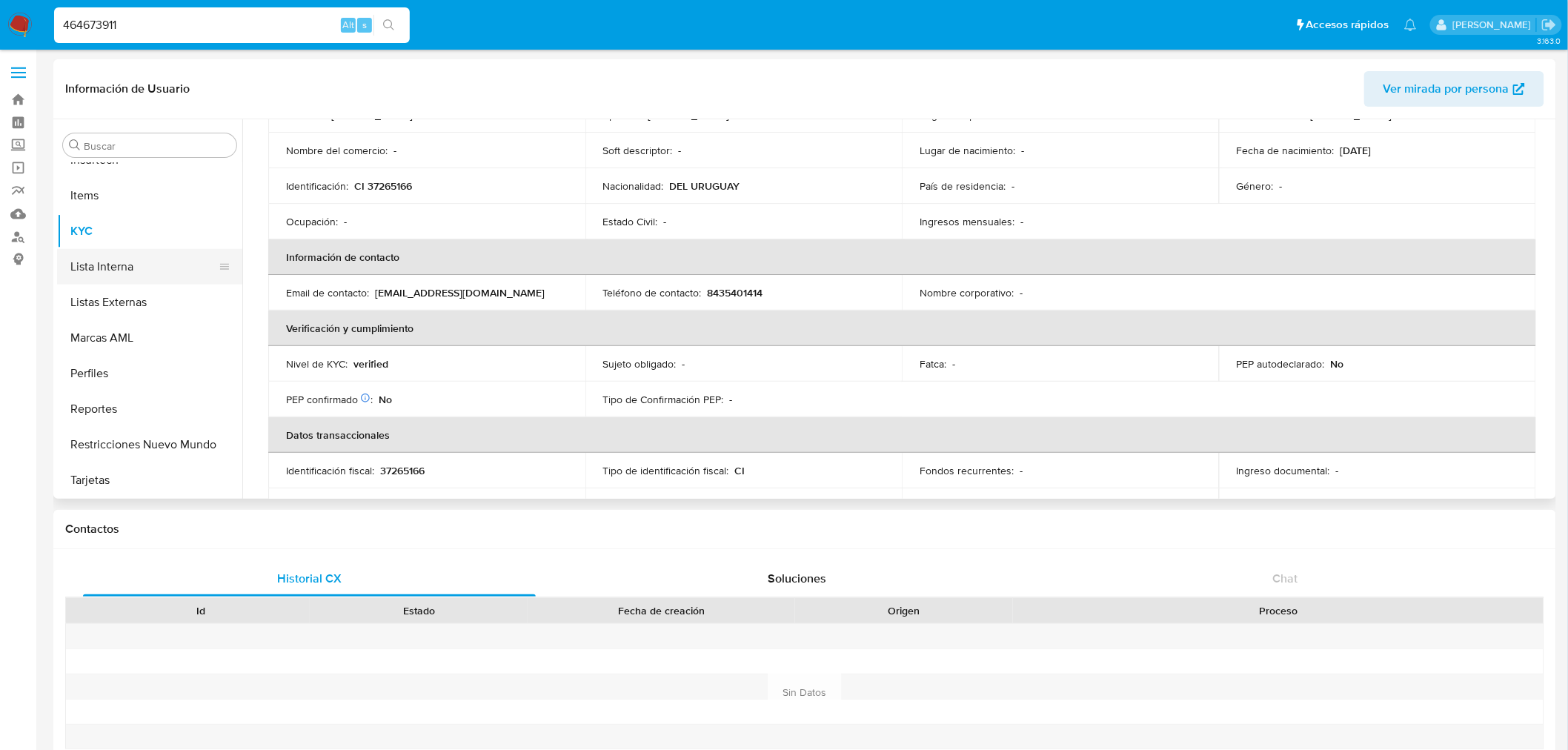
scroll to position [521, 0]
click at [145, 203] on button "General" at bounding box center [144, 193] width 173 height 36
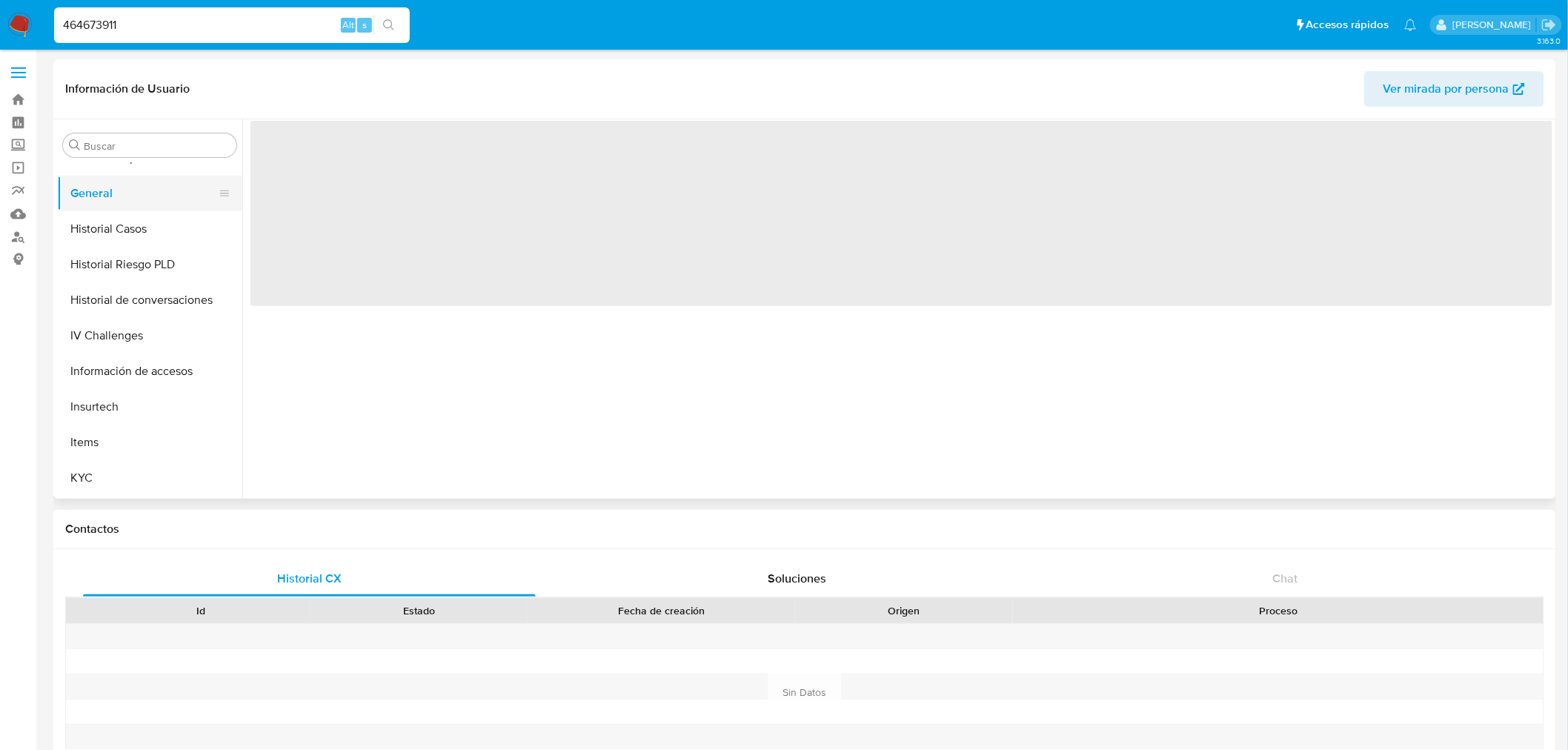
scroll to position [0, 0]
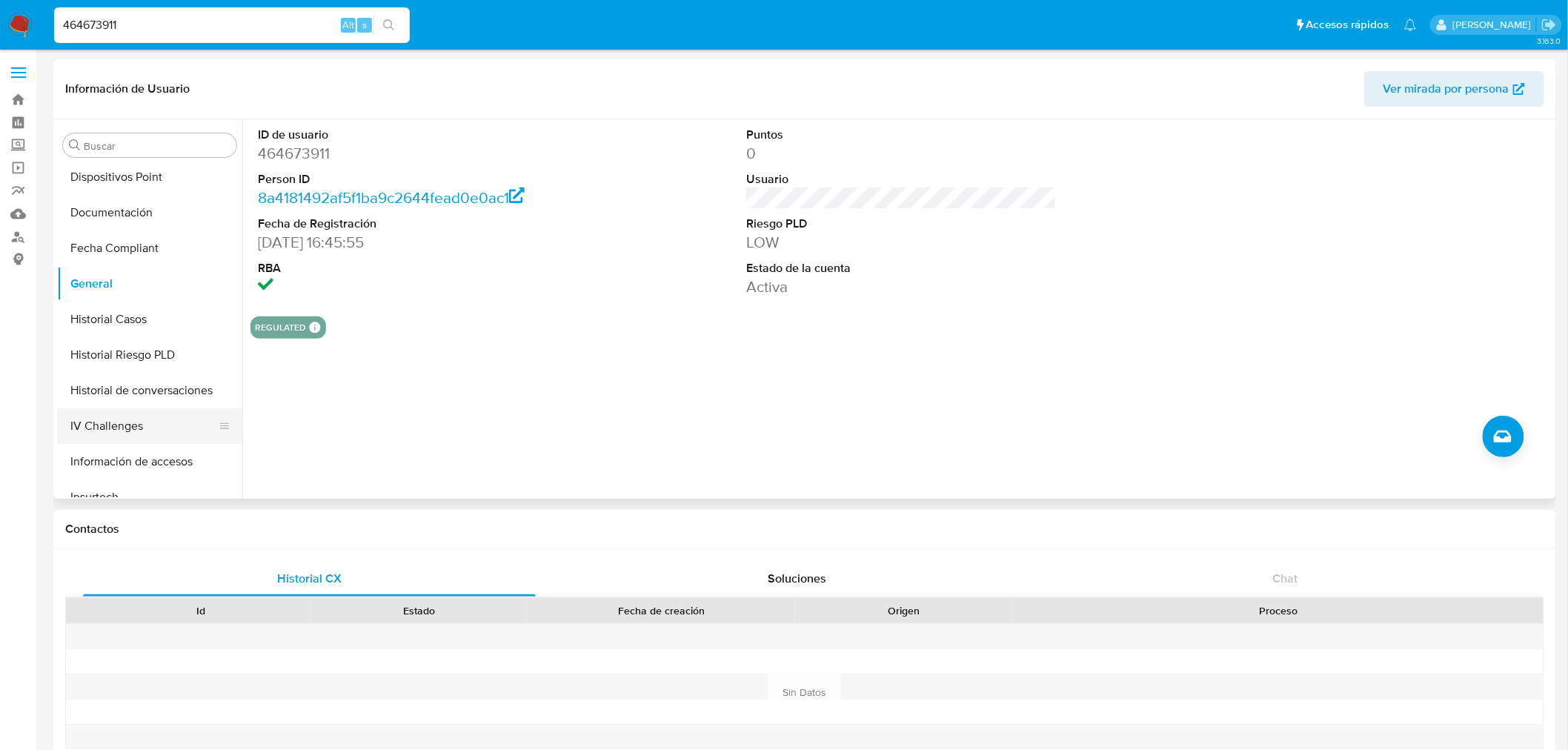
scroll to position [191, 0]
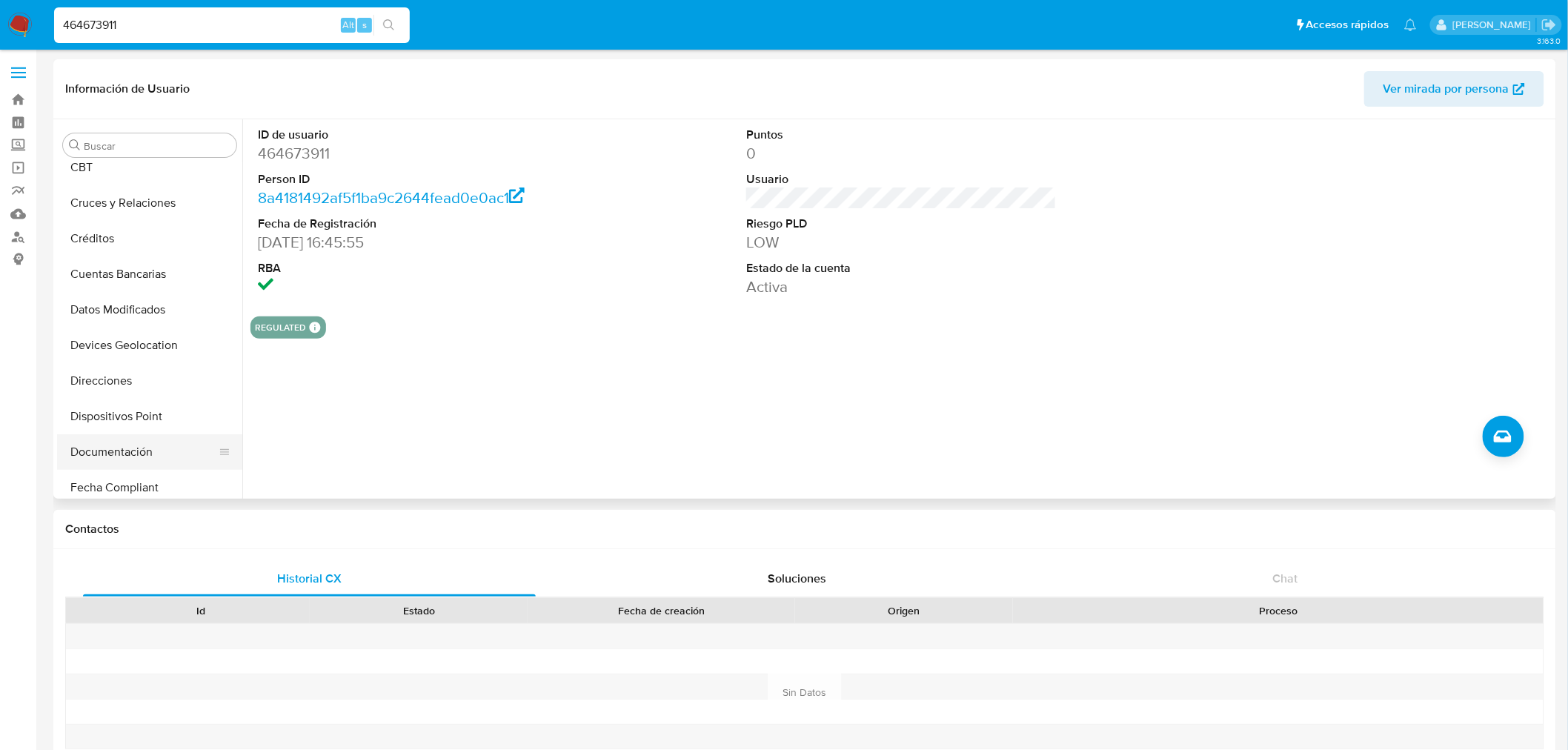
click at [167, 443] on button "Documentación" at bounding box center [144, 452] width 173 height 36
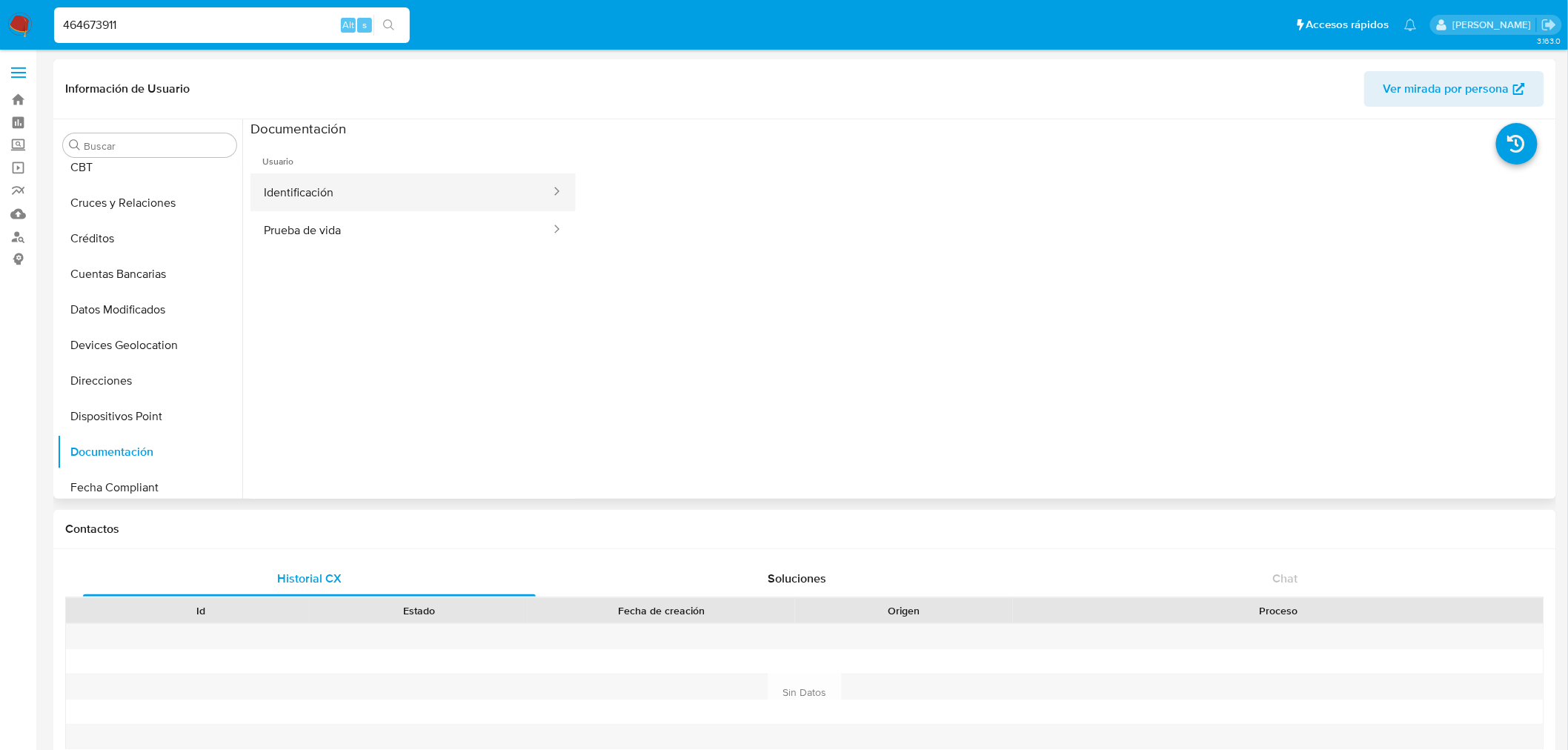
click at [506, 206] on button "Identificación" at bounding box center [401, 192] width 302 height 38
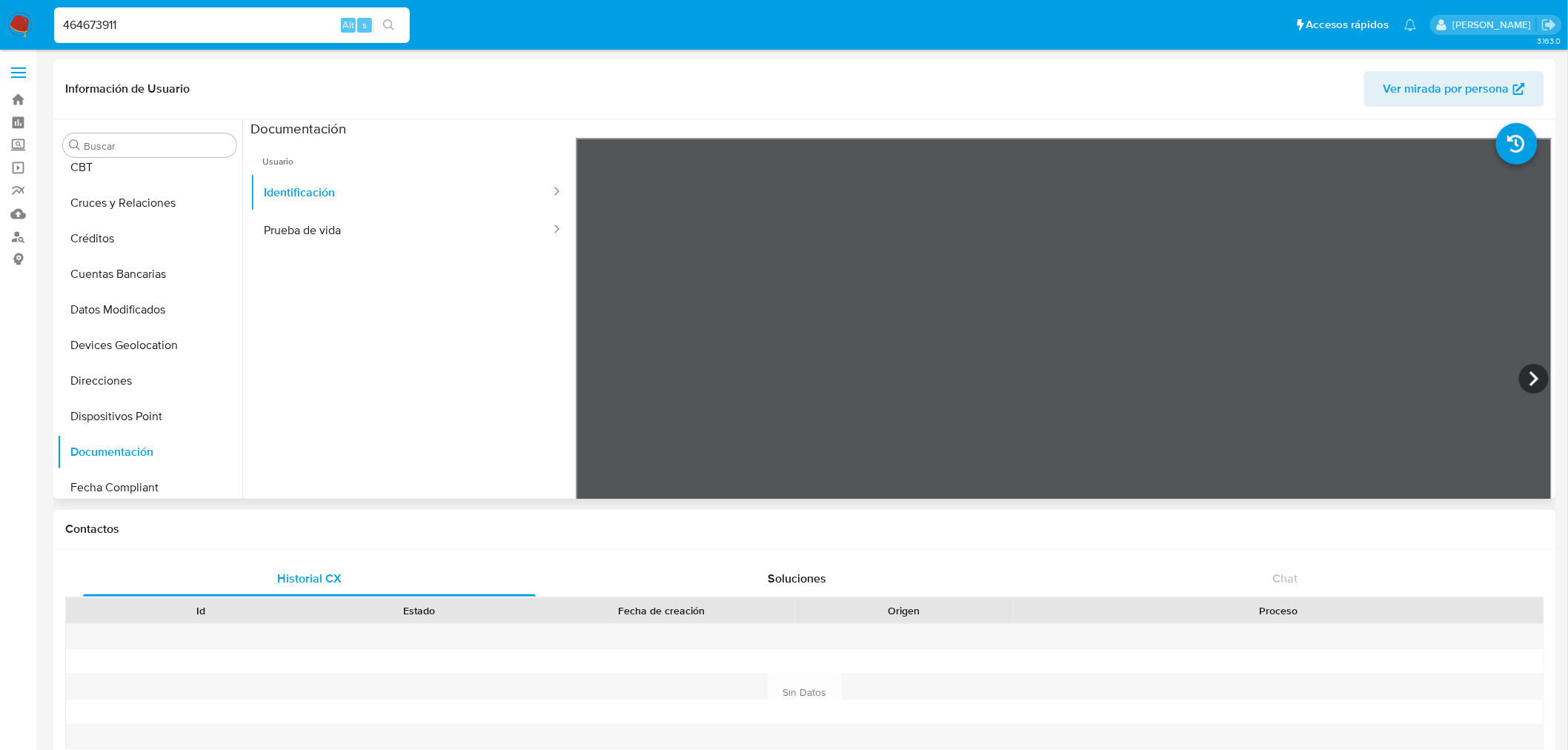
scroll to position [83, 0]
click at [1519, 371] on icon at bounding box center [1533, 379] width 30 height 30
click at [337, 225] on button "Prueba de vida" at bounding box center [401, 230] width 302 height 38
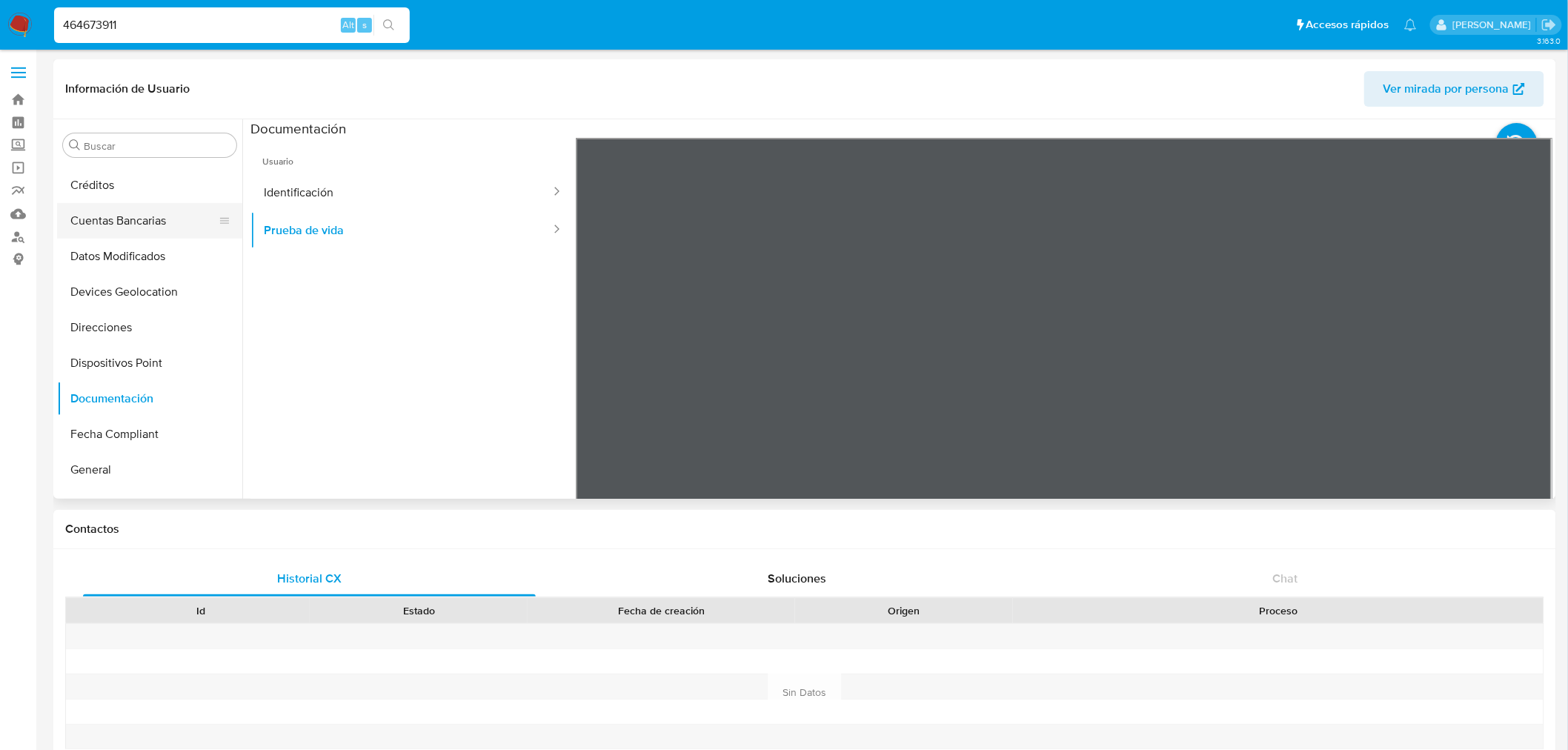
scroll to position [274, 0]
click at [125, 22] on input "464673911" at bounding box center [232, 25] width 356 height 19
paste input "245353458"
type input "245353458"
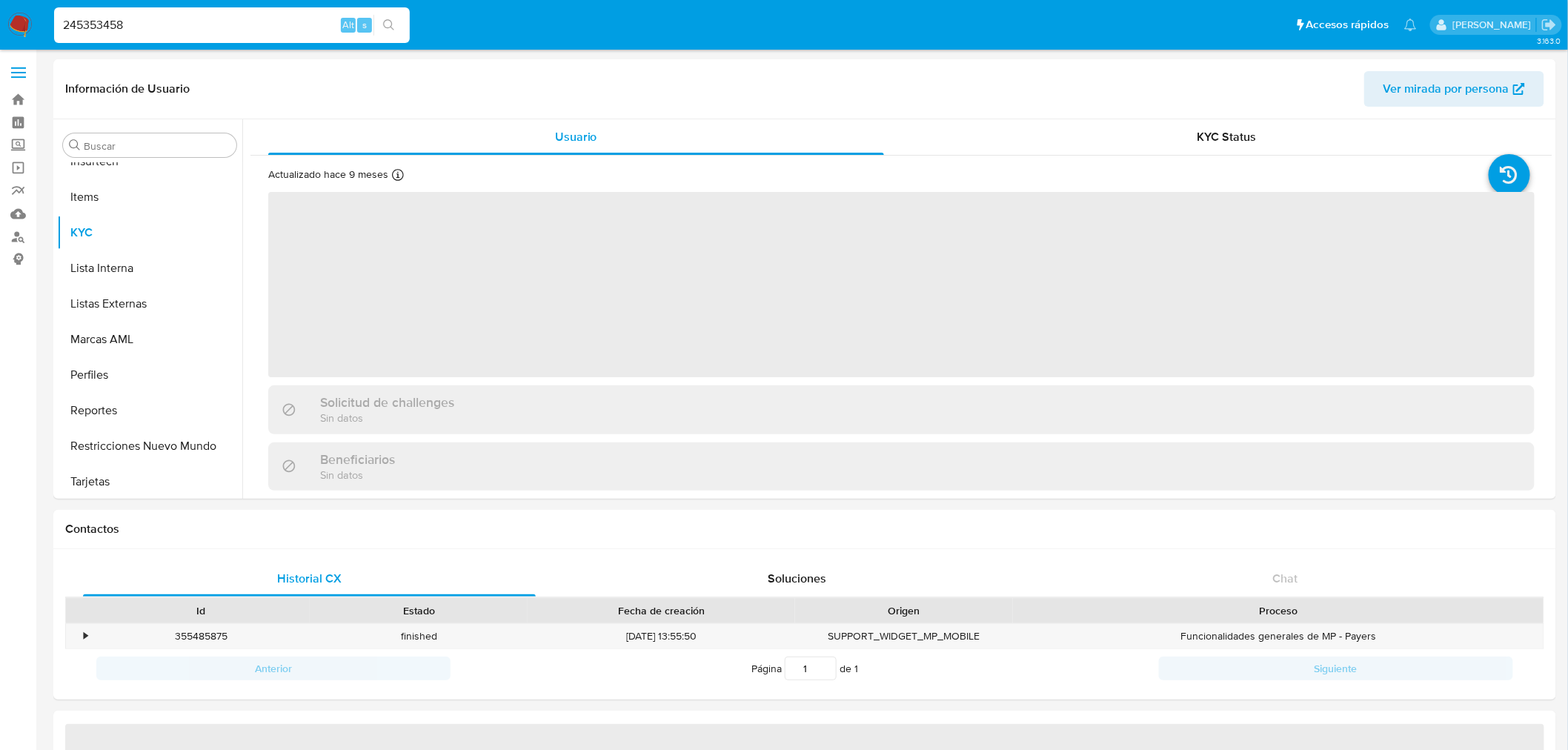
scroll to position [768, 0]
select select "10"
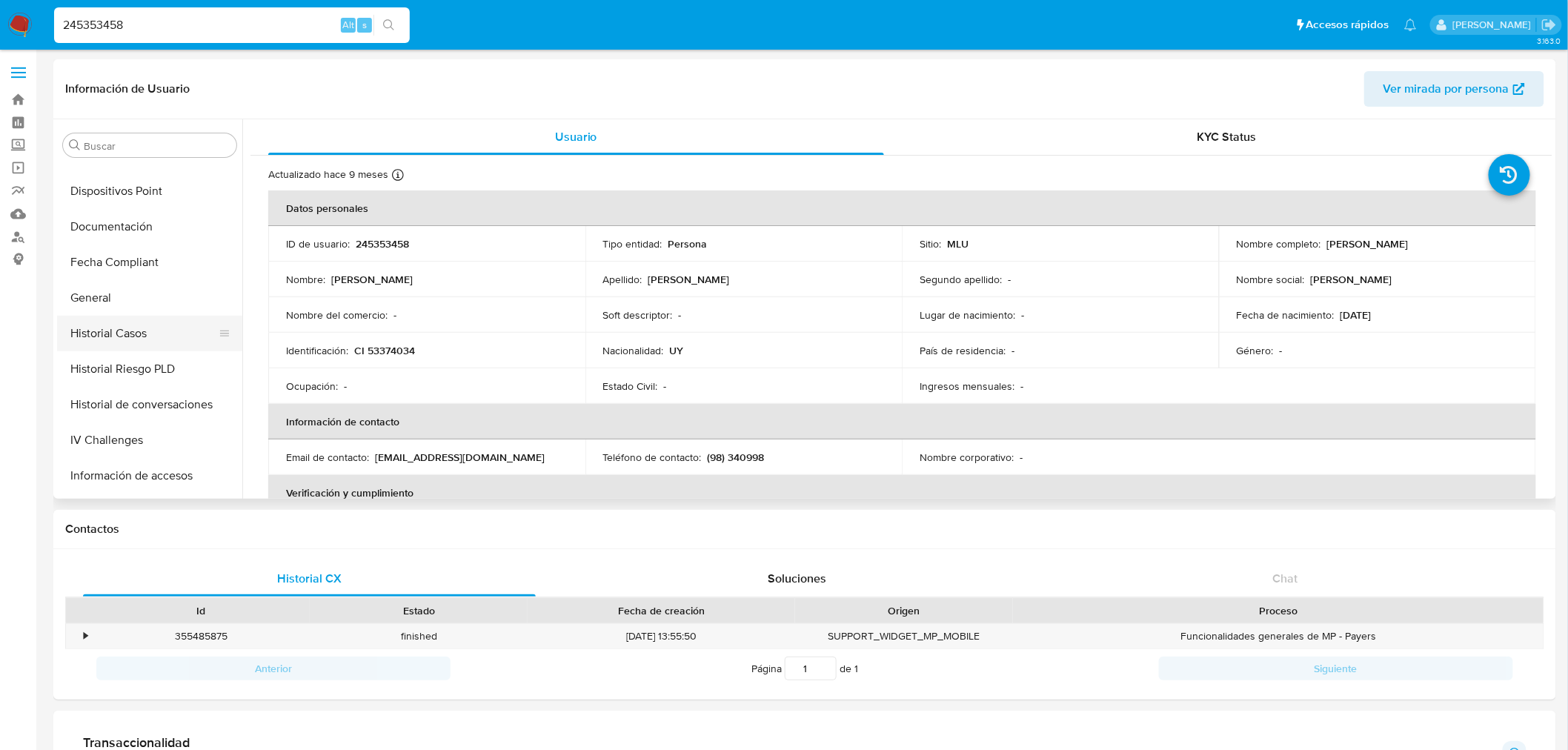
scroll to position [357, 0]
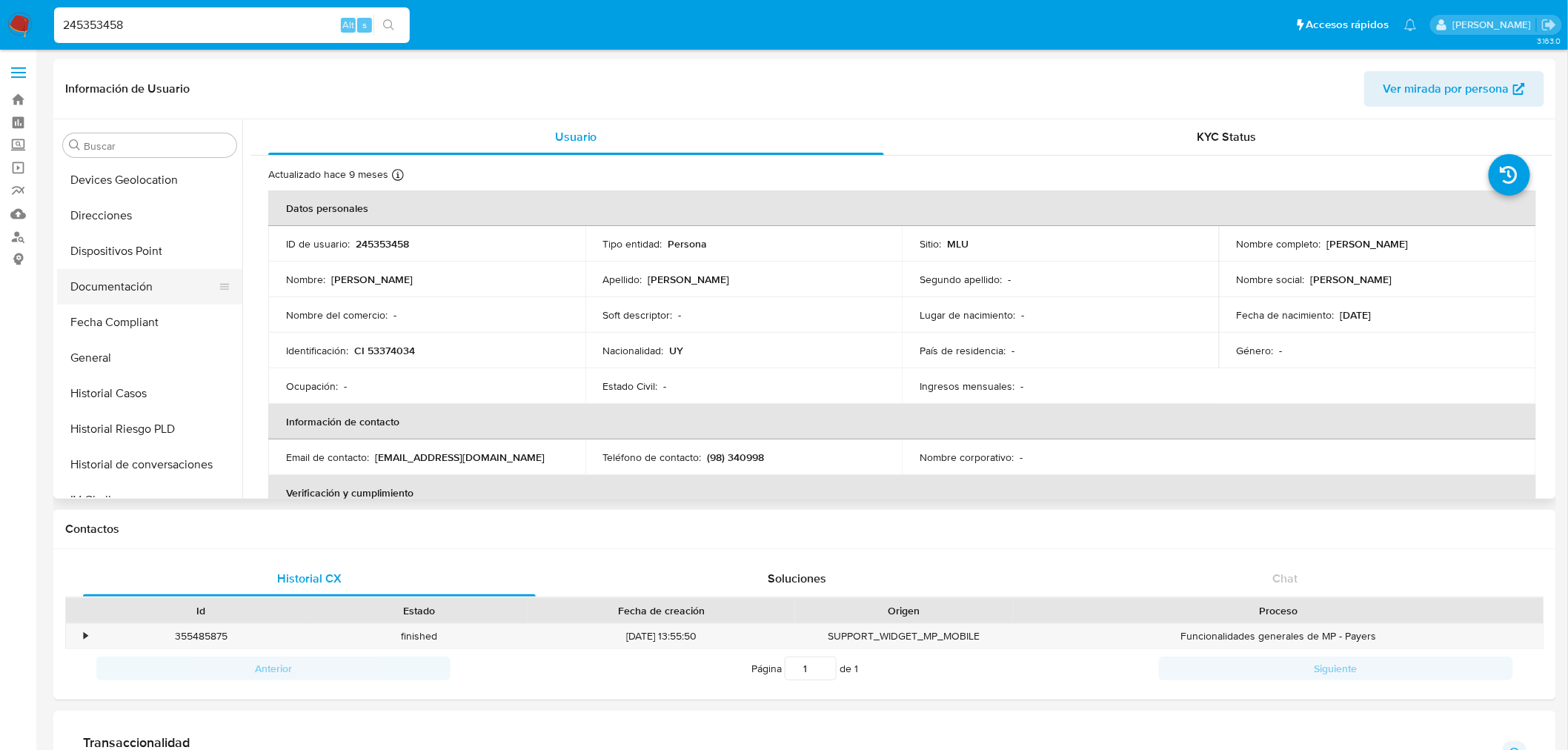
click at [156, 292] on button "Documentación" at bounding box center [144, 286] width 173 height 36
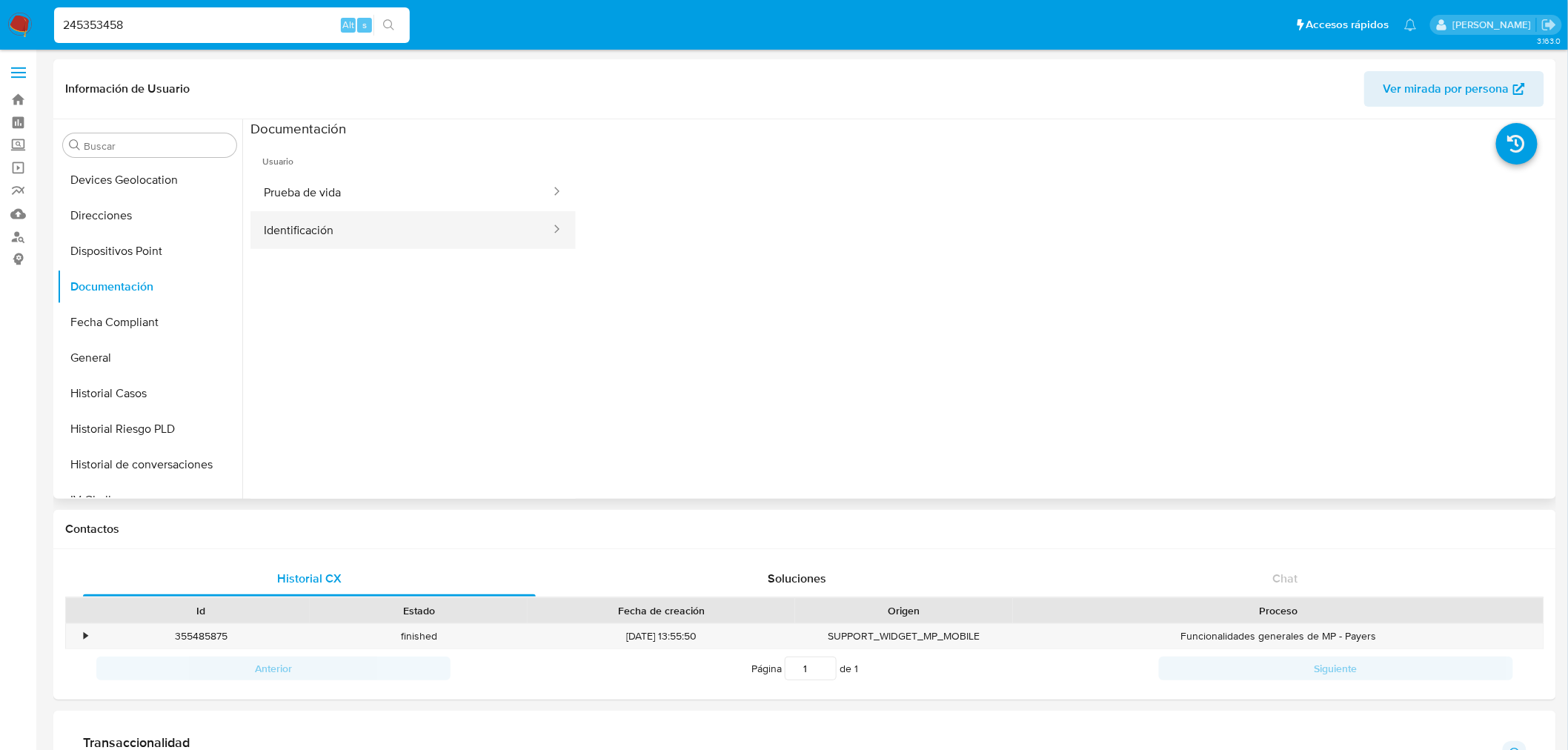
click at [388, 220] on button "Identificación" at bounding box center [401, 230] width 302 height 38
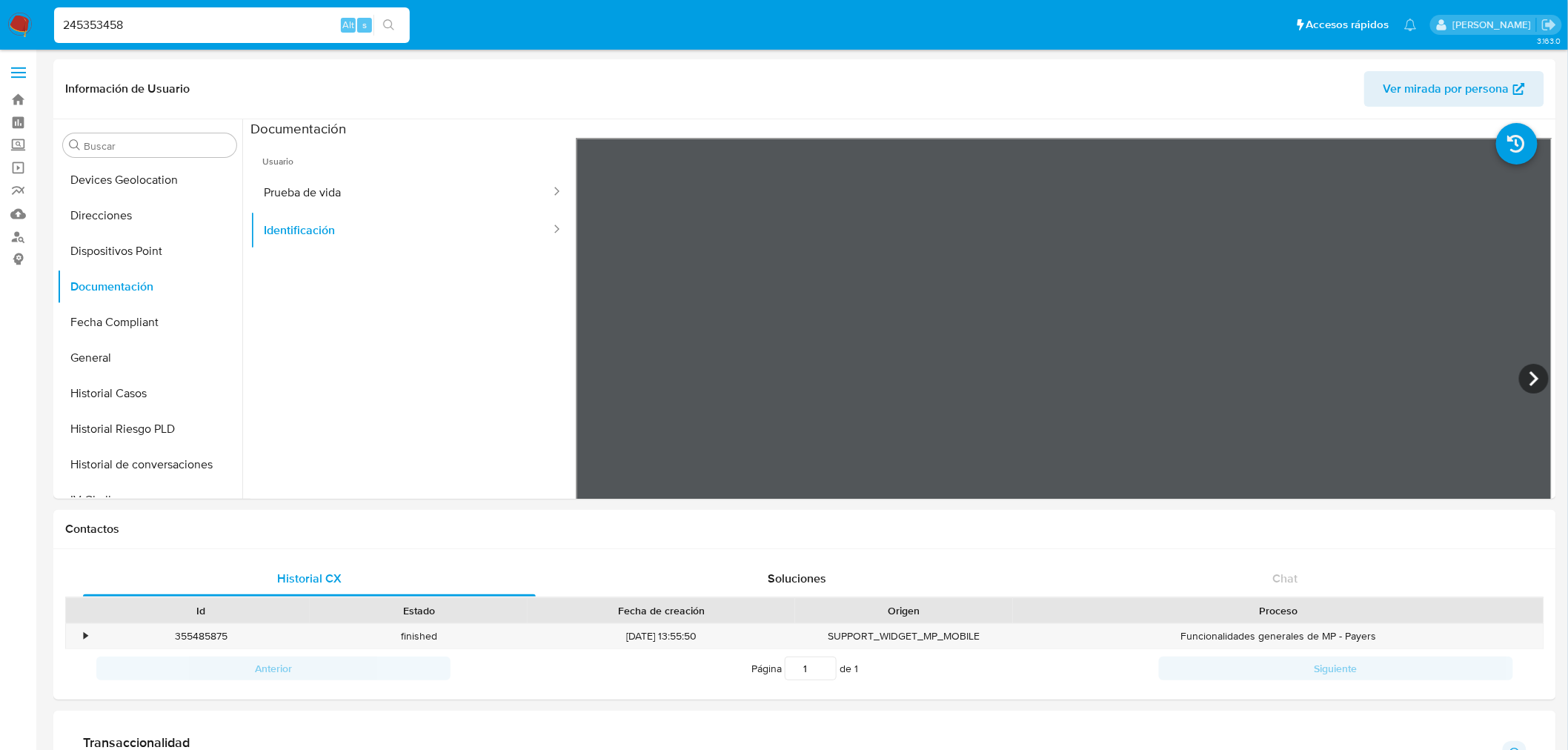
click at [128, 25] on input "245353458" at bounding box center [232, 25] width 356 height 19
paste input "0066258"
type input "200662588"
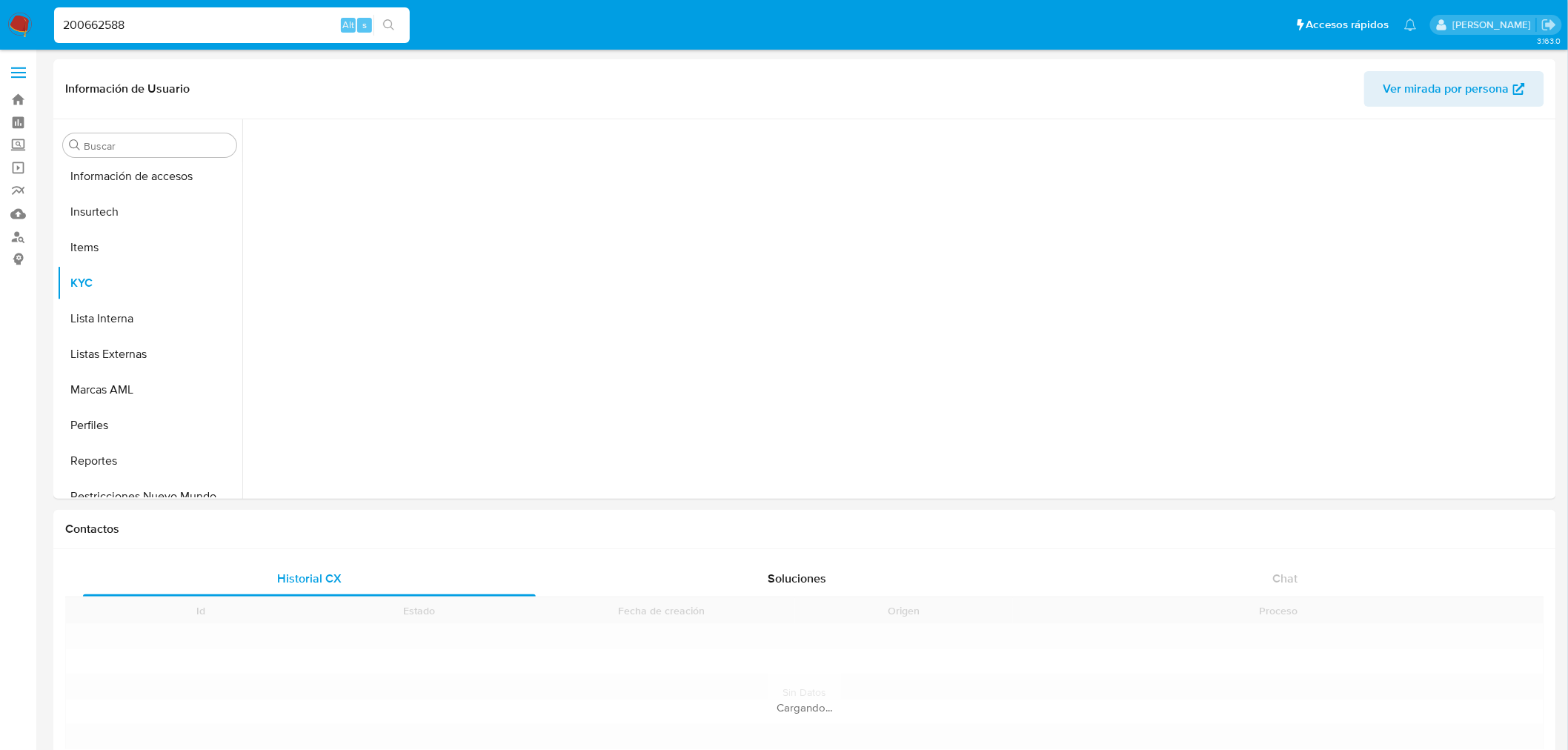
scroll to position [768, 0]
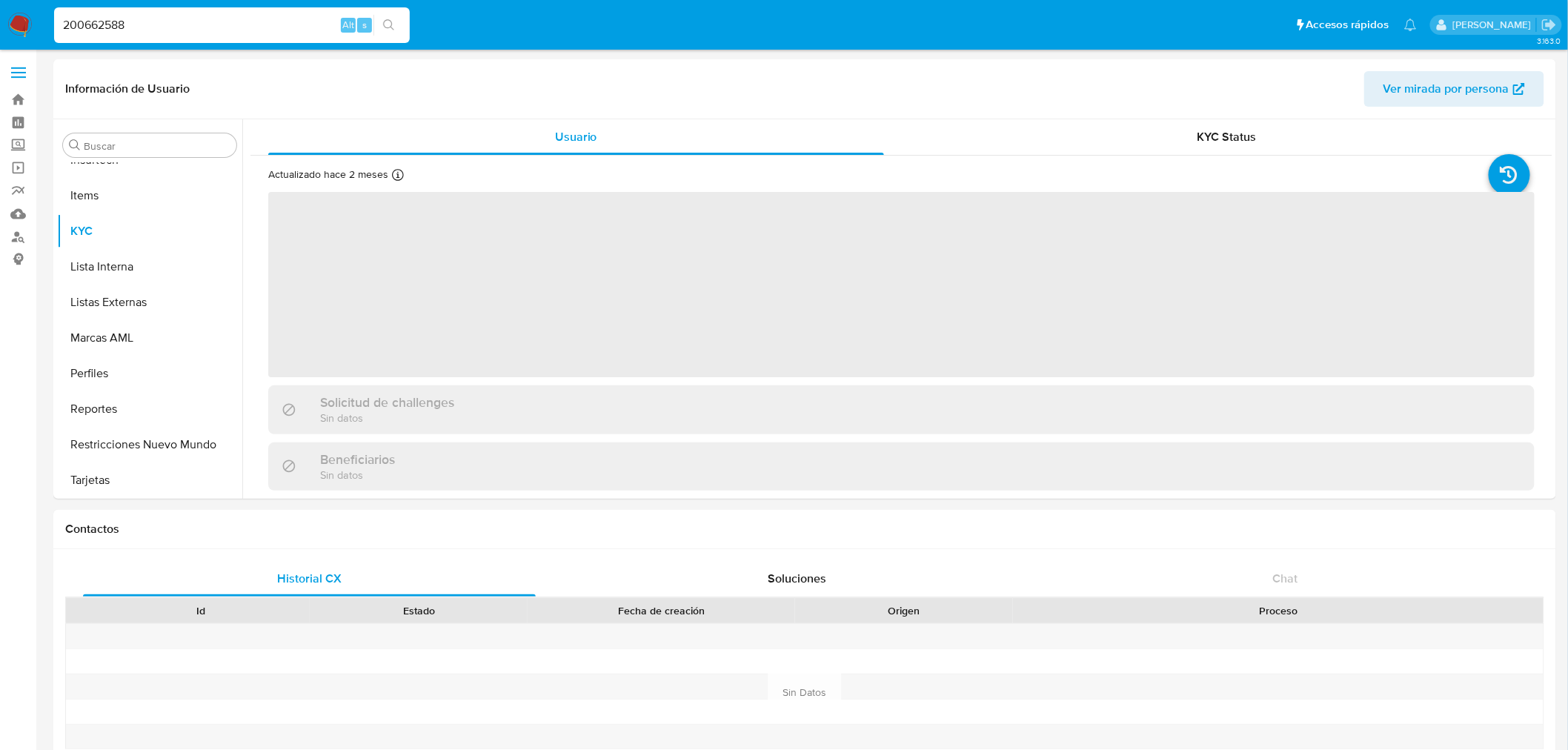
select select "10"
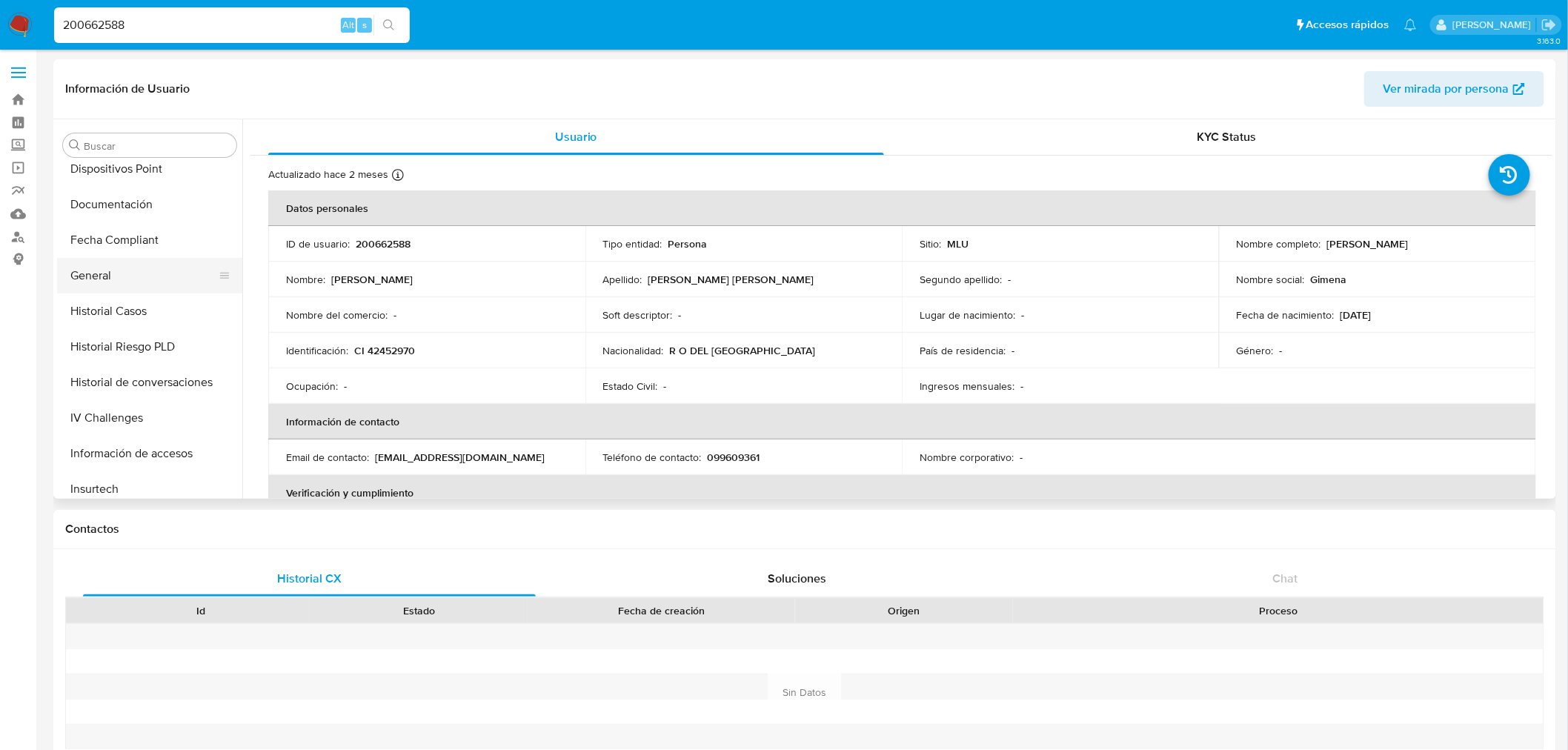
scroll to position [357, 0]
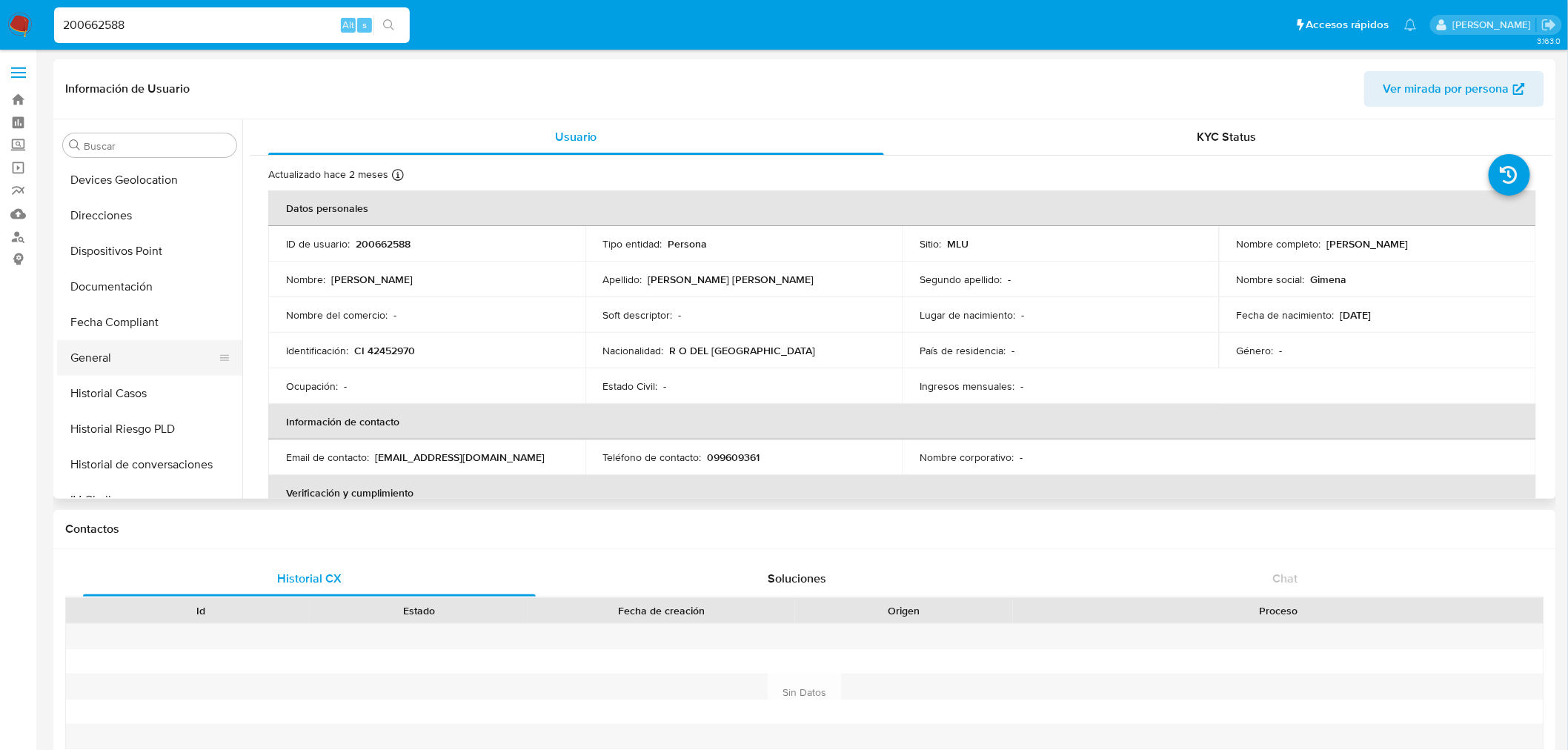
click at [104, 340] on button "General" at bounding box center [144, 358] width 173 height 36
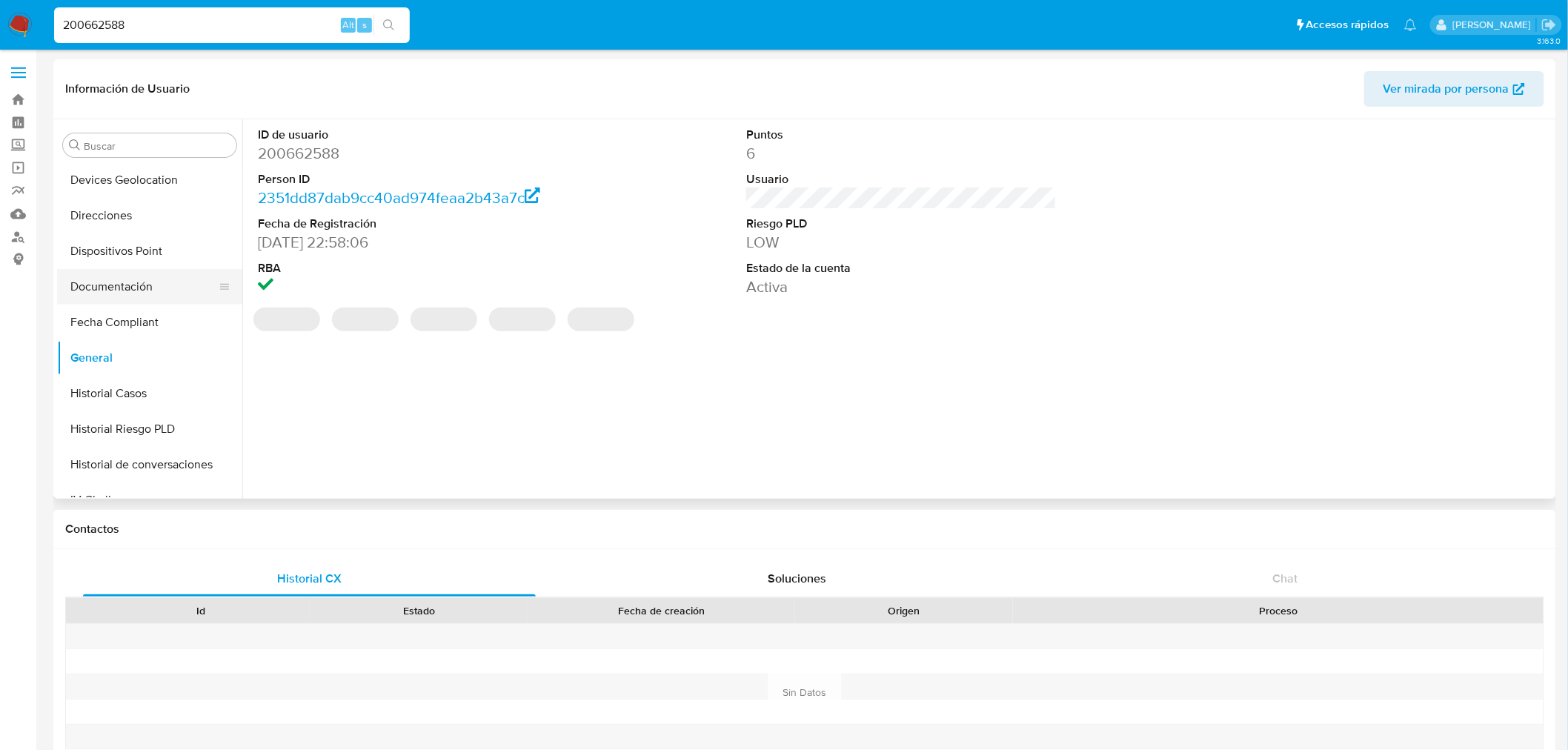
click at [120, 278] on button "Documentación" at bounding box center [144, 286] width 173 height 36
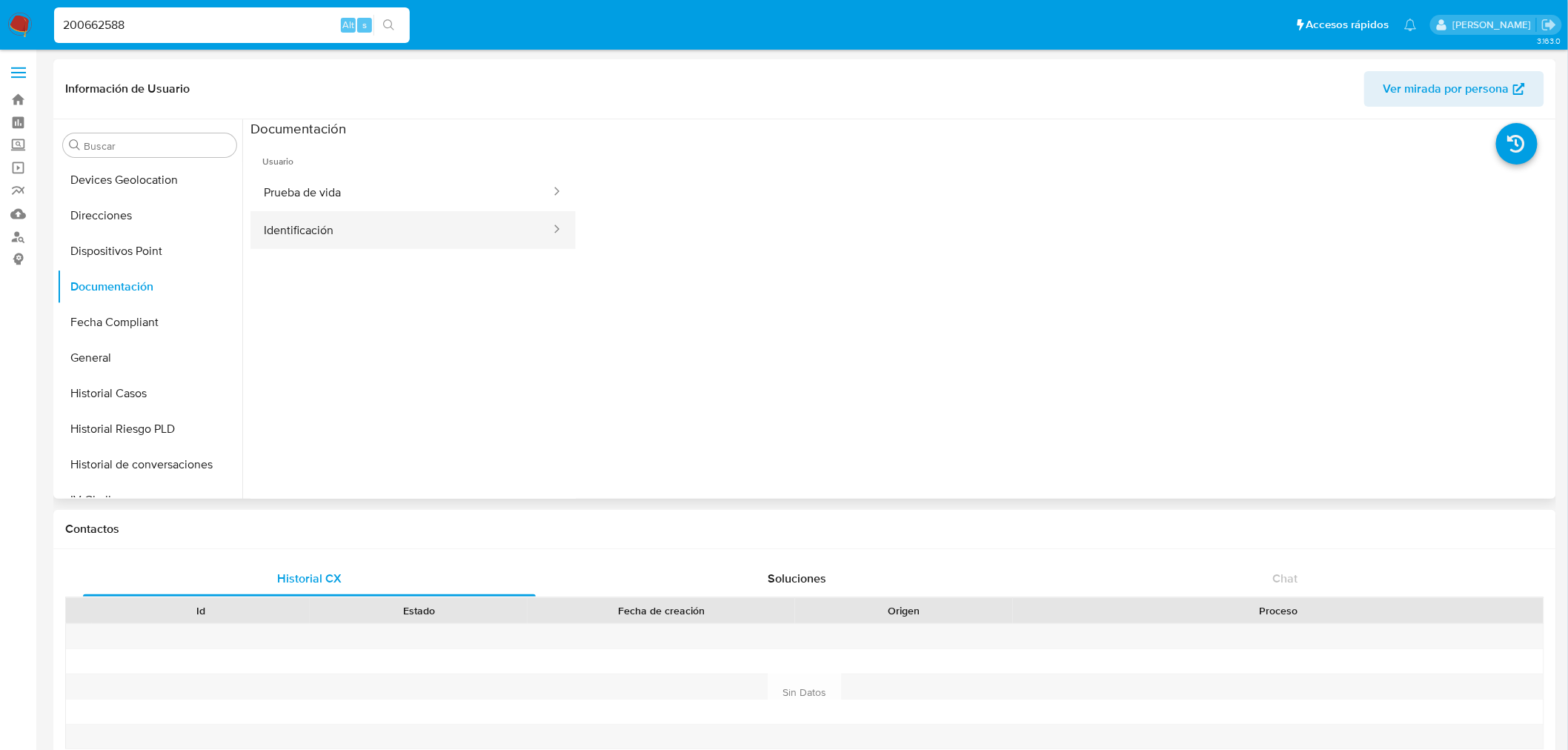
click at [368, 240] on button "Identificación" at bounding box center [401, 230] width 302 height 38
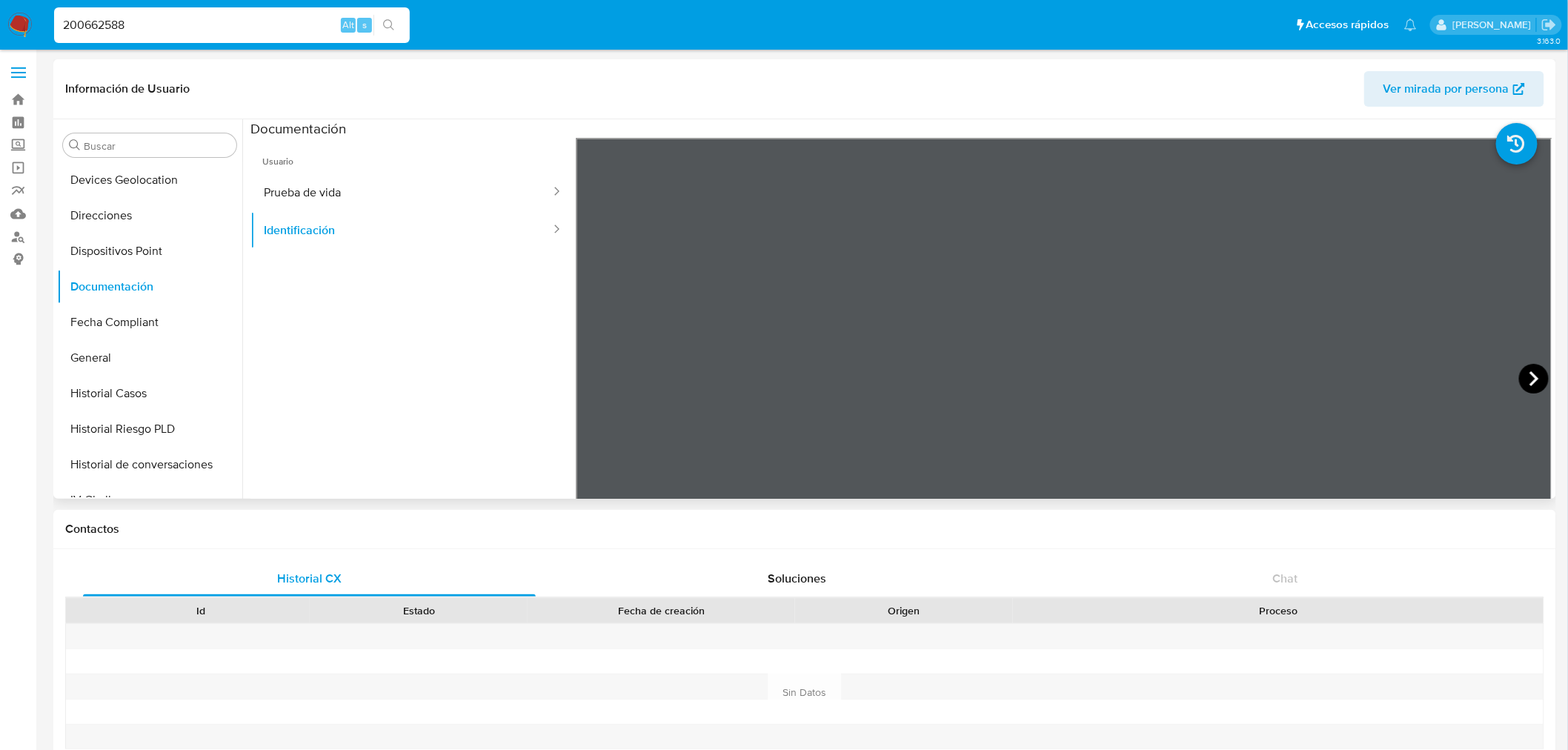
click at [1529, 374] on icon at bounding box center [1533, 379] width 9 height 15
click at [100, 13] on div "200662588 Alt s" at bounding box center [232, 25] width 356 height 36
click at [100, 20] on input "200662588" at bounding box center [232, 25] width 356 height 19
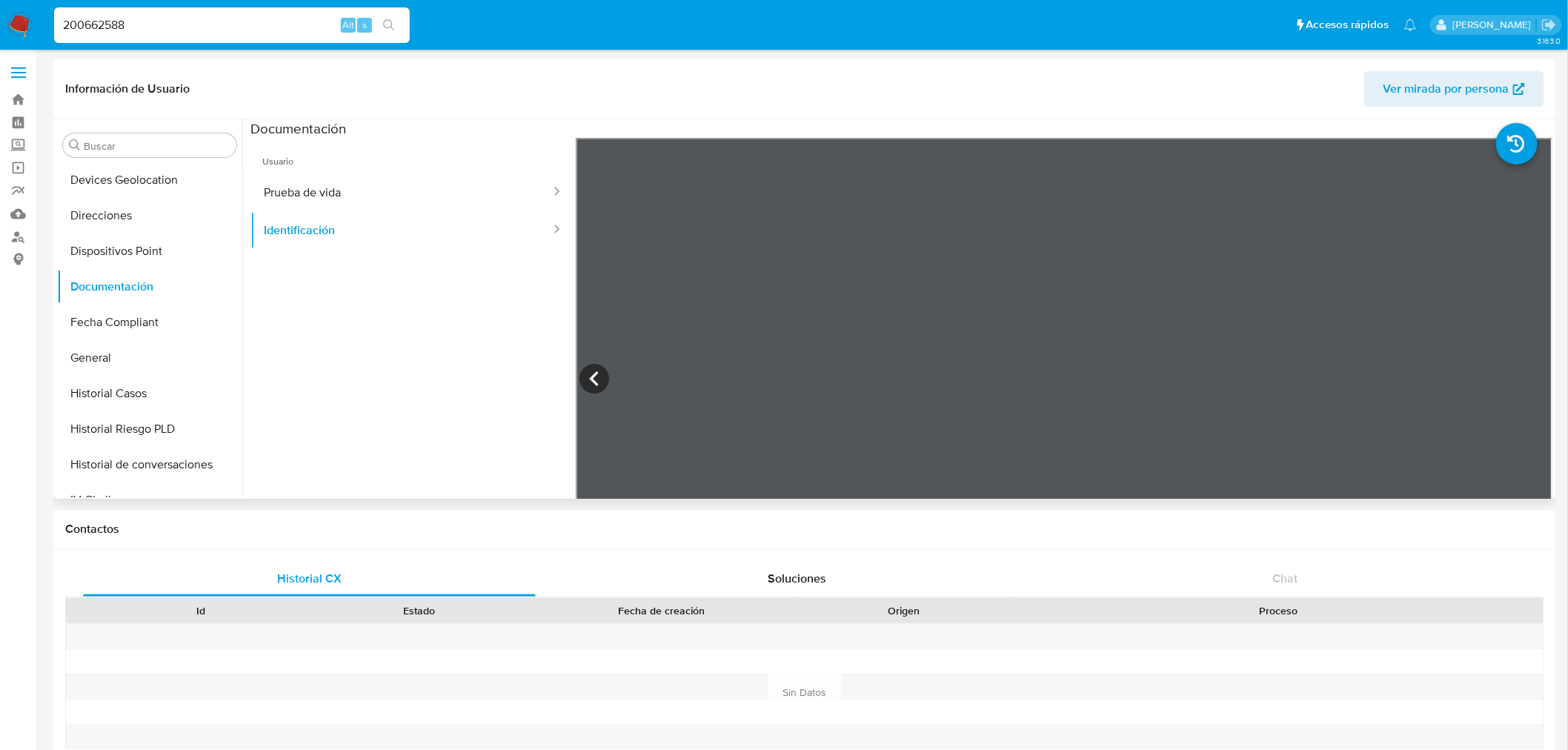
paste input "38499457"
type input "238499457"
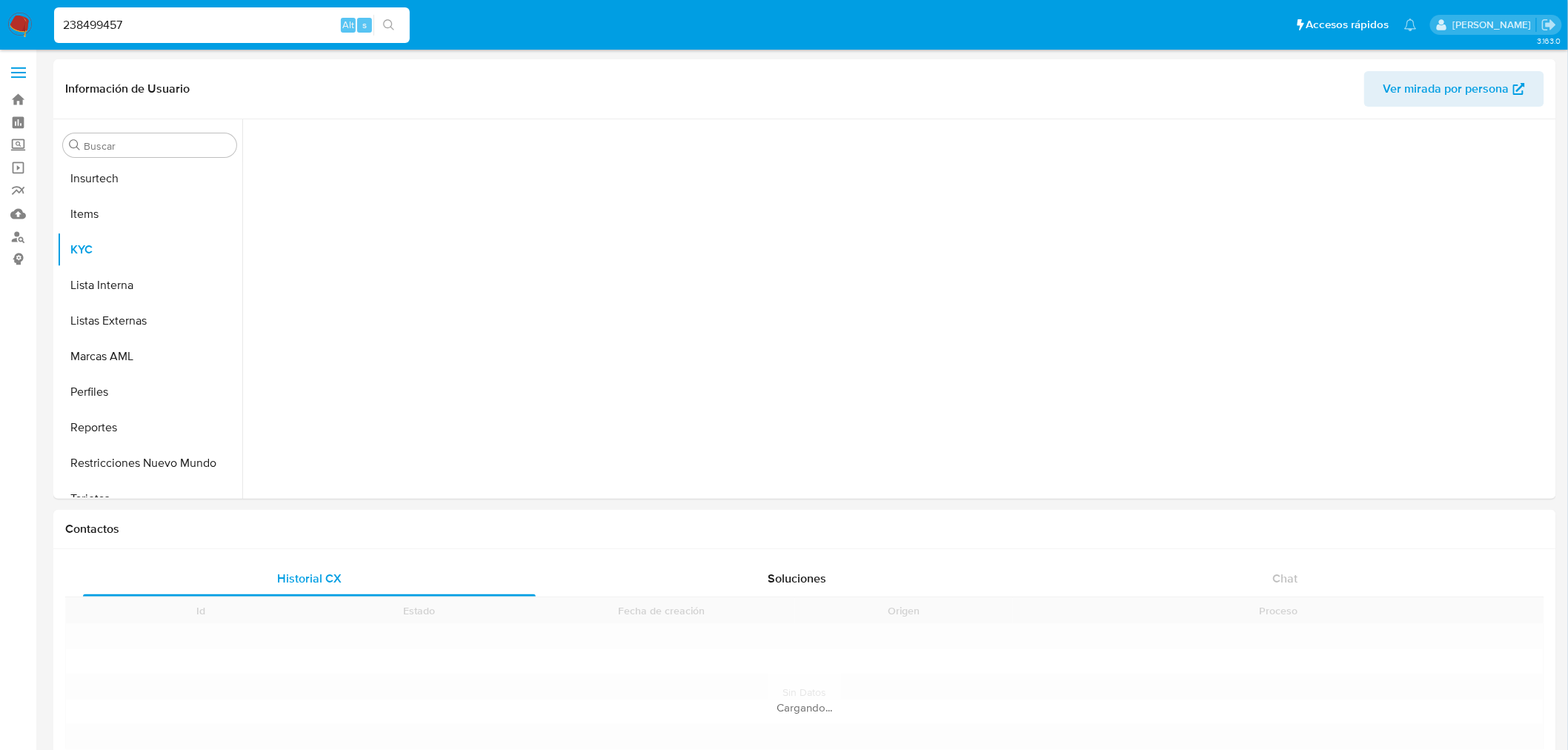
scroll to position [768, 0]
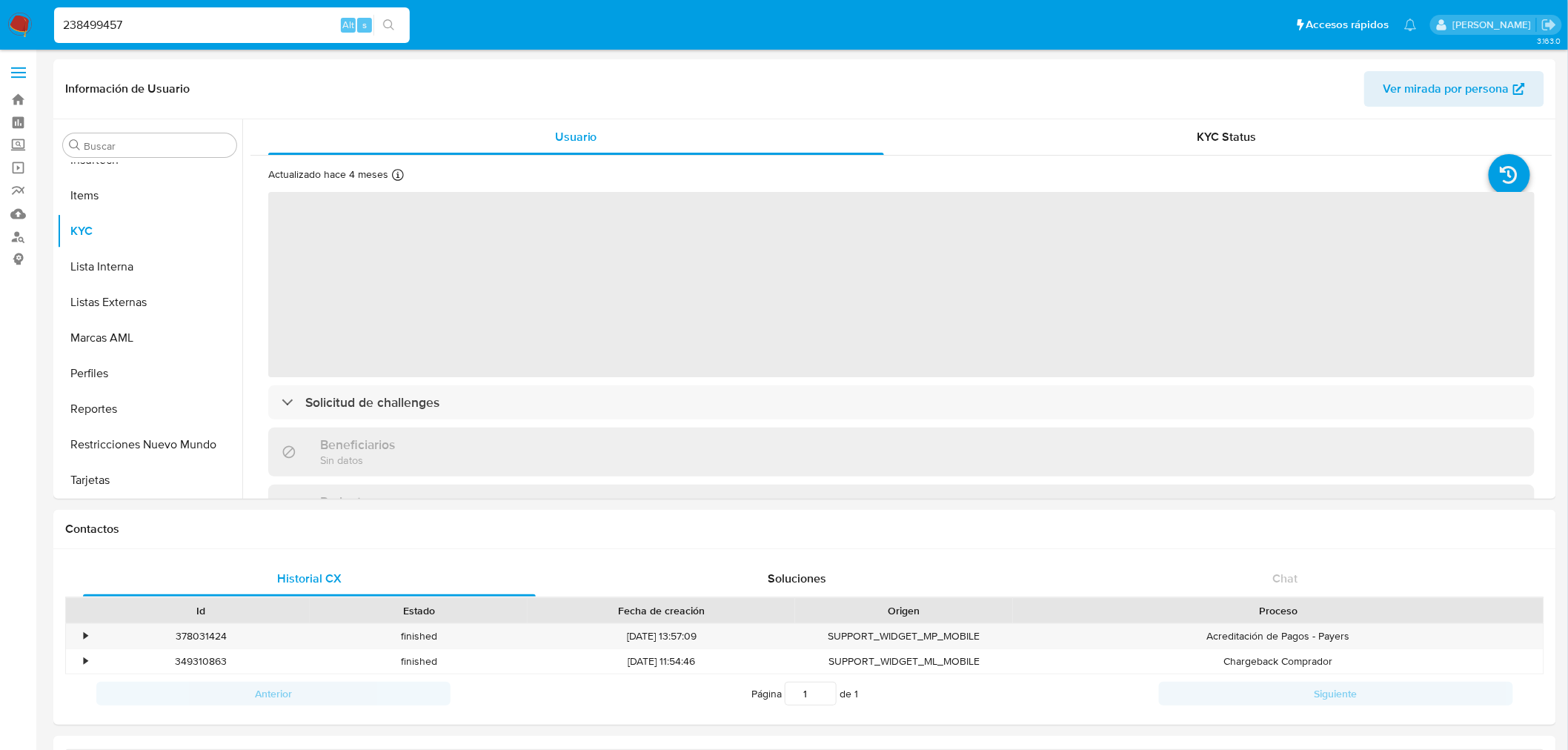
select select "10"
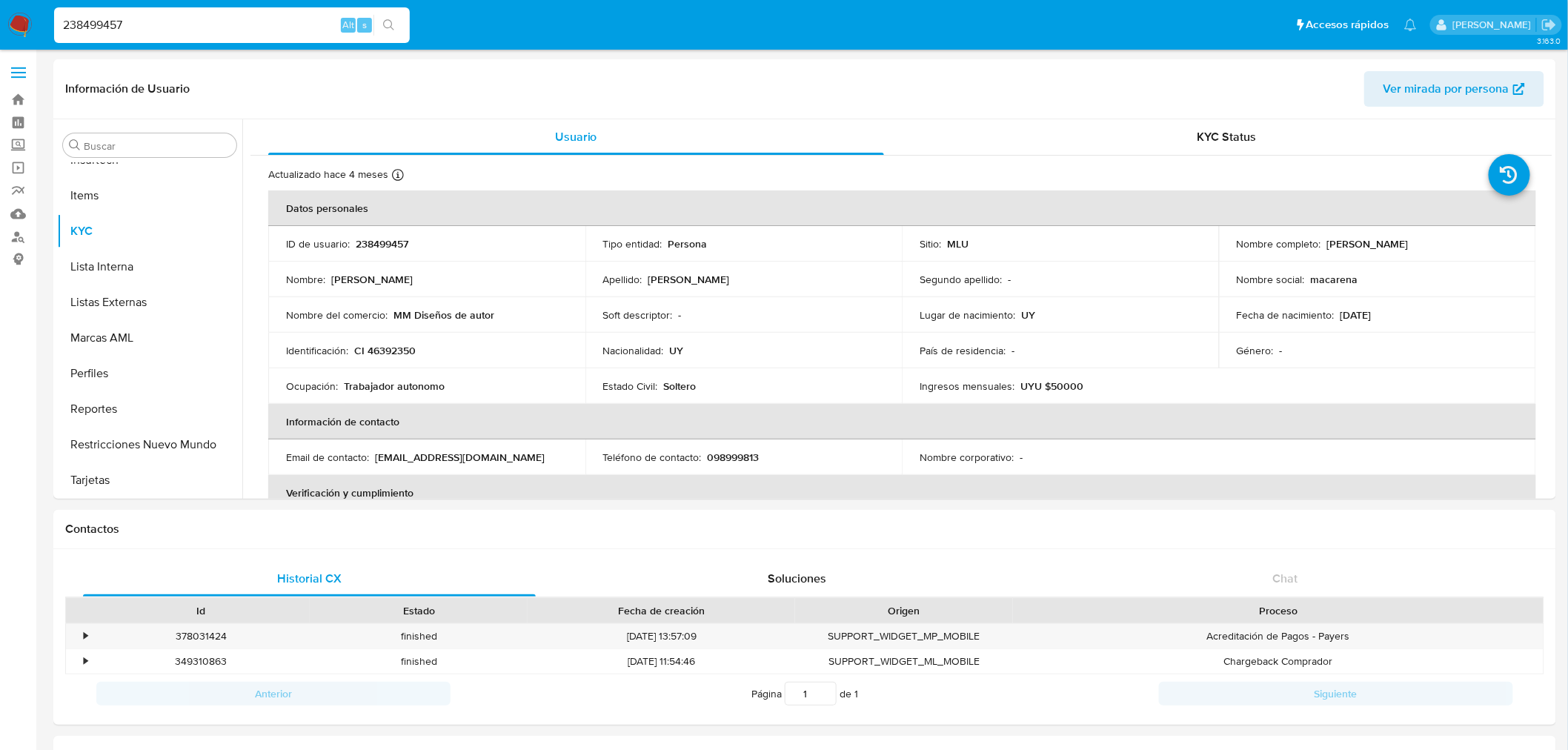
click at [120, 22] on input "238499457" at bounding box center [232, 25] width 356 height 19
paste input "88744144"
type input "88744144"
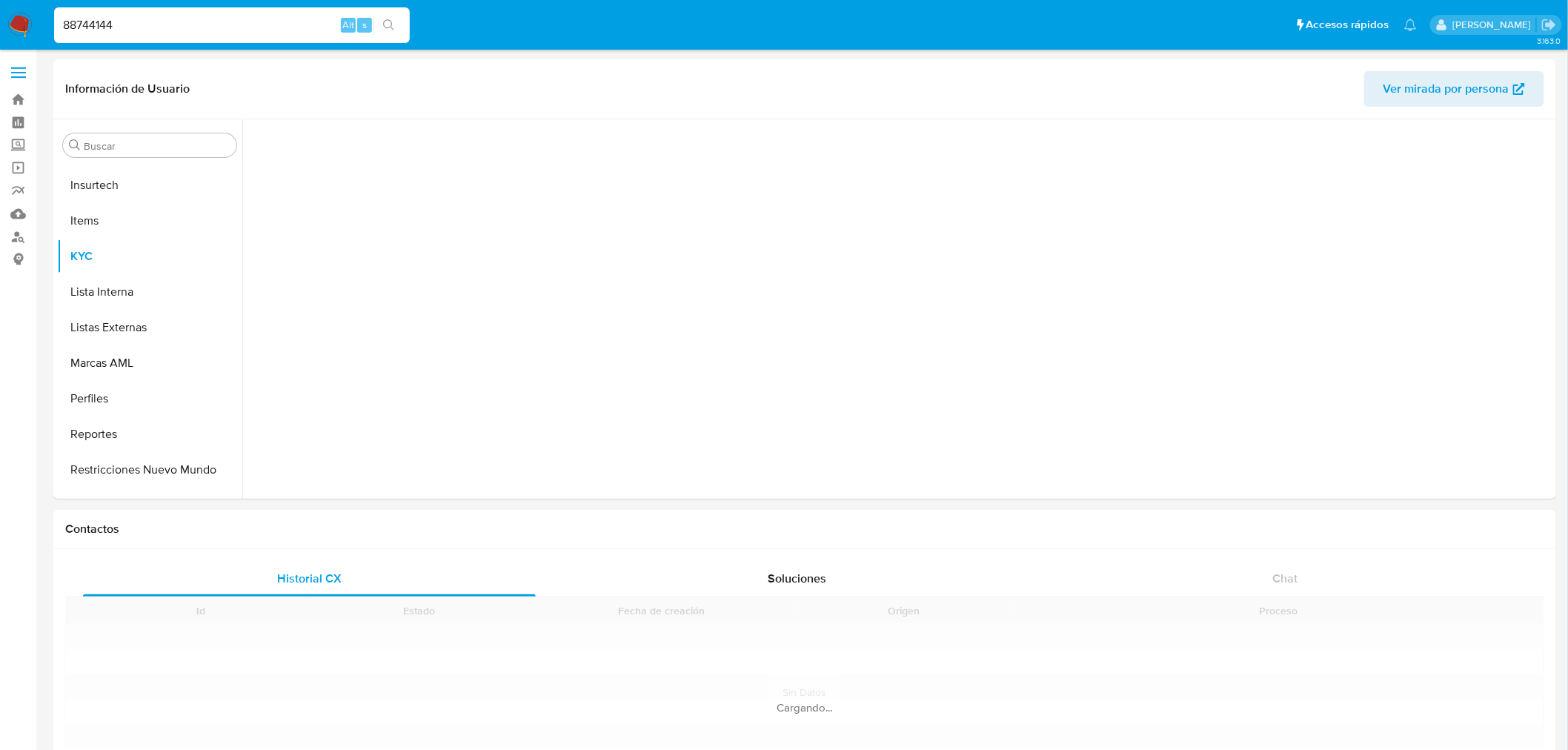
scroll to position [768, 0]
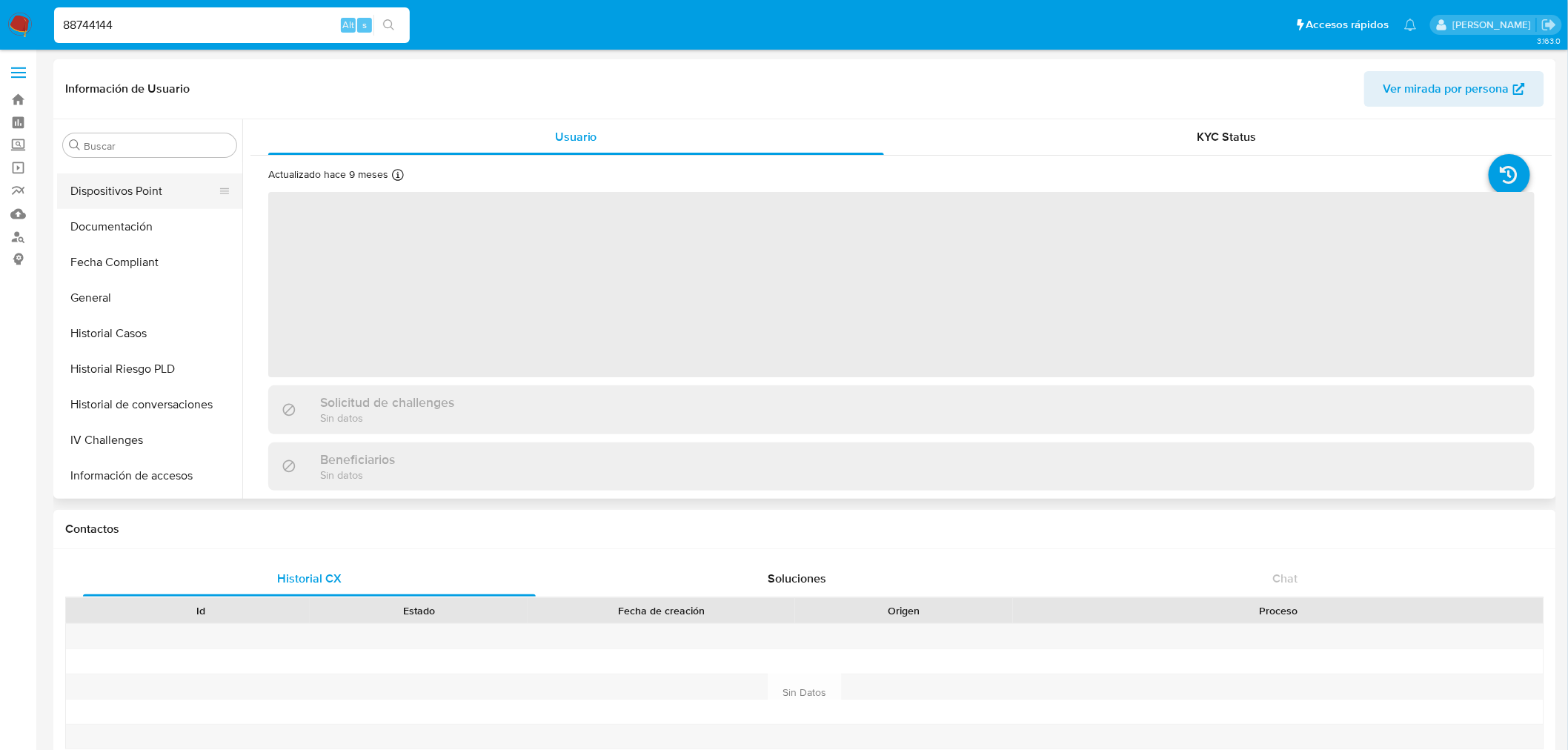
select select "10"
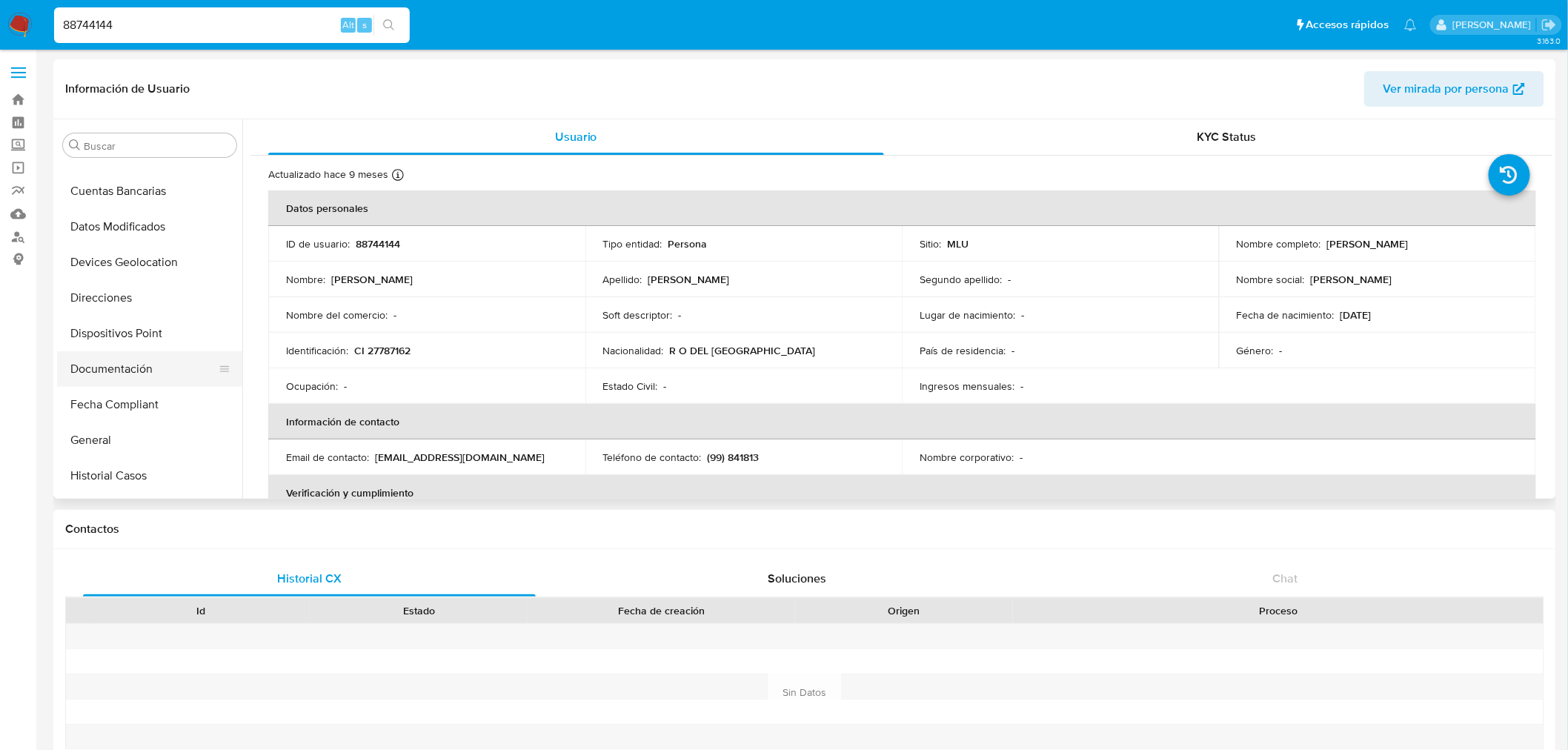
click at [146, 372] on button "Documentación" at bounding box center [144, 369] width 173 height 36
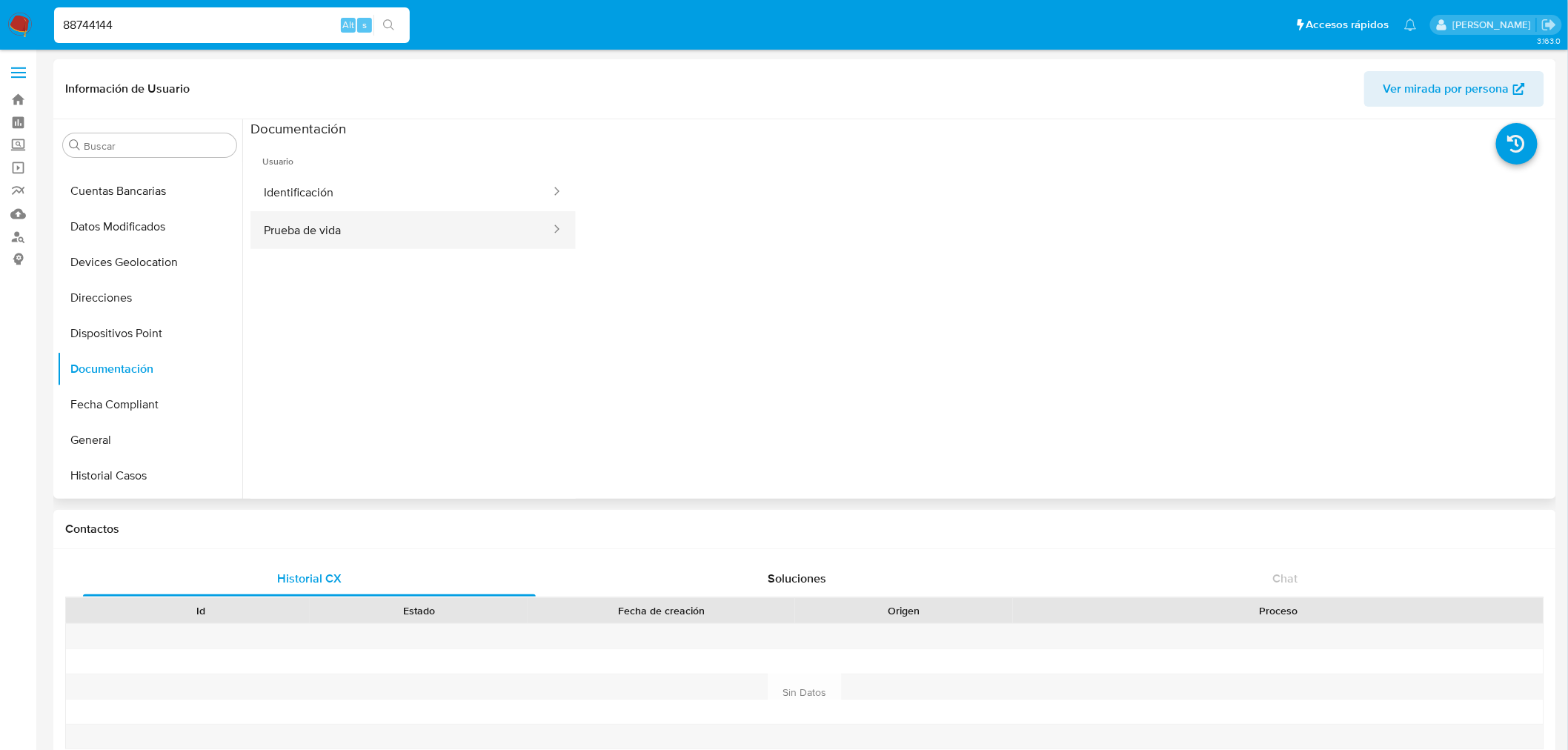
click at [400, 226] on button "Prueba de vida" at bounding box center [401, 230] width 302 height 38
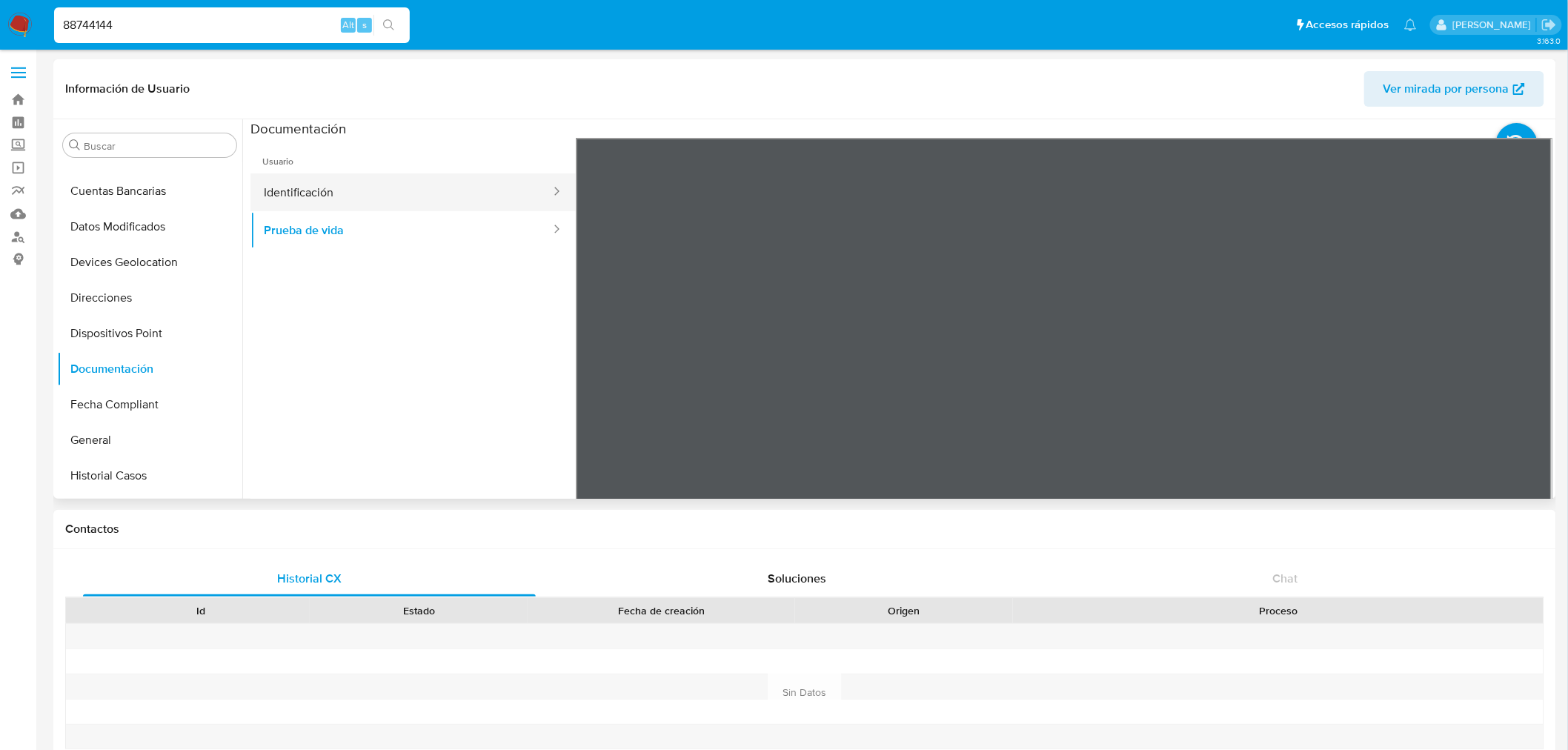
click at [434, 189] on button "Identificación" at bounding box center [401, 192] width 302 height 38
click at [1519, 376] on icon at bounding box center [1533, 379] width 30 height 30
click at [95, 31] on input "88744144" at bounding box center [232, 25] width 356 height 19
click at [91, 22] on input "88744144" at bounding box center [232, 25] width 356 height 19
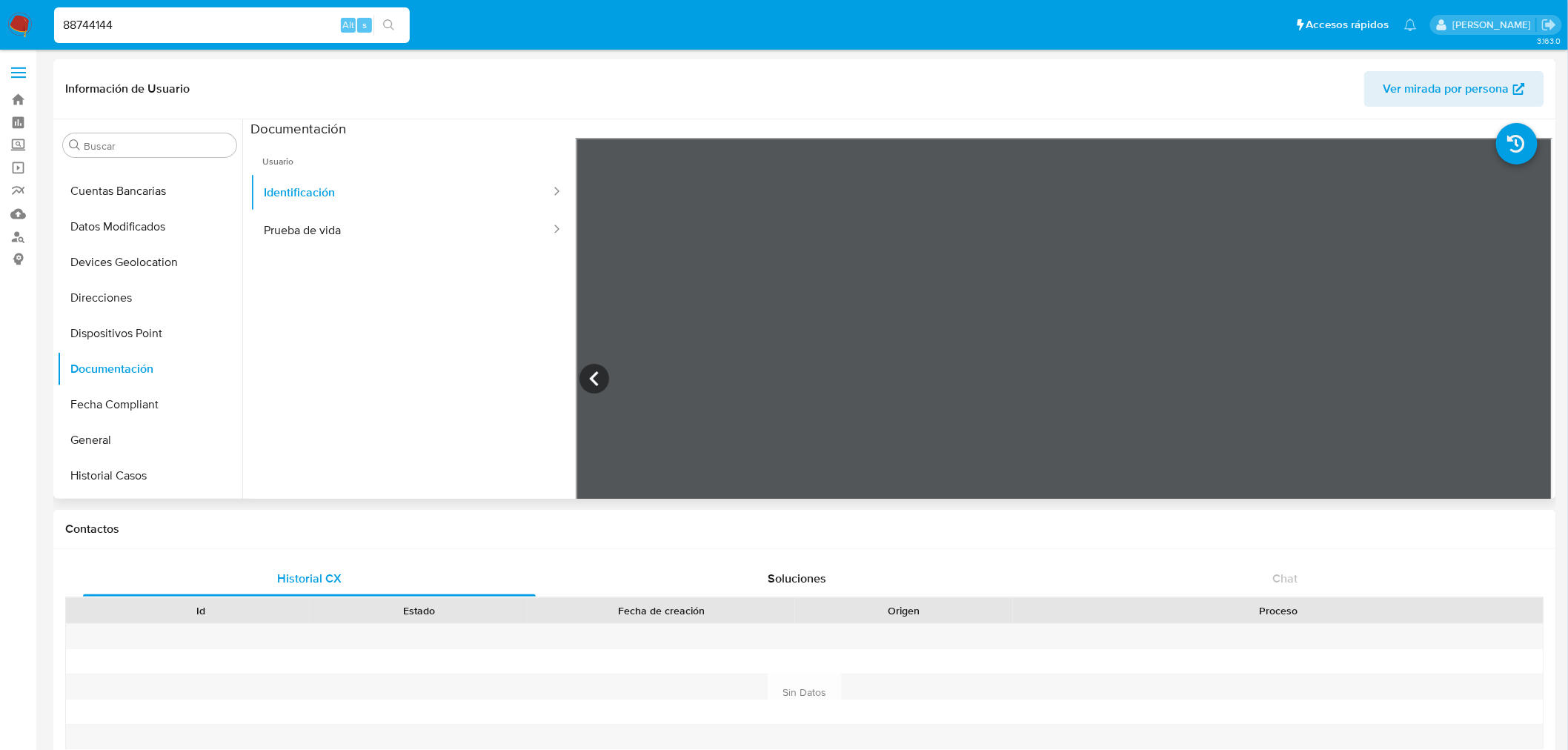
click at [91, 22] on input "88744144" at bounding box center [232, 25] width 356 height 19
paste input "78586221"
type input "78586221"
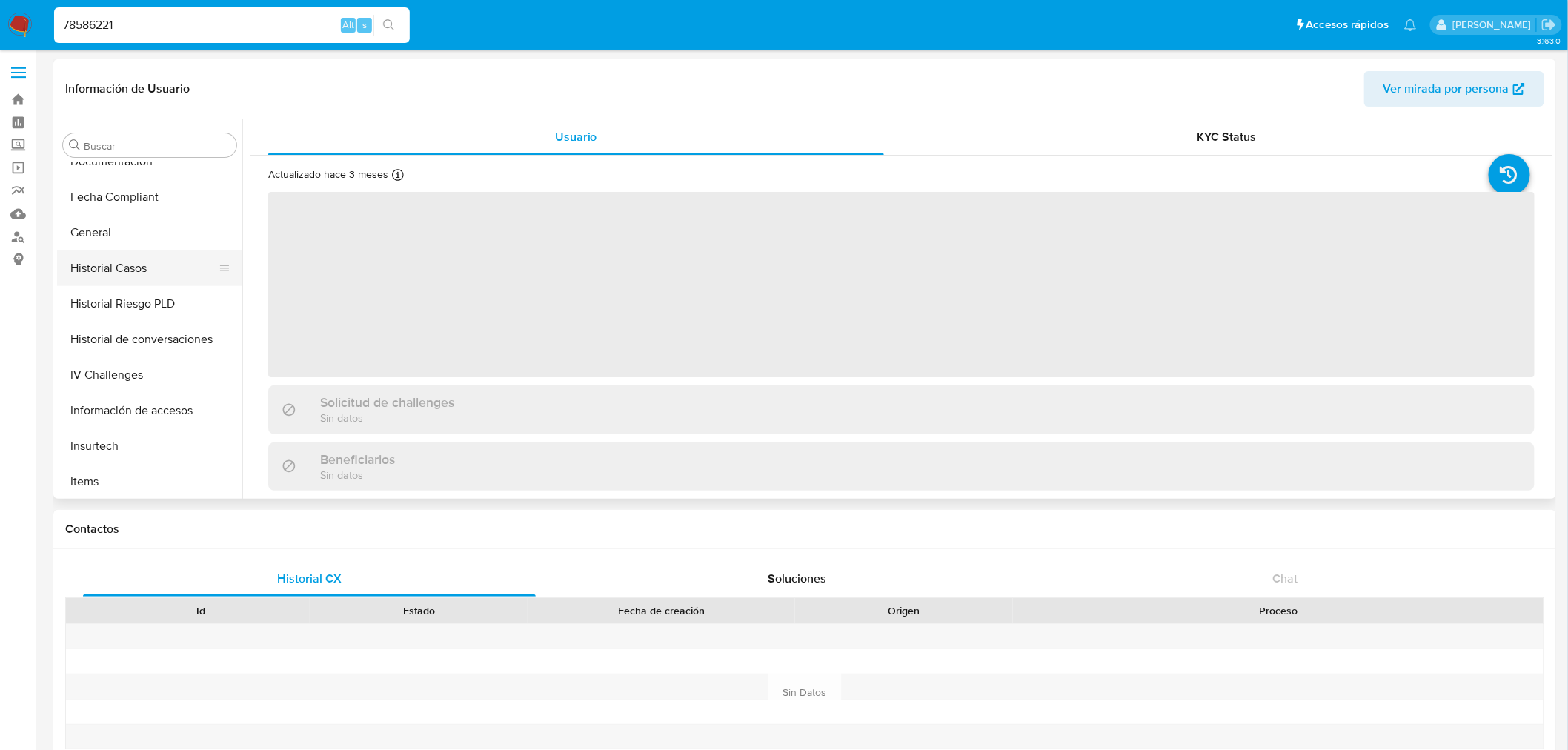
scroll to position [439, 0]
click at [141, 274] on button "General" at bounding box center [144, 276] width 173 height 36
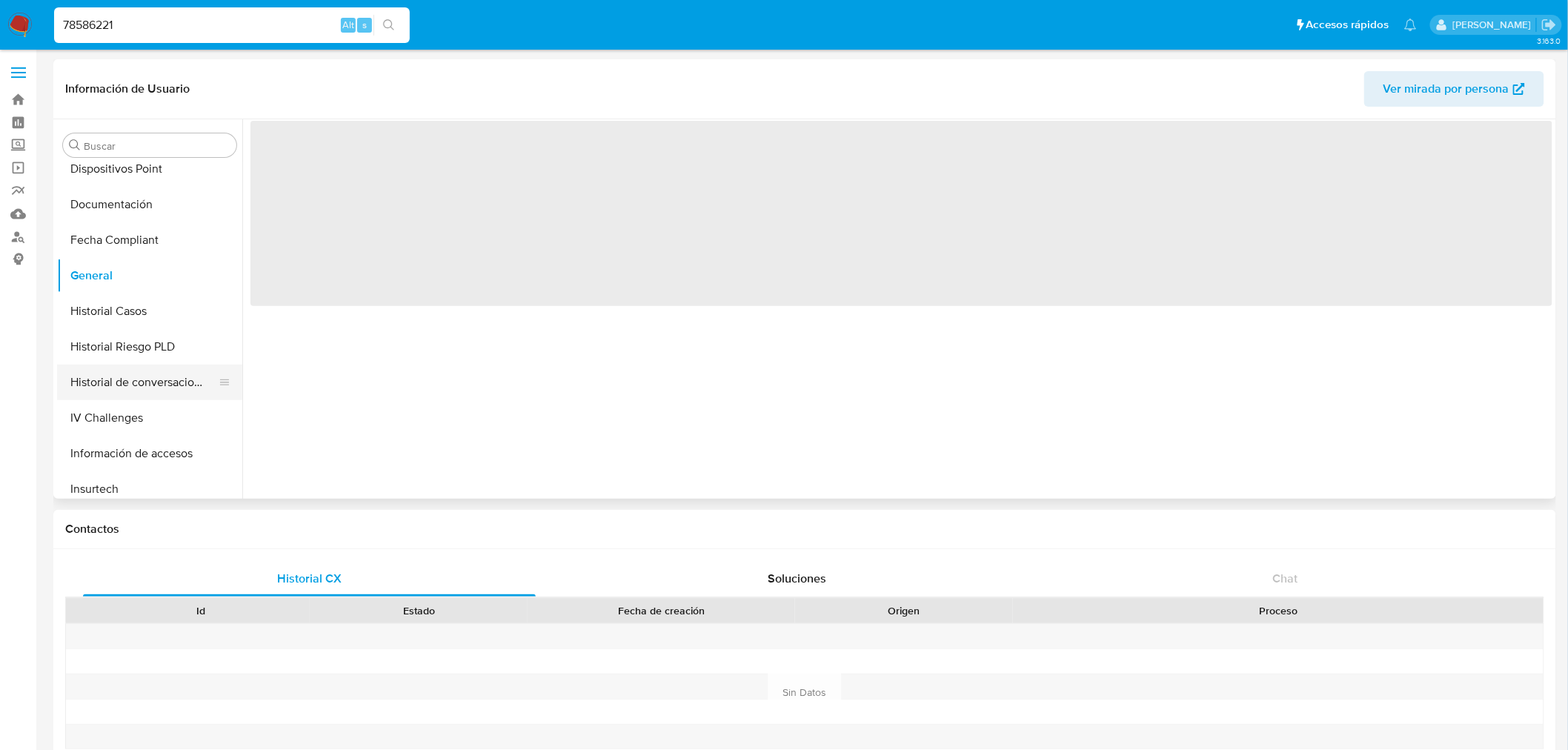
select select "10"
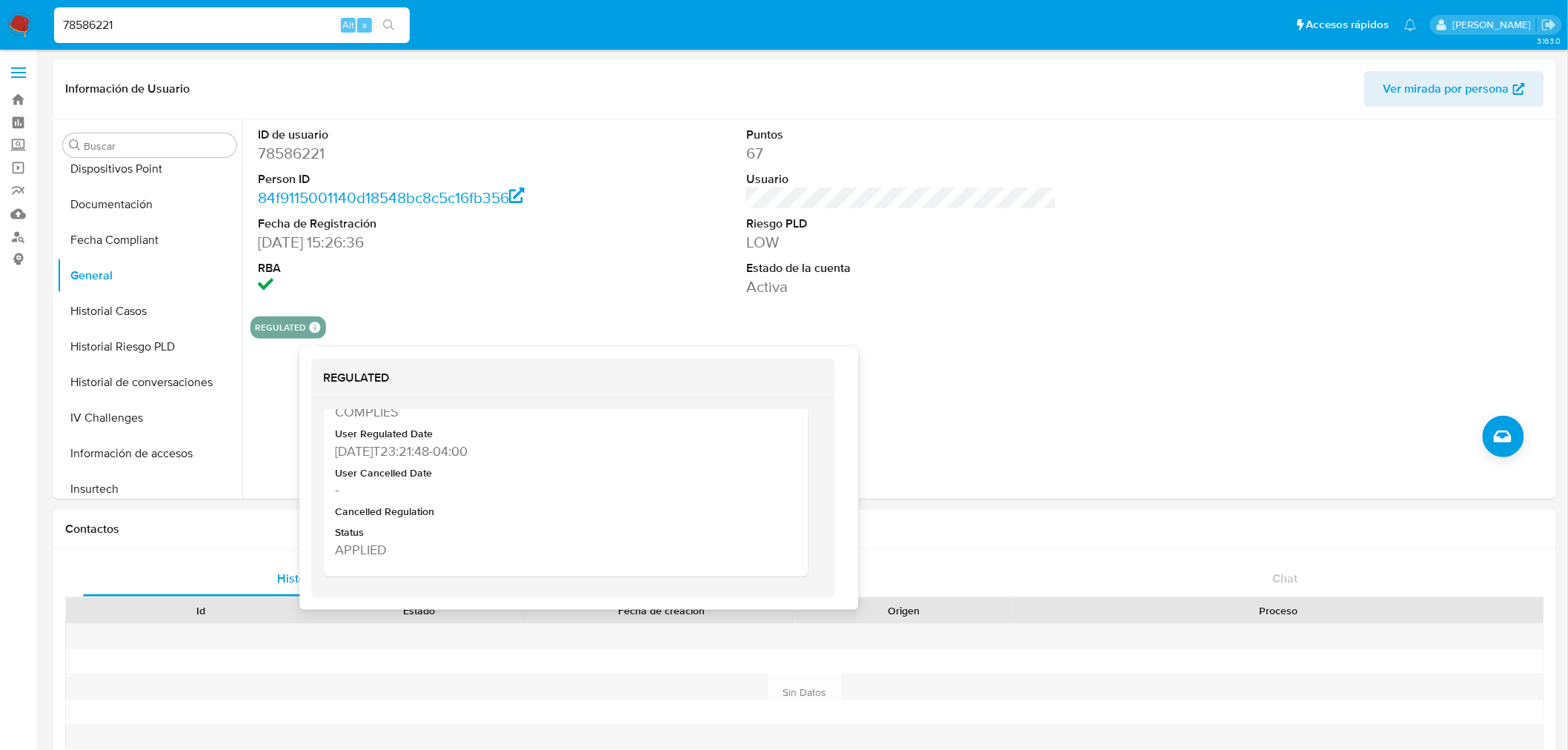
scroll to position [345, 0]
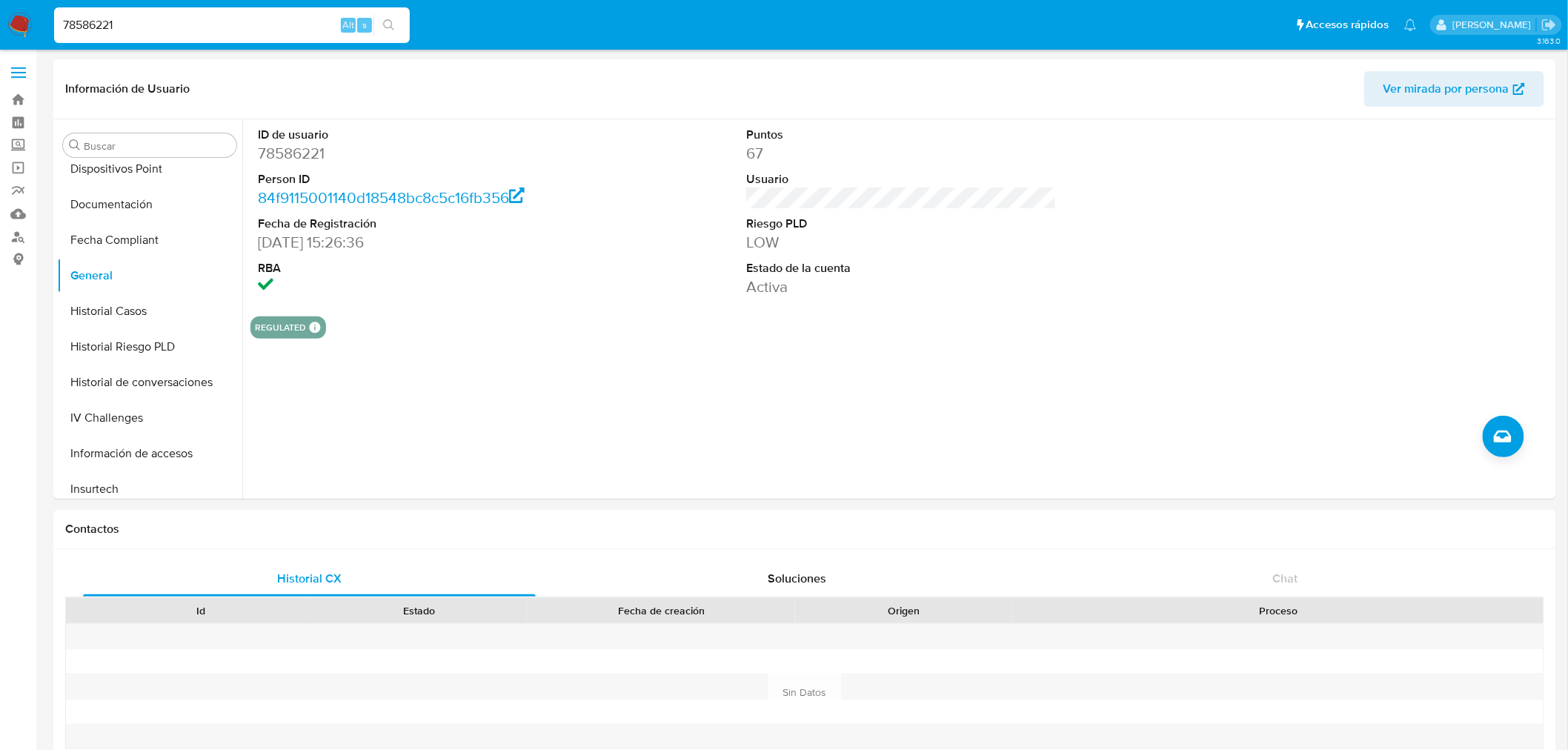
click at [135, 28] on input "78586221" at bounding box center [232, 25] width 356 height 19
paste input "1121341335"
type input "1121341335"
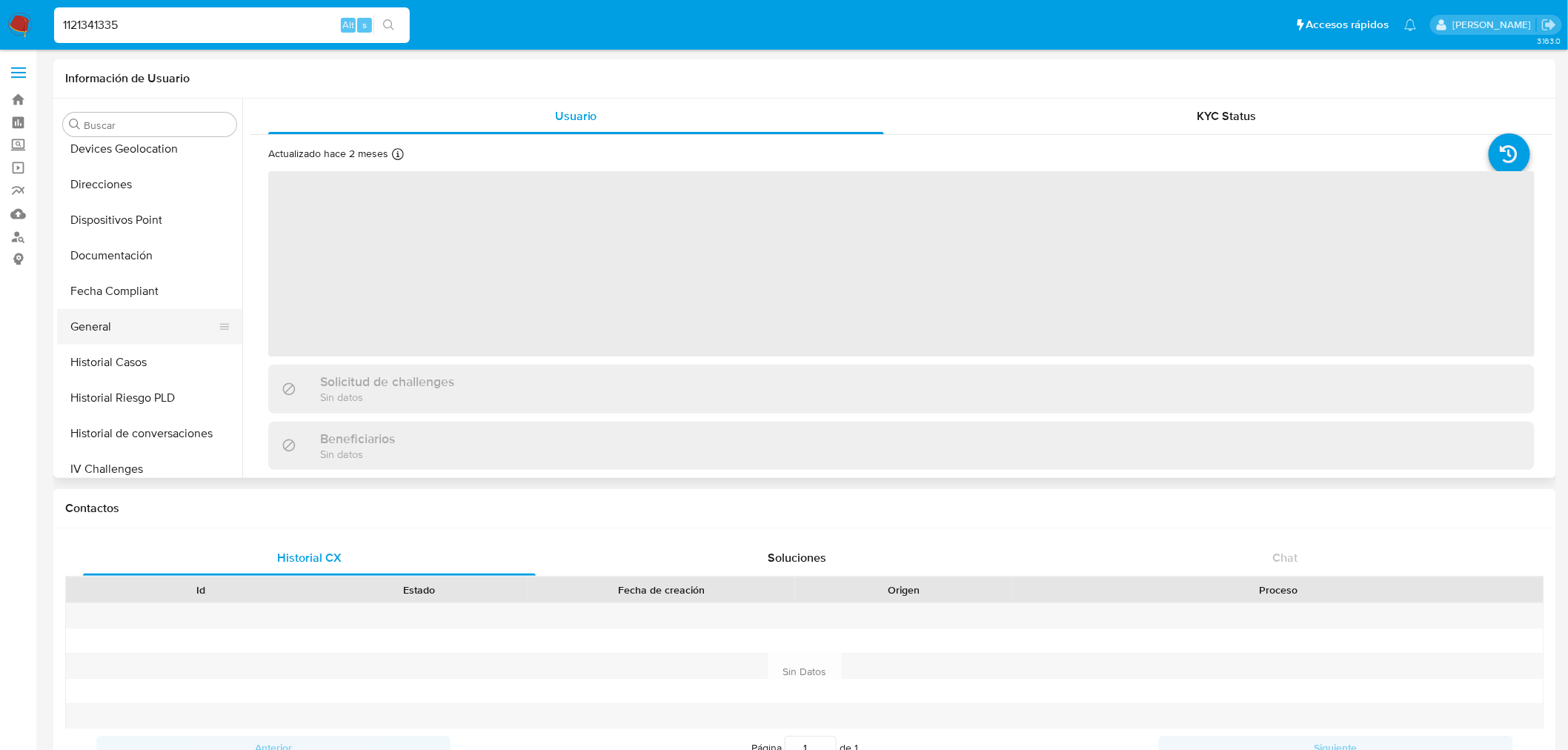
scroll to position [357, 0]
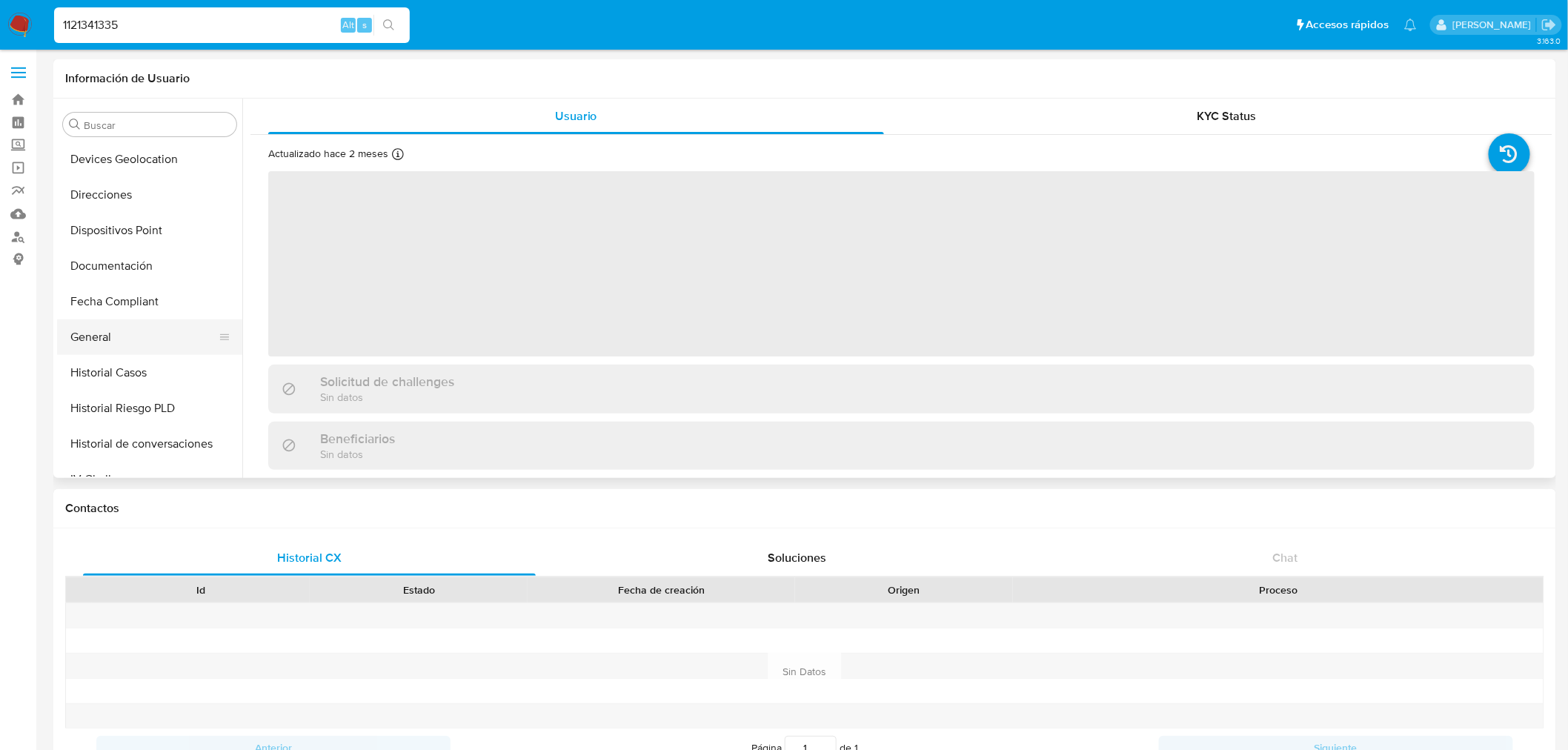
click at [158, 339] on button "General" at bounding box center [144, 337] width 173 height 36
select select "10"
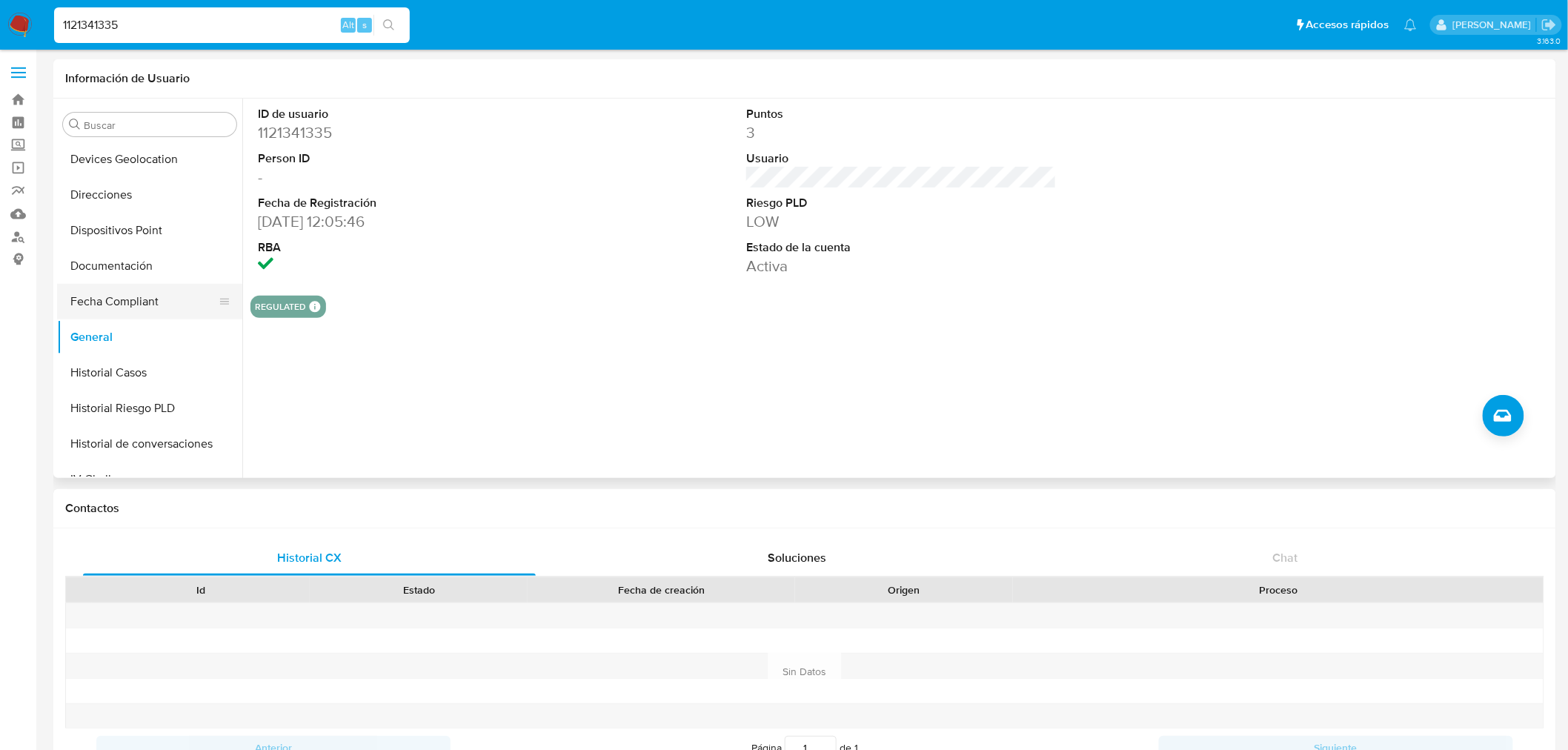
scroll to position [685, 0]
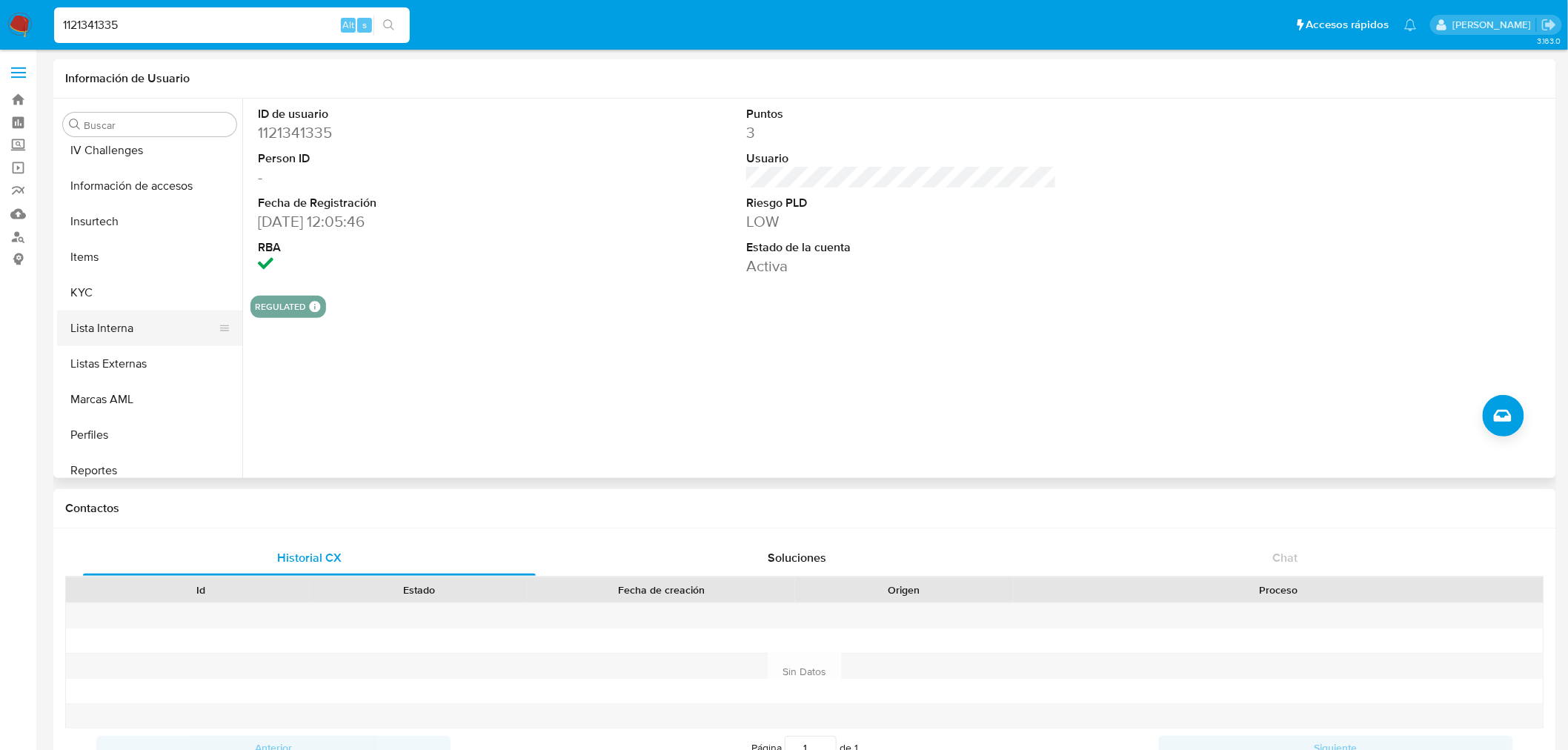
click at [119, 313] on button "Lista Interna" at bounding box center [144, 328] width 173 height 36
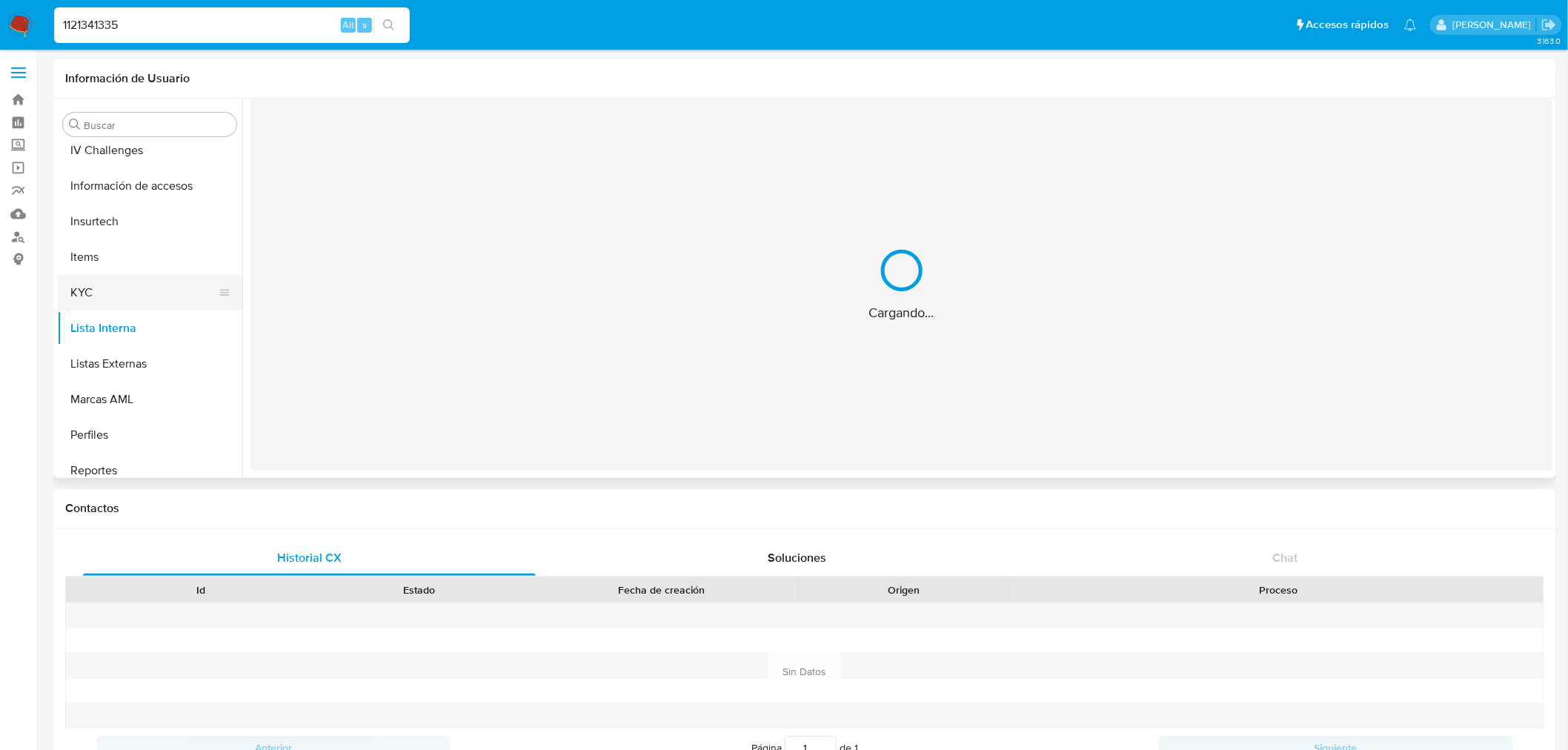
click at [126, 292] on button "KYC" at bounding box center [144, 293] width 173 height 36
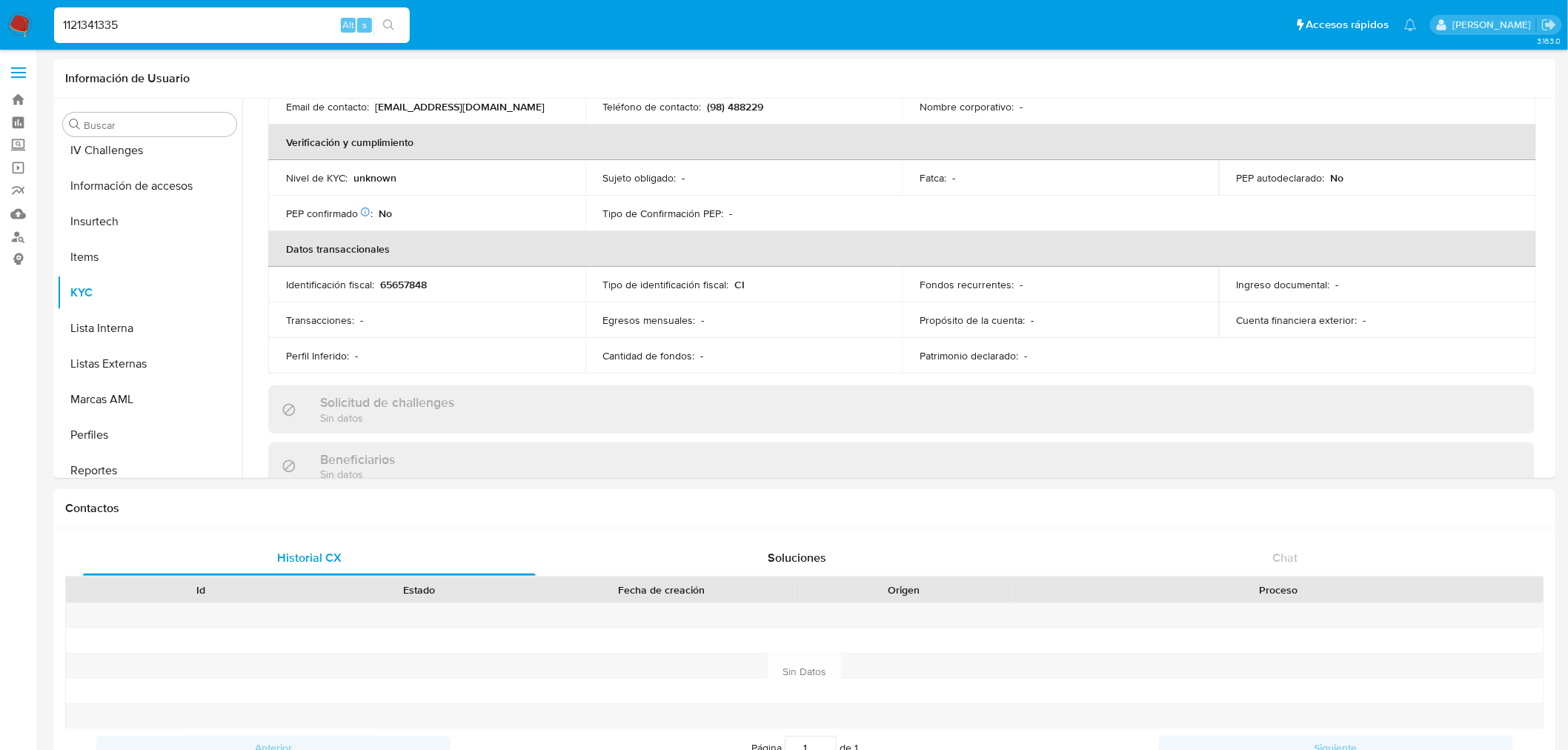
scroll to position [0, 0]
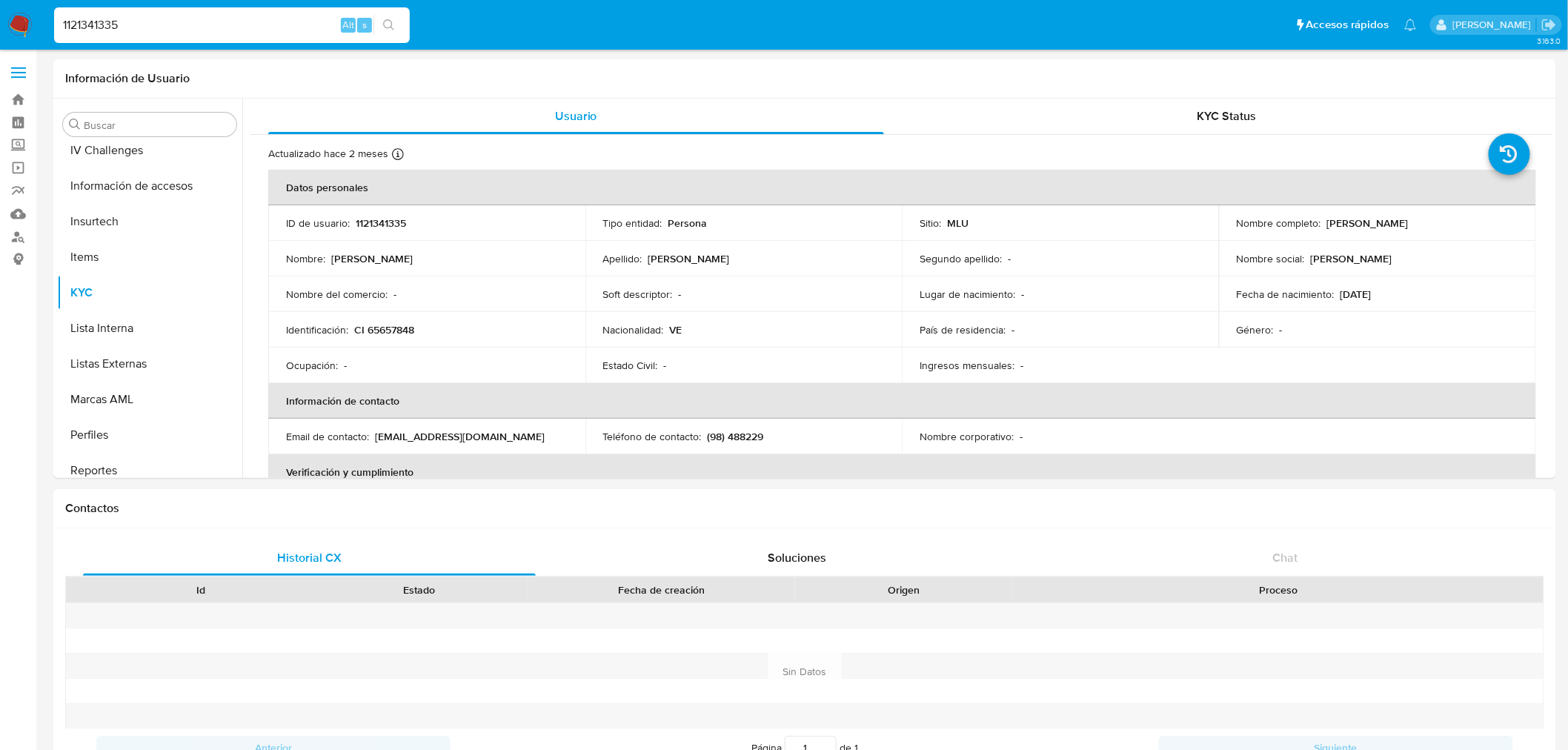
click at [119, 34] on div "1121341335 Alt s" at bounding box center [232, 25] width 356 height 36
click at [121, 19] on input "1121341335" at bounding box center [232, 25] width 356 height 19
paste input "302756138"
type input "1302756138"
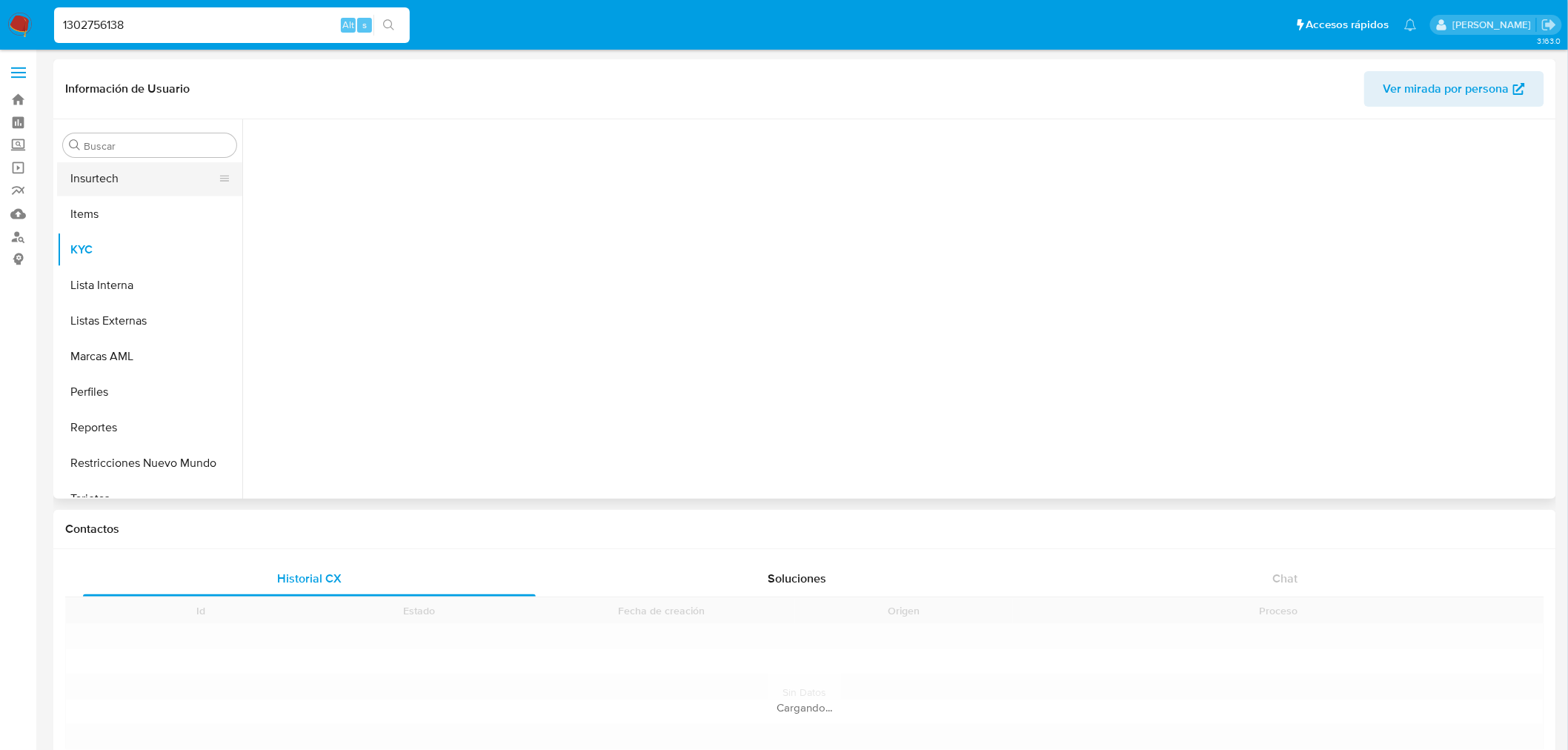
scroll to position [768, 0]
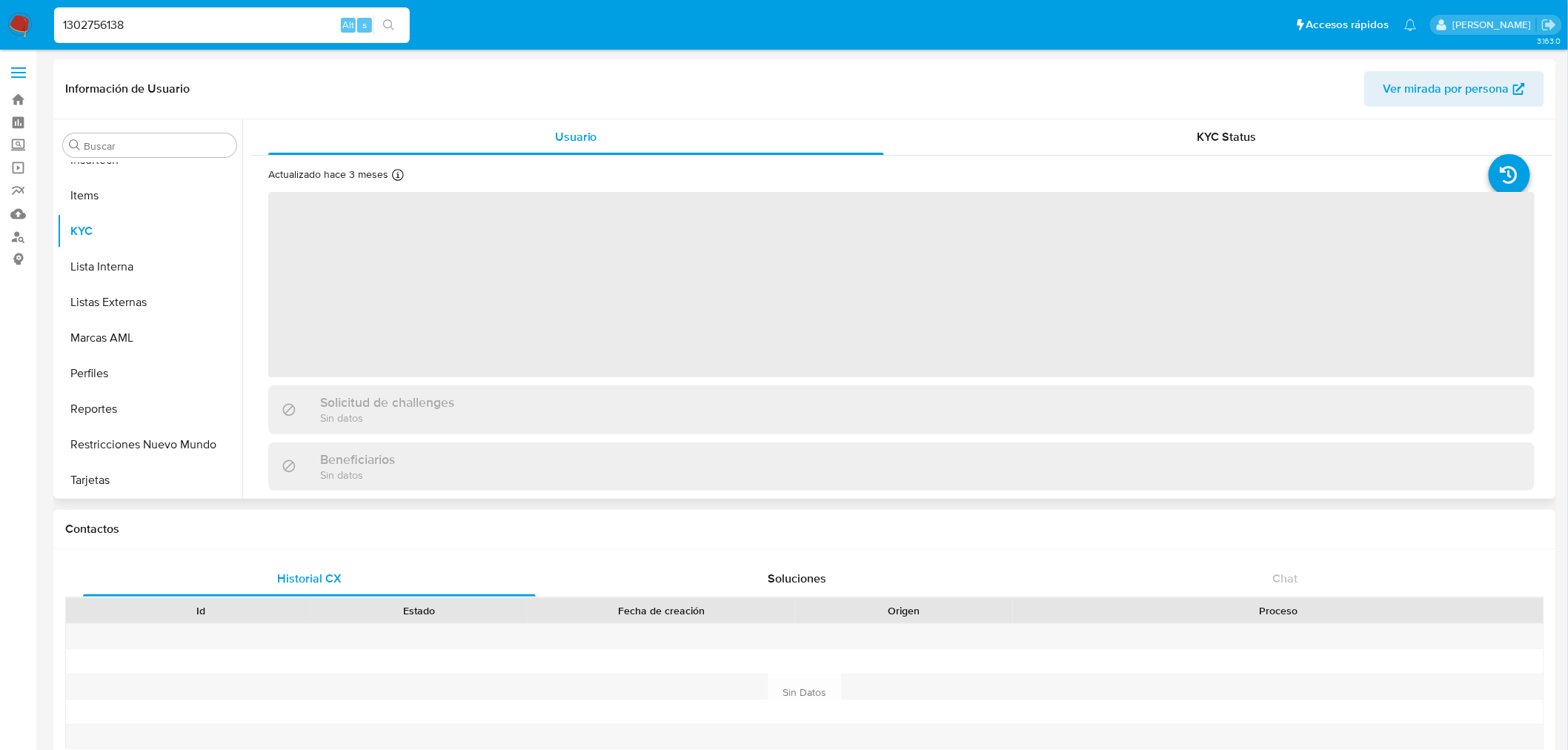
select select "10"
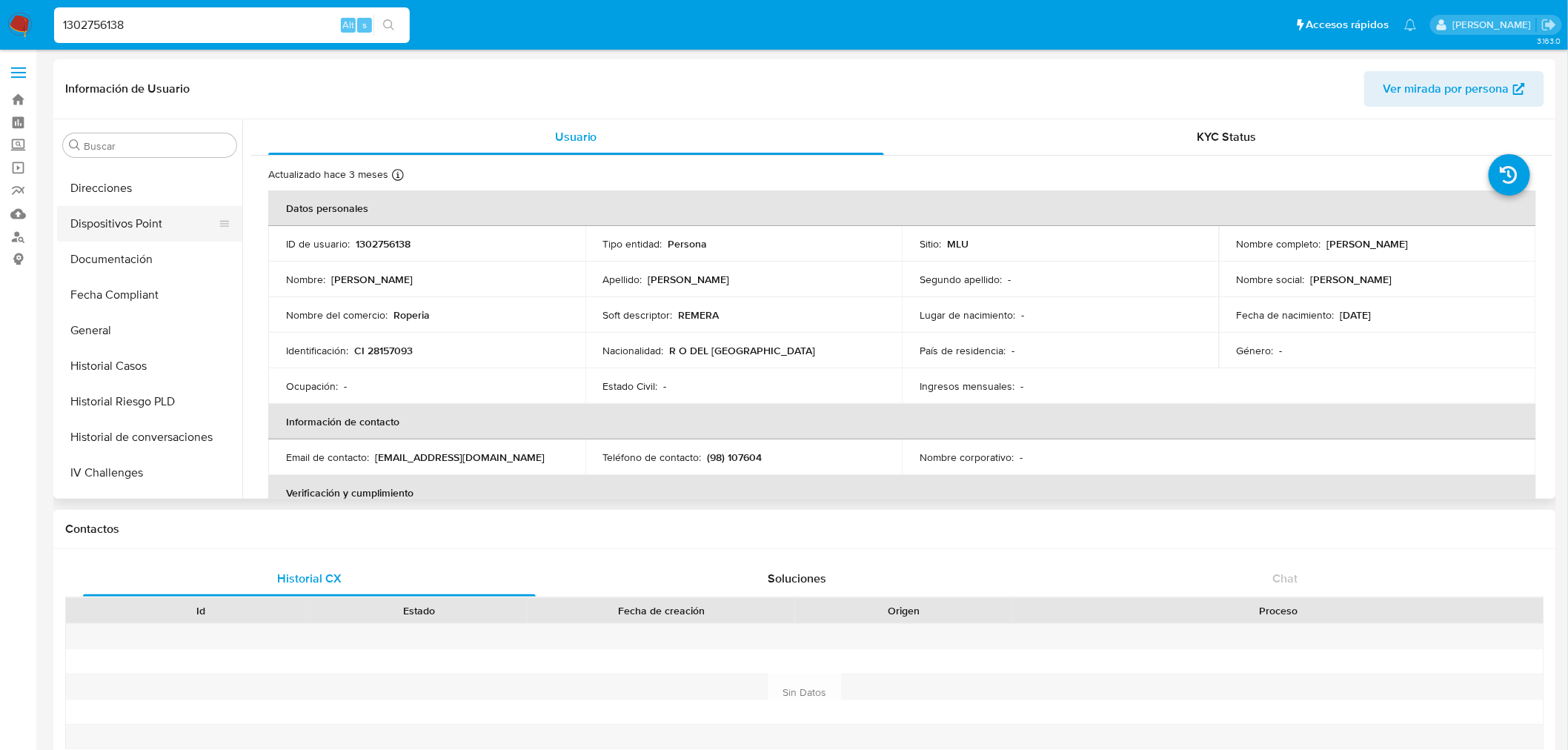
scroll to position [357, 0]
click at [145, 282] on button "Documentación" at bounding box center [144, 286] width 173 height 36
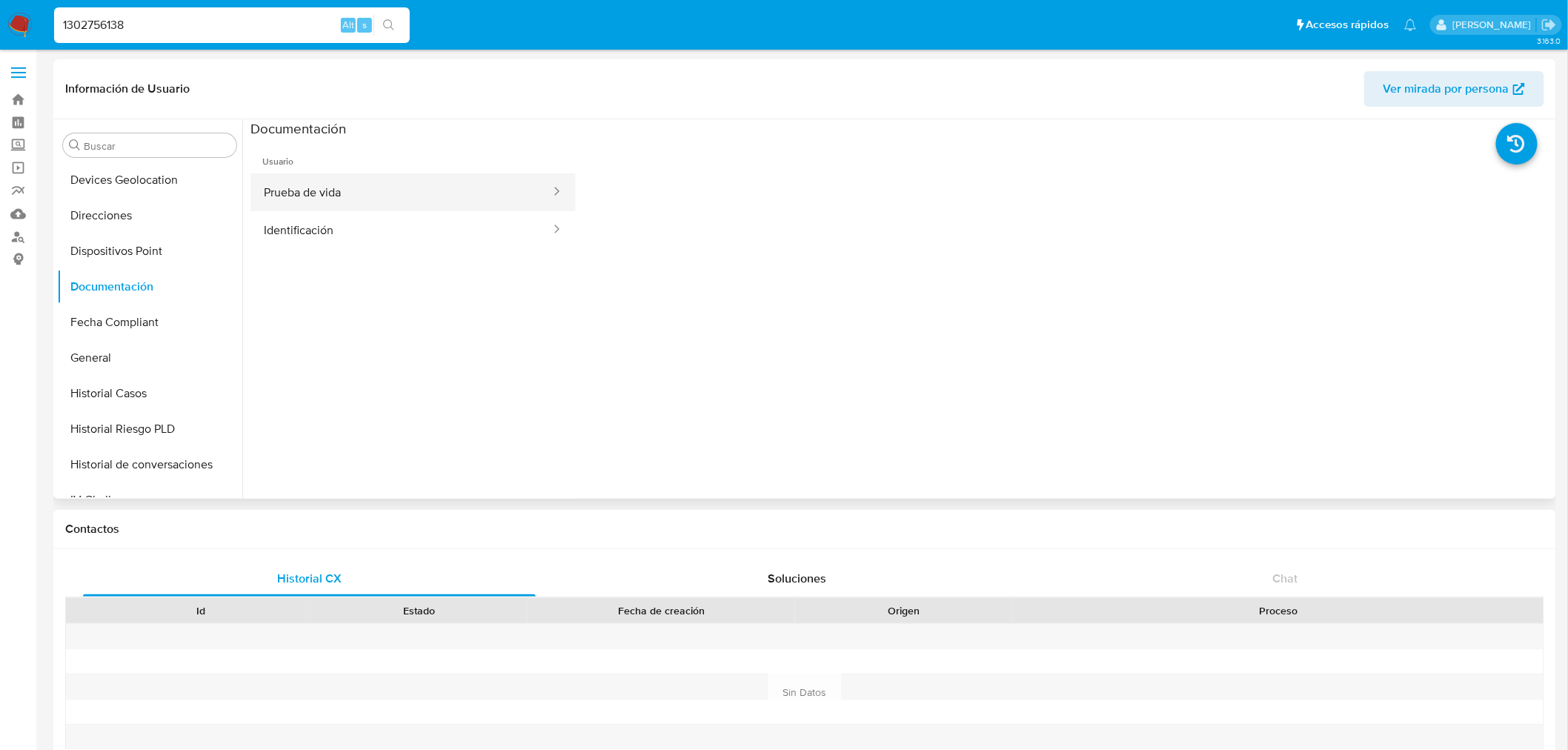
click at [358, 210] on button "Prueba de vida" at bounding box center [401, 192] width 302 height 38
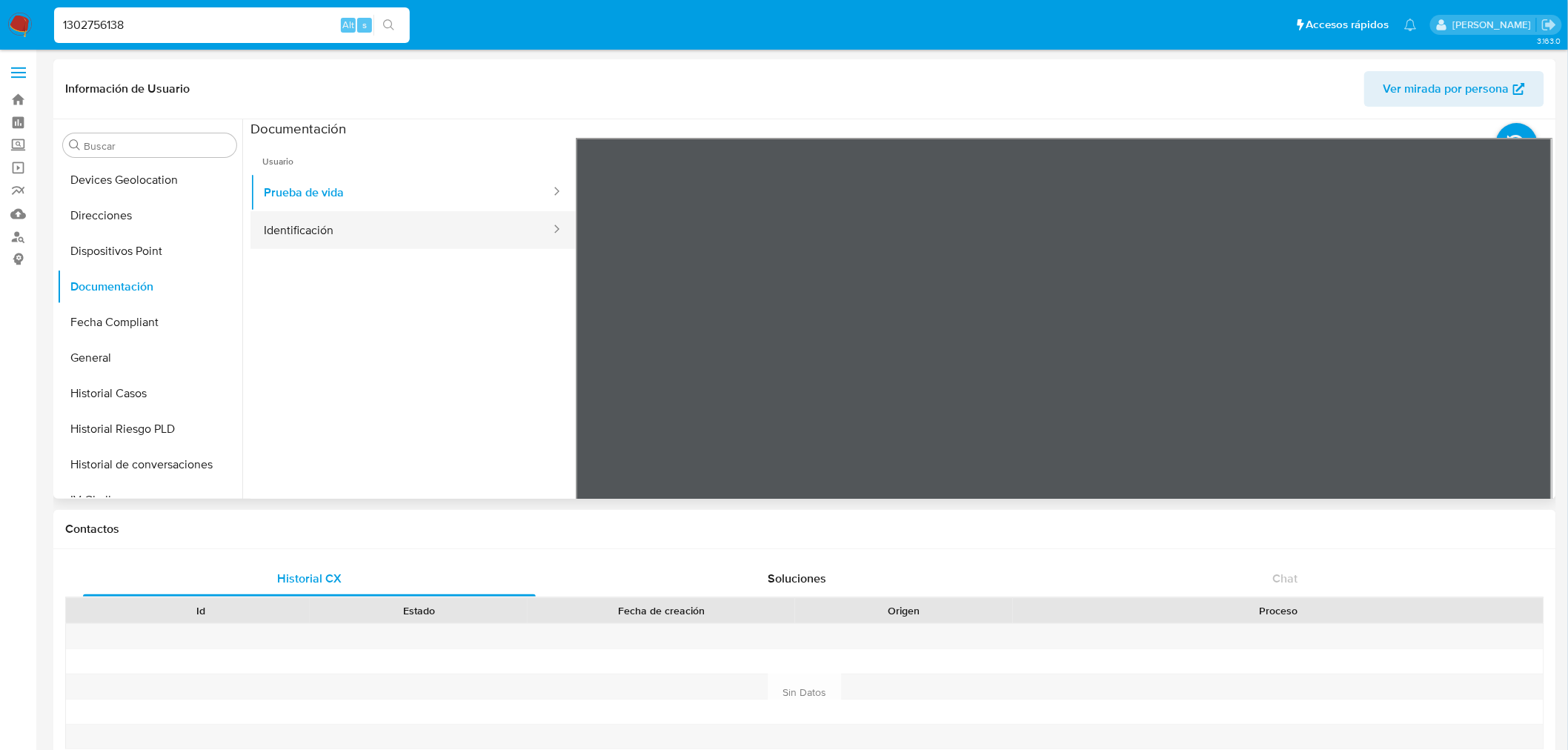
click at [365, 220] on button "Identificación" at bounding box center [401, 230] width 302 height 38
click at [435, 206] on button "Prueba de vida" at bounding box center [401, 192] width 302 height 38
click at [423, 231] on button "Identificación" at bounding box center [401, 230] width 302 height 38
click at [1519, 375] on icon at bounding box center [1533, 379] width 30 height 30
